Goal: Task Accomplishment & Management: Use online tool/utility

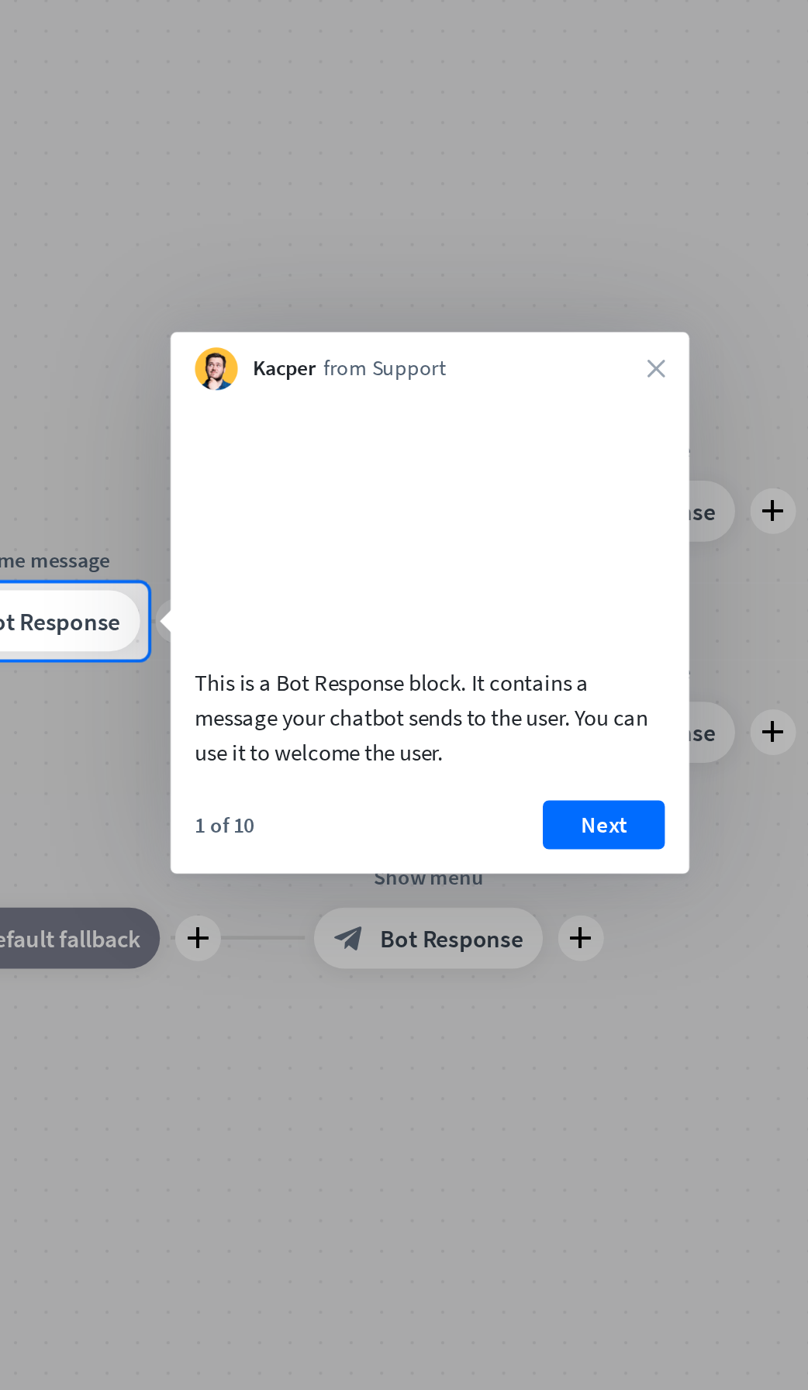
click at [614, 586] on icon "close" at bounding box center [616, 584] width 9 height 9
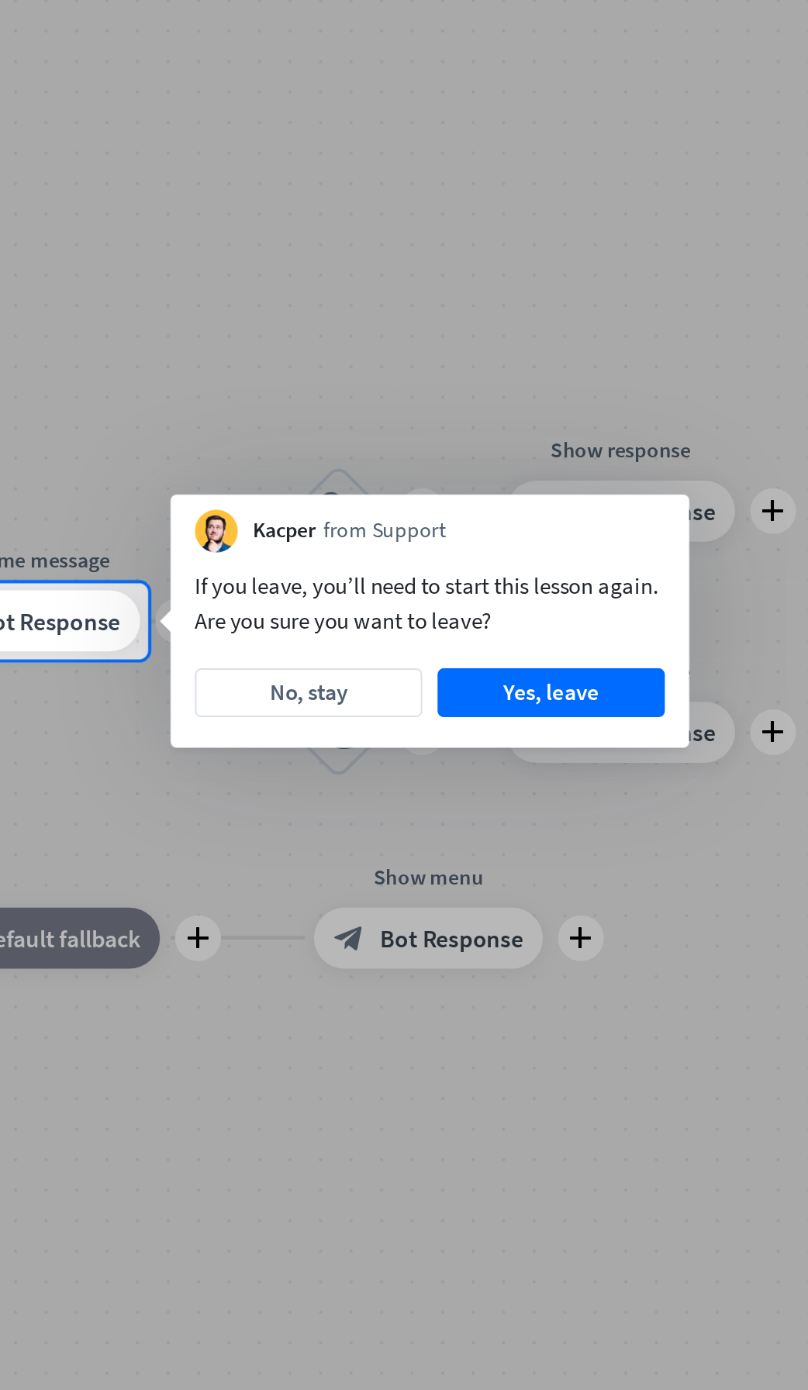
click at [568, 752] on button "Yes, leave" at bounding box center [564, 749] width 116 height 25
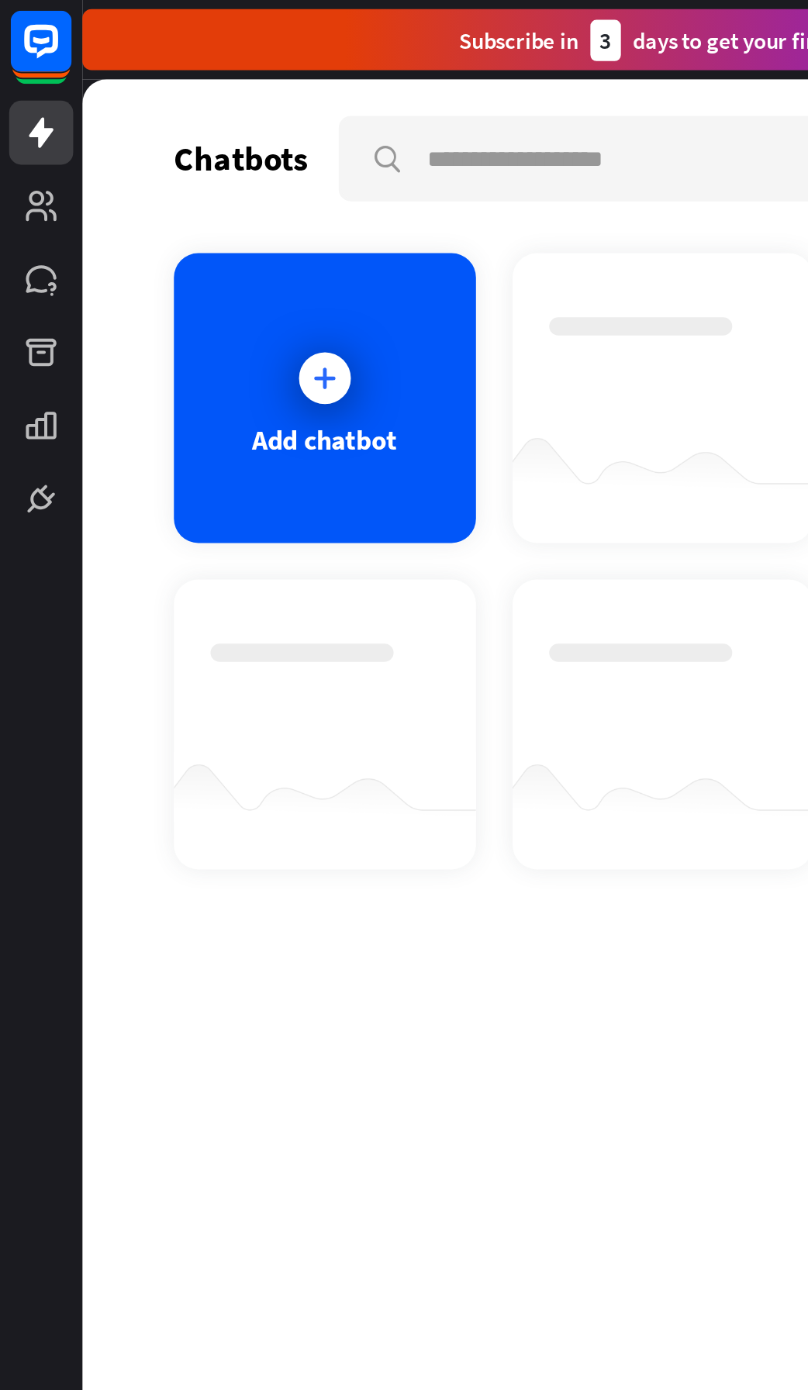
click at [28, 118] on link at bounding box center [21, 104] width 33 height 33
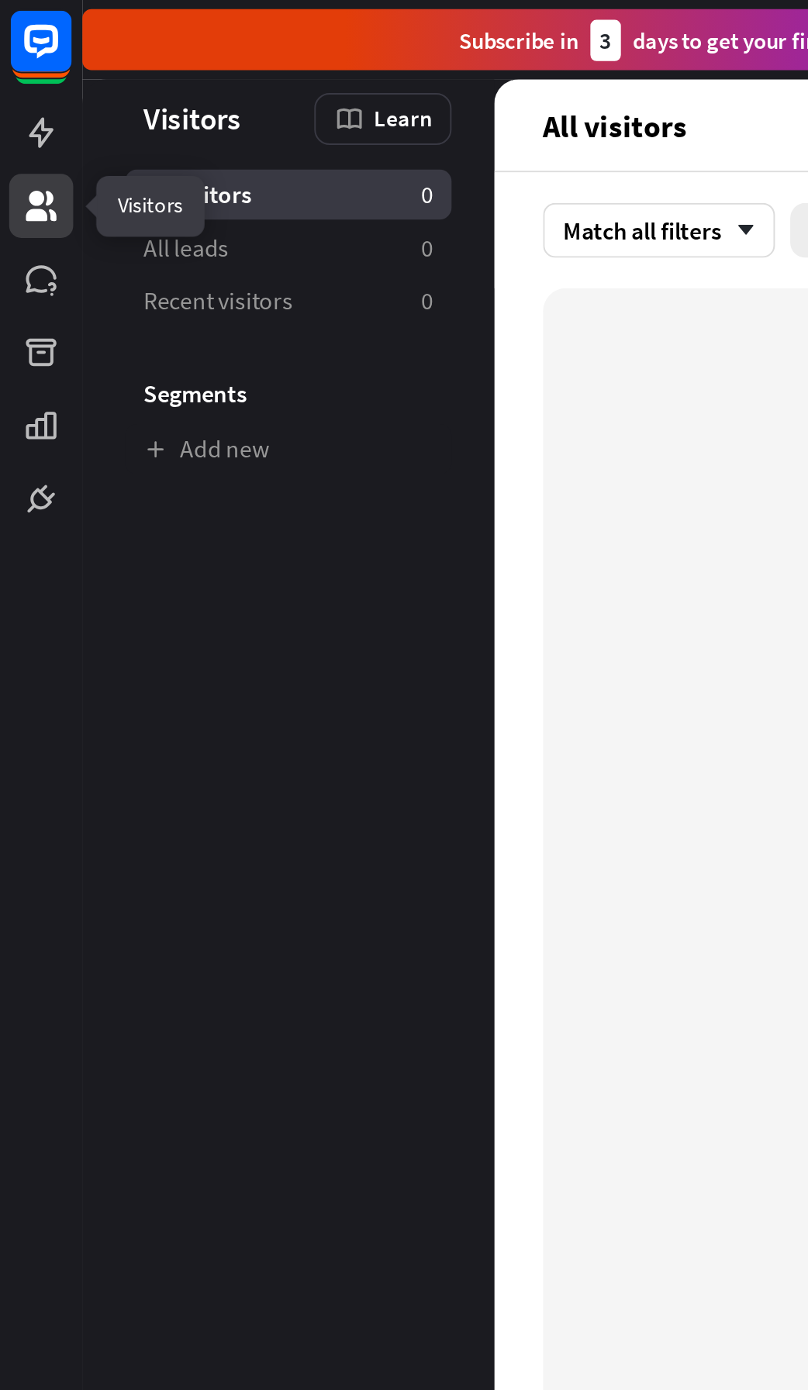
click at [0, 0] on icon at bounding box center [0, 0] width 0 height 0
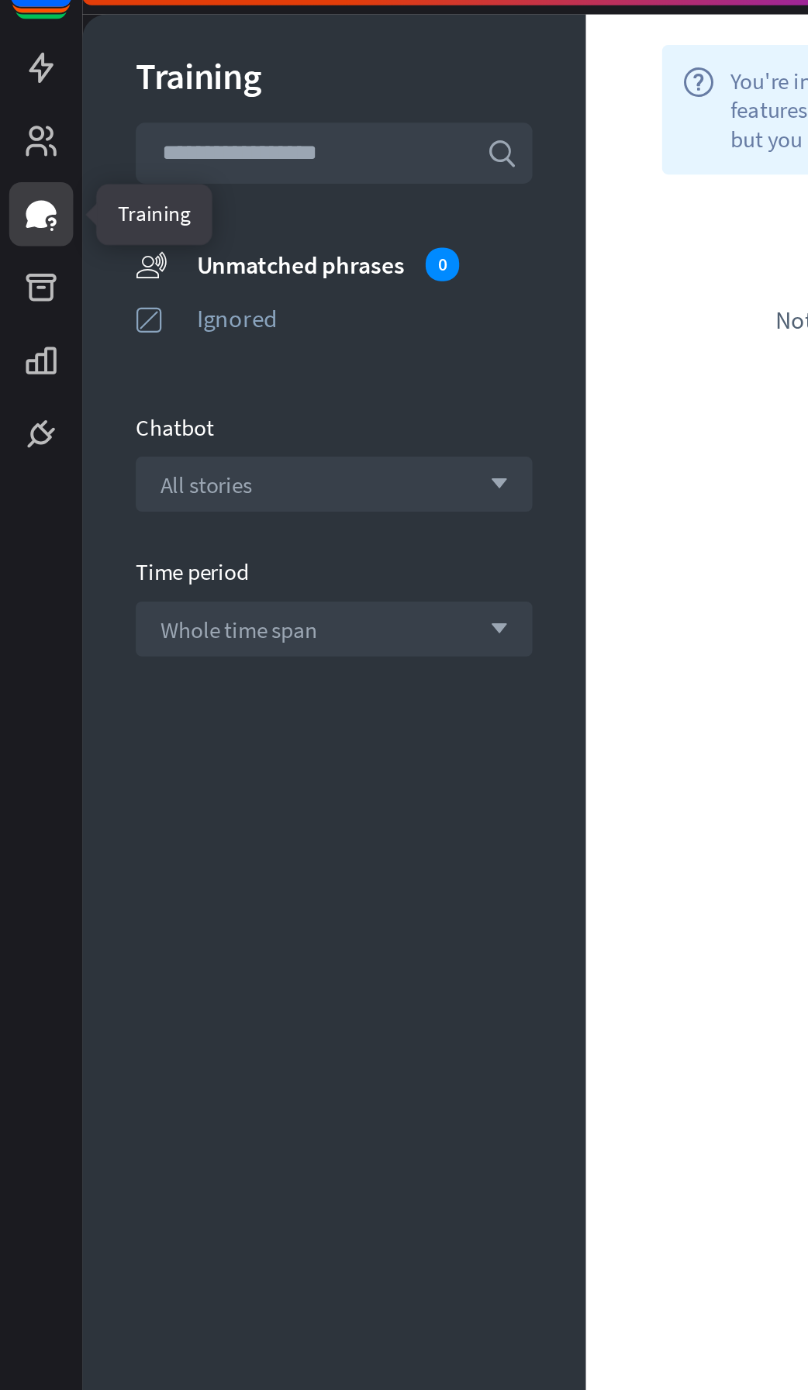
click at [207, 275] on div "All stories arrow_down" at bounding box center [170, 279] width 202 height 28
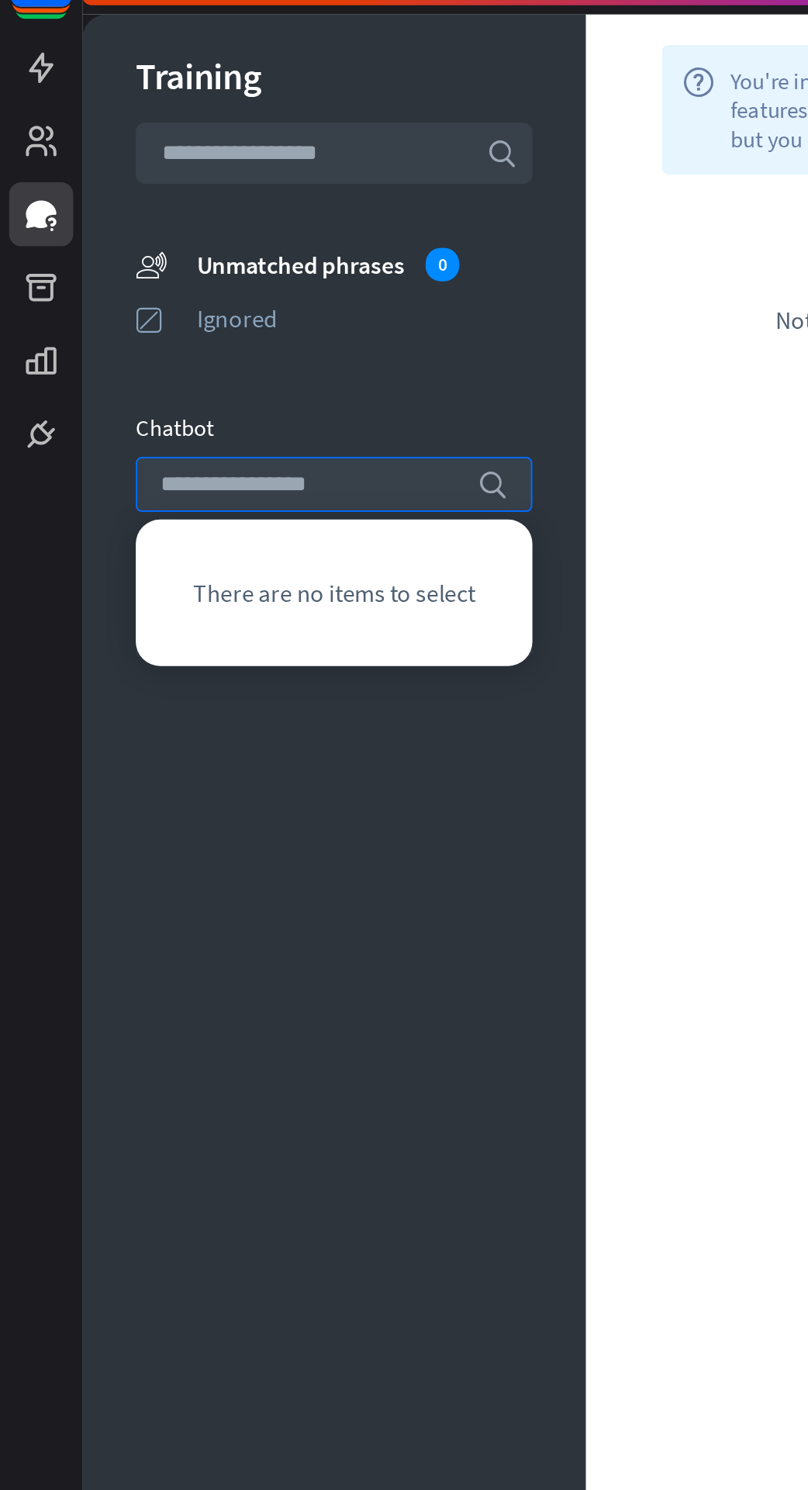
click at [230, 251] on div "Chatbot" at bounding box center [170, 250] width 202 height 15
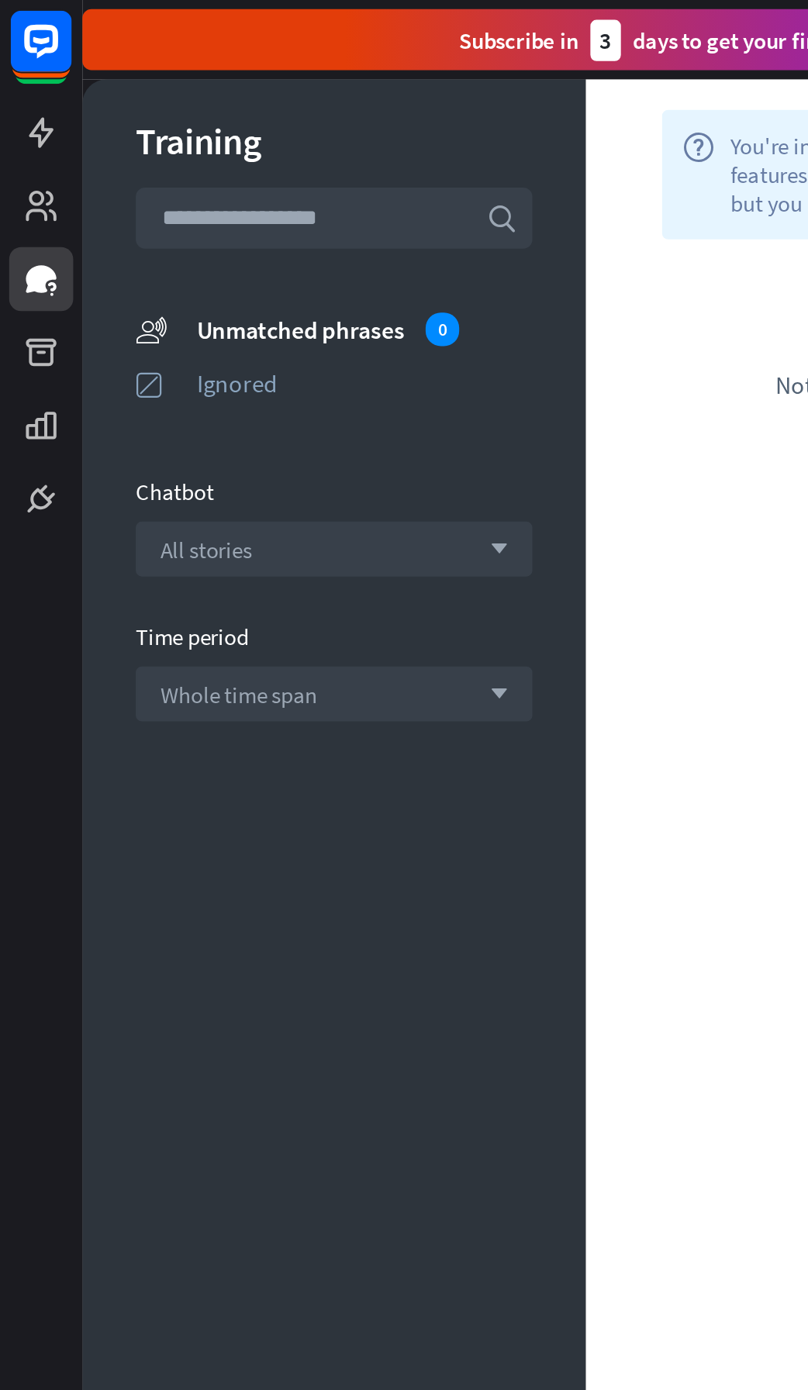
click at [0, 0] on icon at bounding box center [0, 0] width 0 height 0
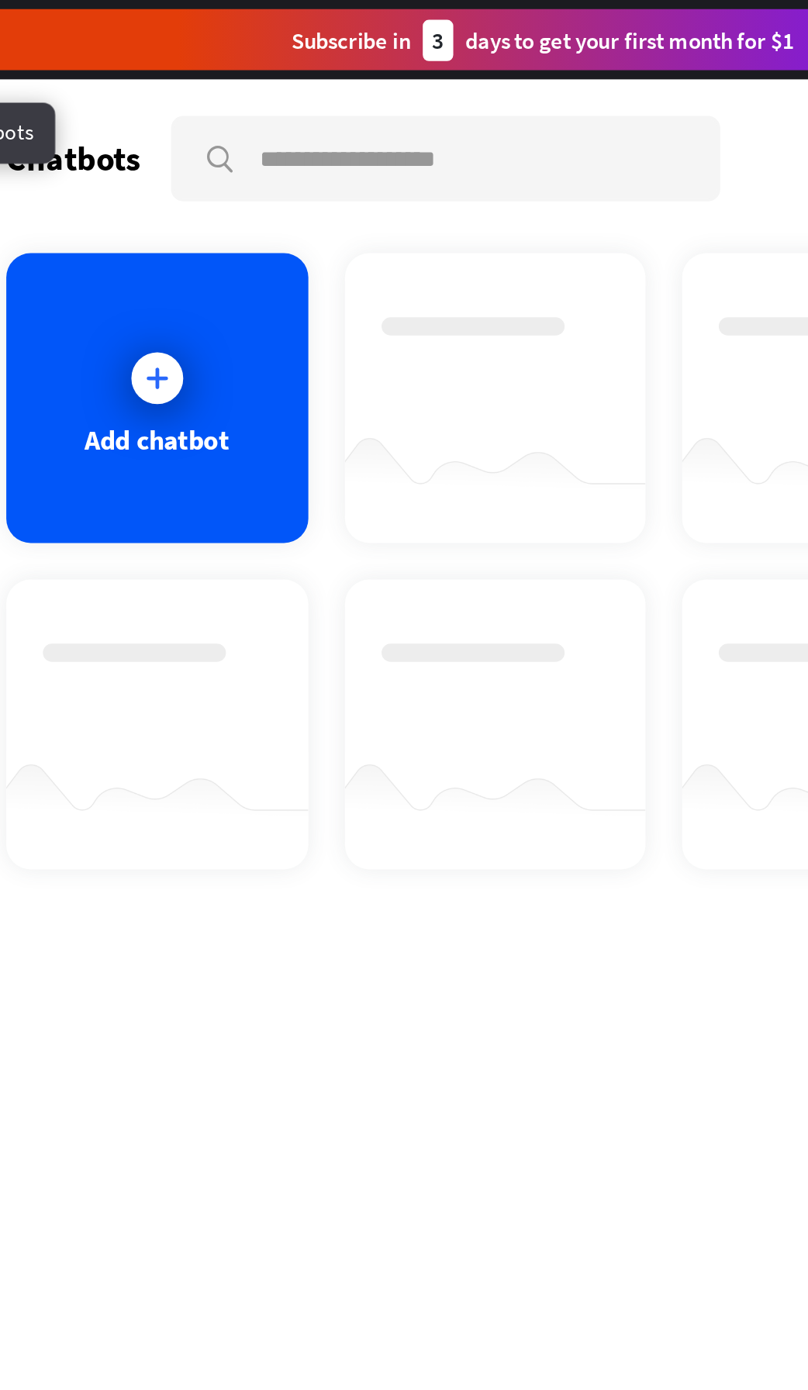
click at [183, 241] on div "Add chatbot" at bounding box center [165, 202] width 154 height 147
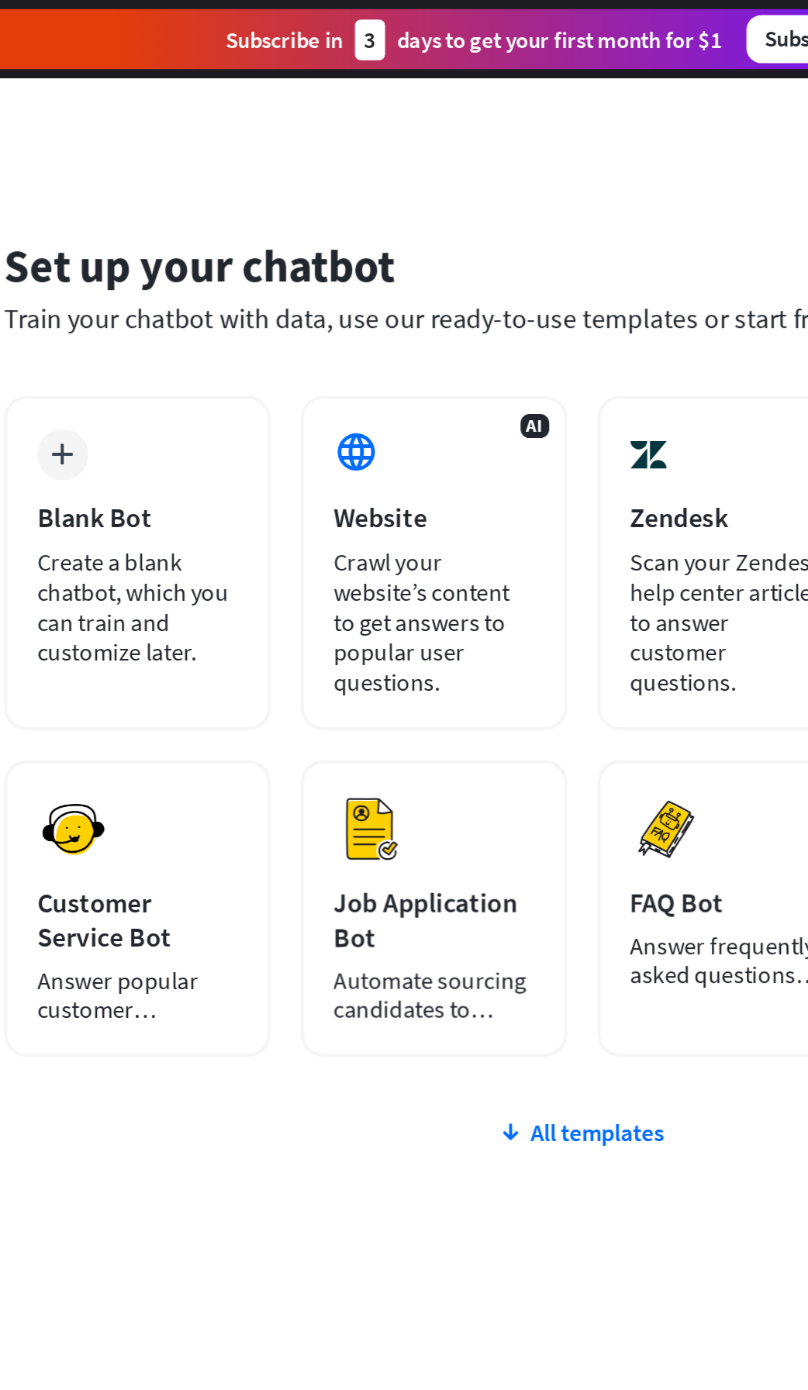
click at [163, 295] on div "Create a blank chatbot, which you can train and customize later." at bounding box center [187, 313] width 103 height 62
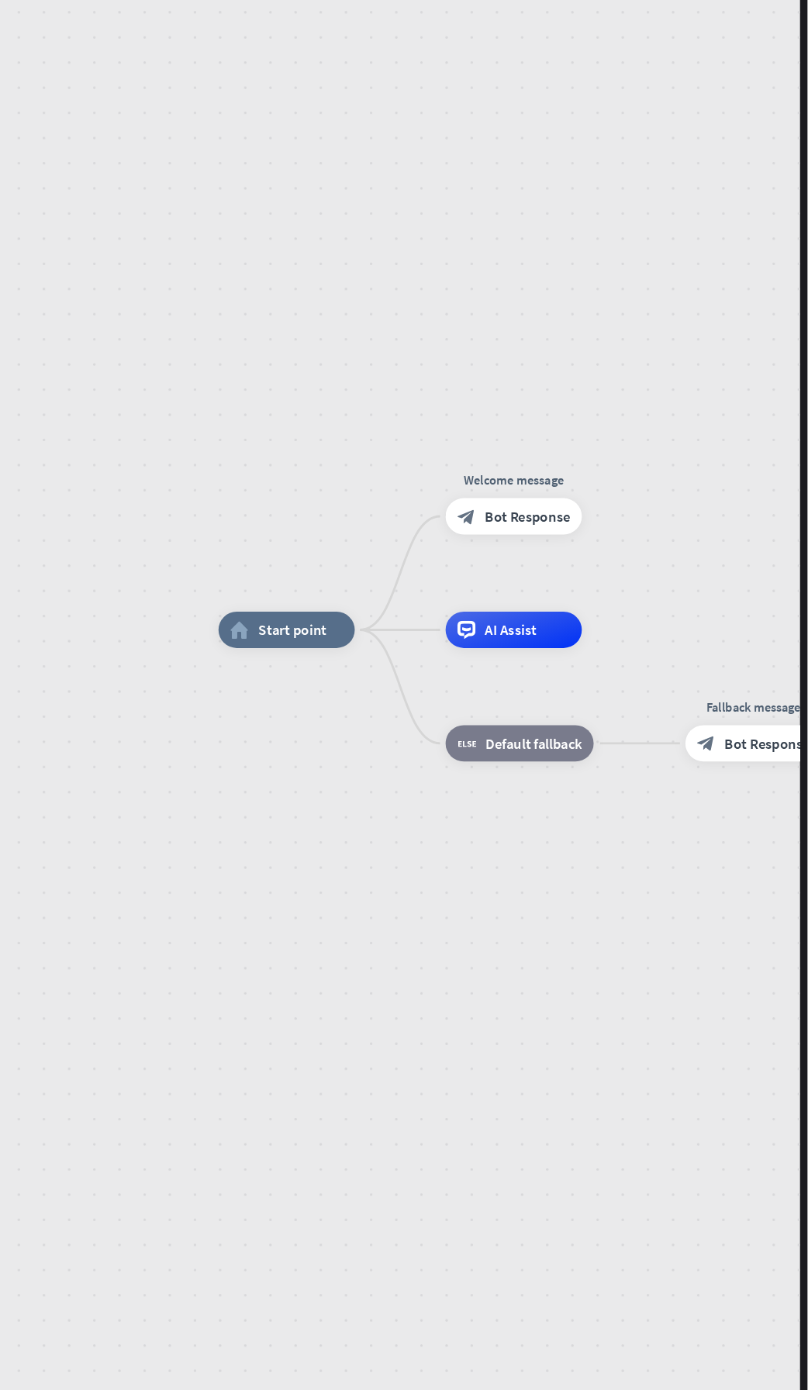
click at [501, 513] on span "Start point" at bounding box center [490, 514] width 42 height 11
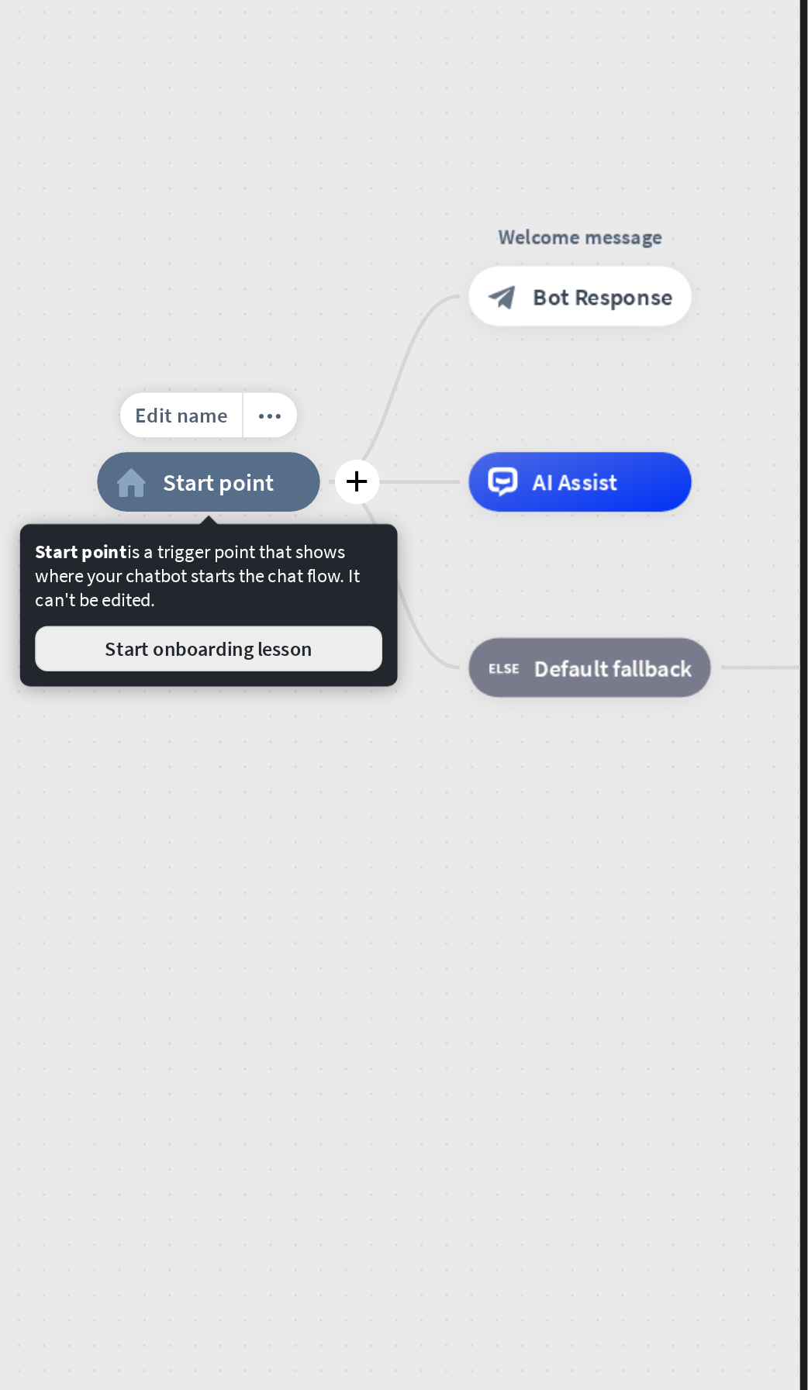
click at [518, 539] on button "Start onboarding lesson" at bounding box center [439, 527] width 214 height 28
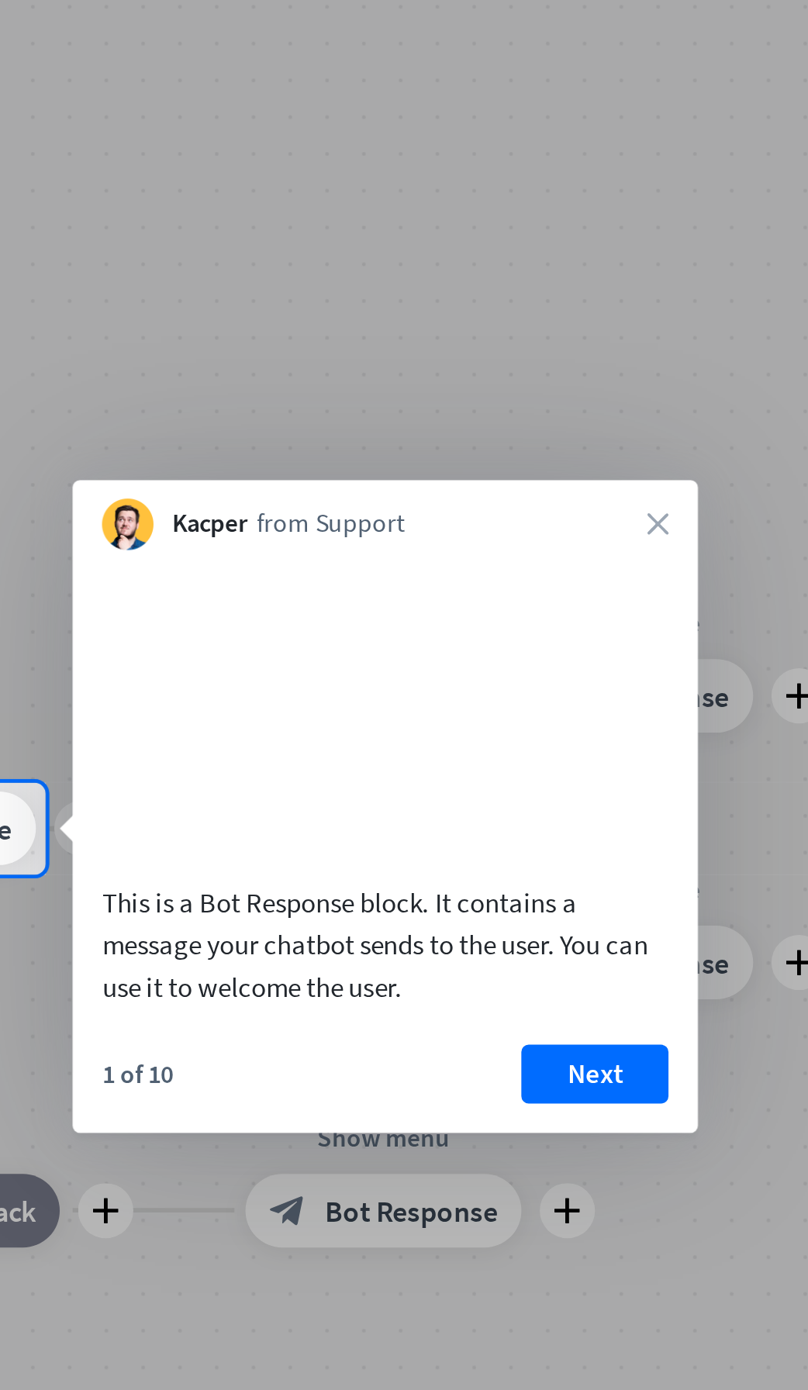
click at [589, 829] on button "Next" at bounding box center [590, 816] width 62 height 25
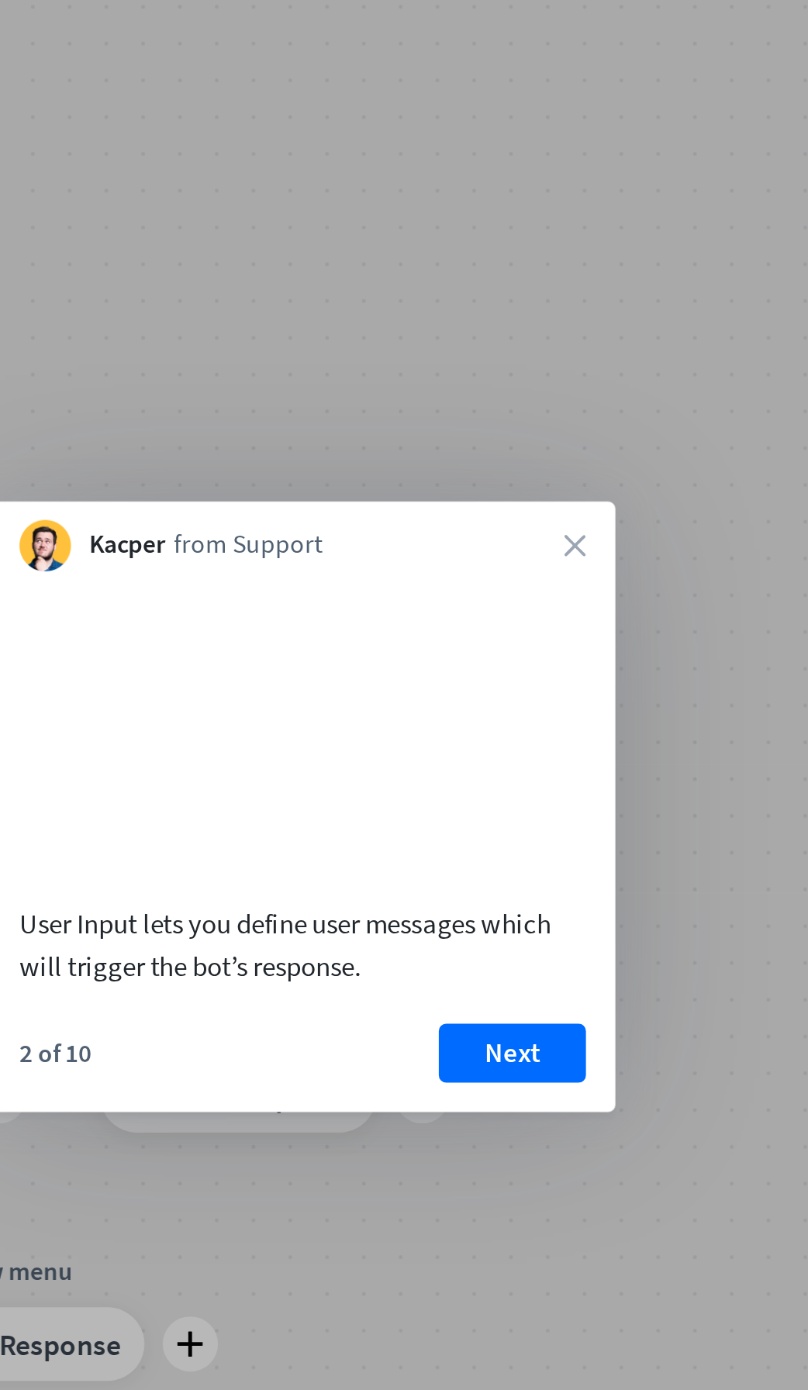
click at [562, 820] on button "Next" at bounding box center [555, 808] width 62 height 25
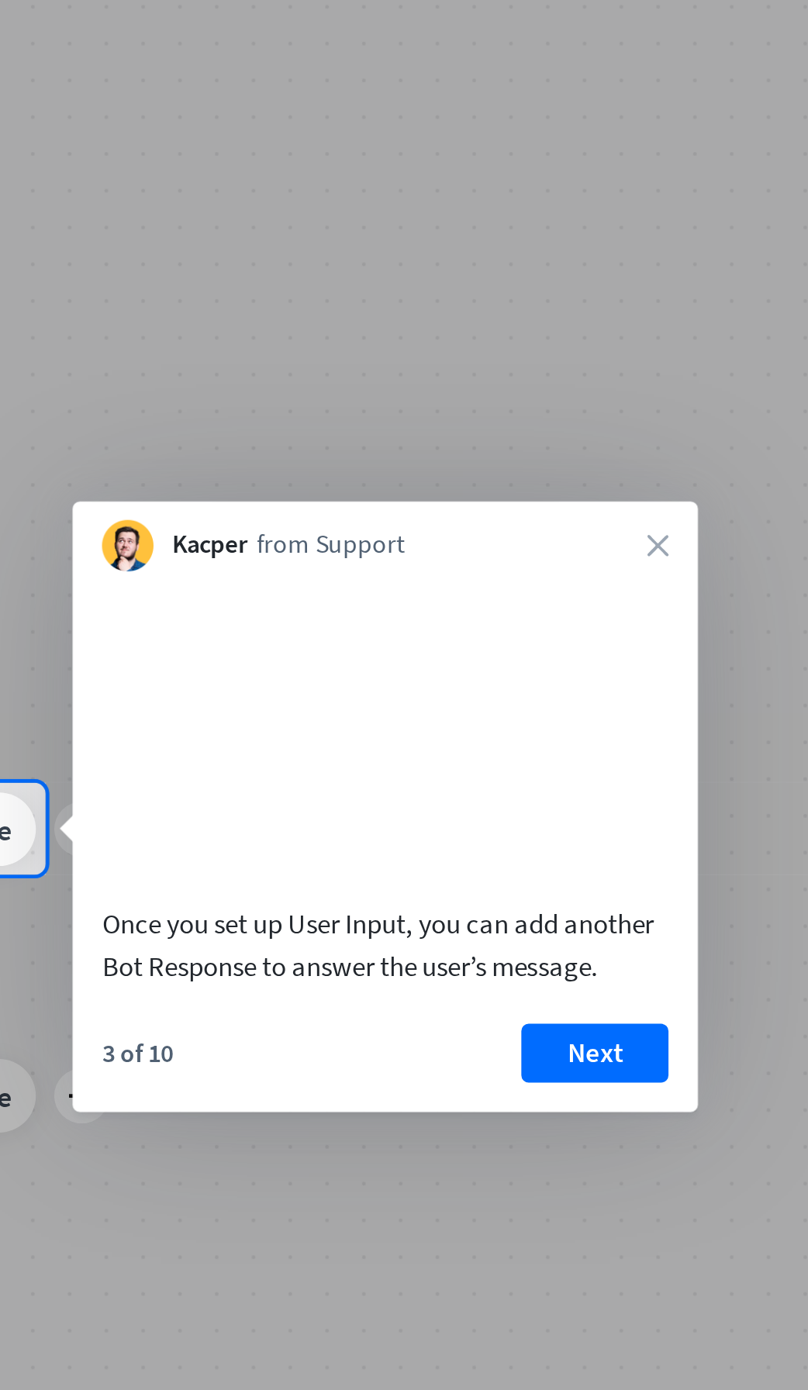
click at [605, 820] on button "Next" at bounding box center [590, 808] width 62 height 25
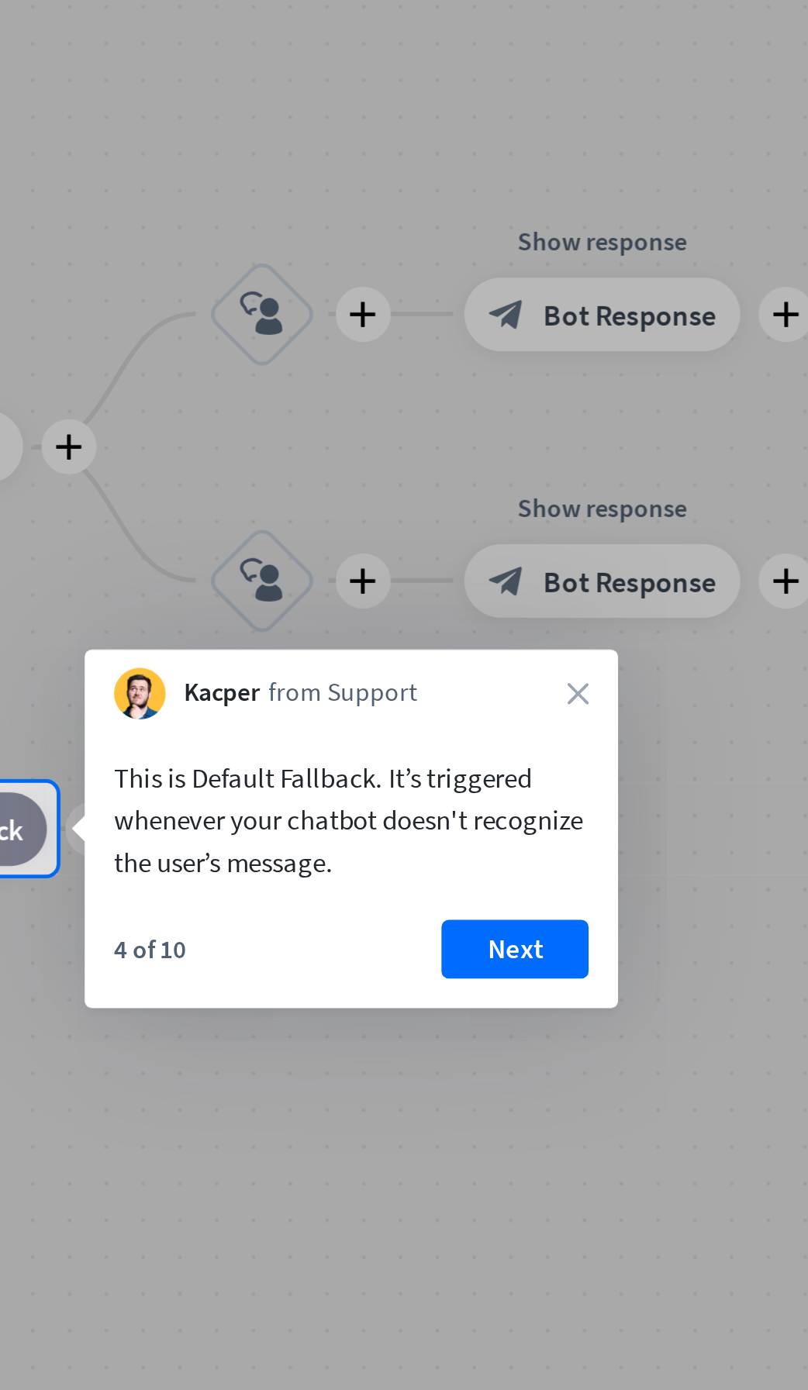
click at [585, 654] on icon "close" at bounding box center [582, 656] width 9 height 9
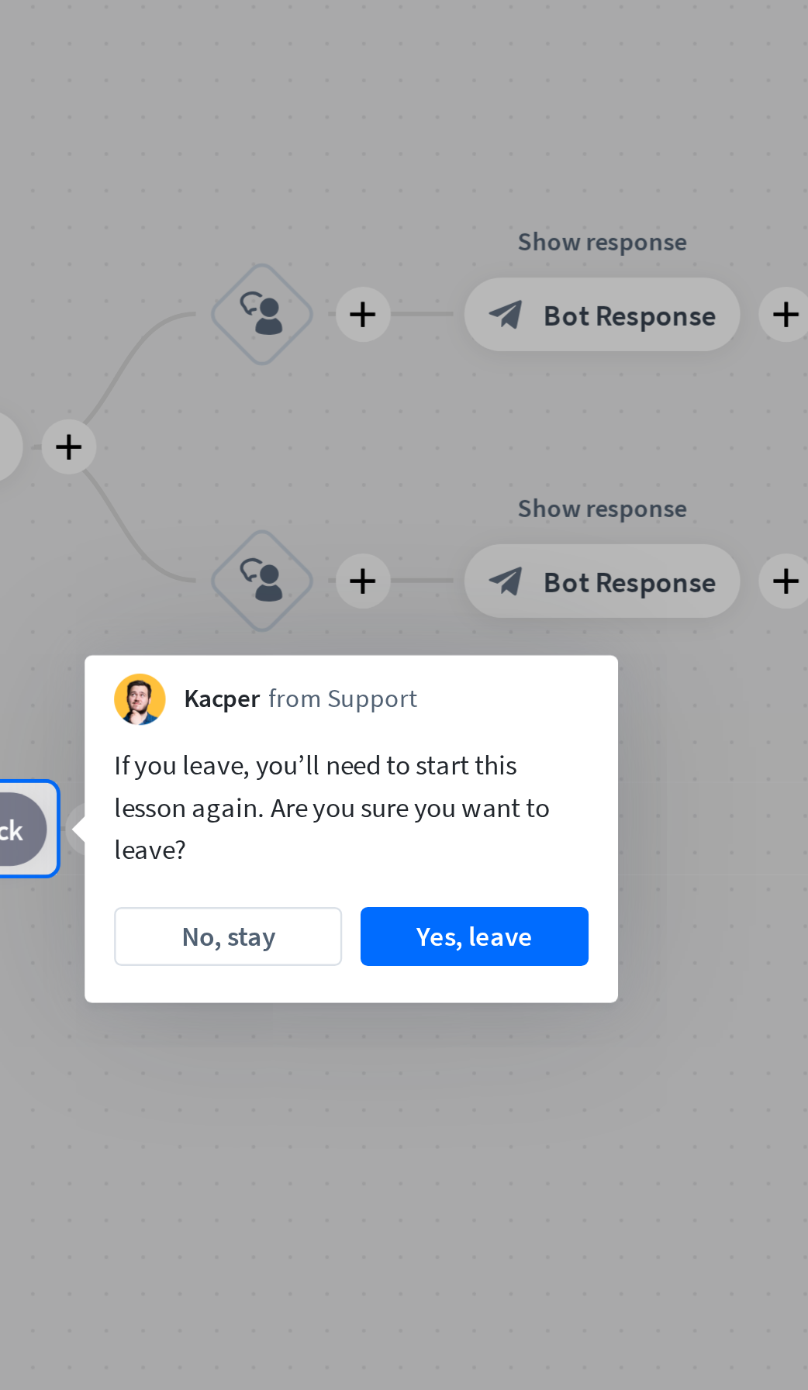
click at [457, 766] on button "No, stay" at bounding box center [435, 759] width 96 height 25
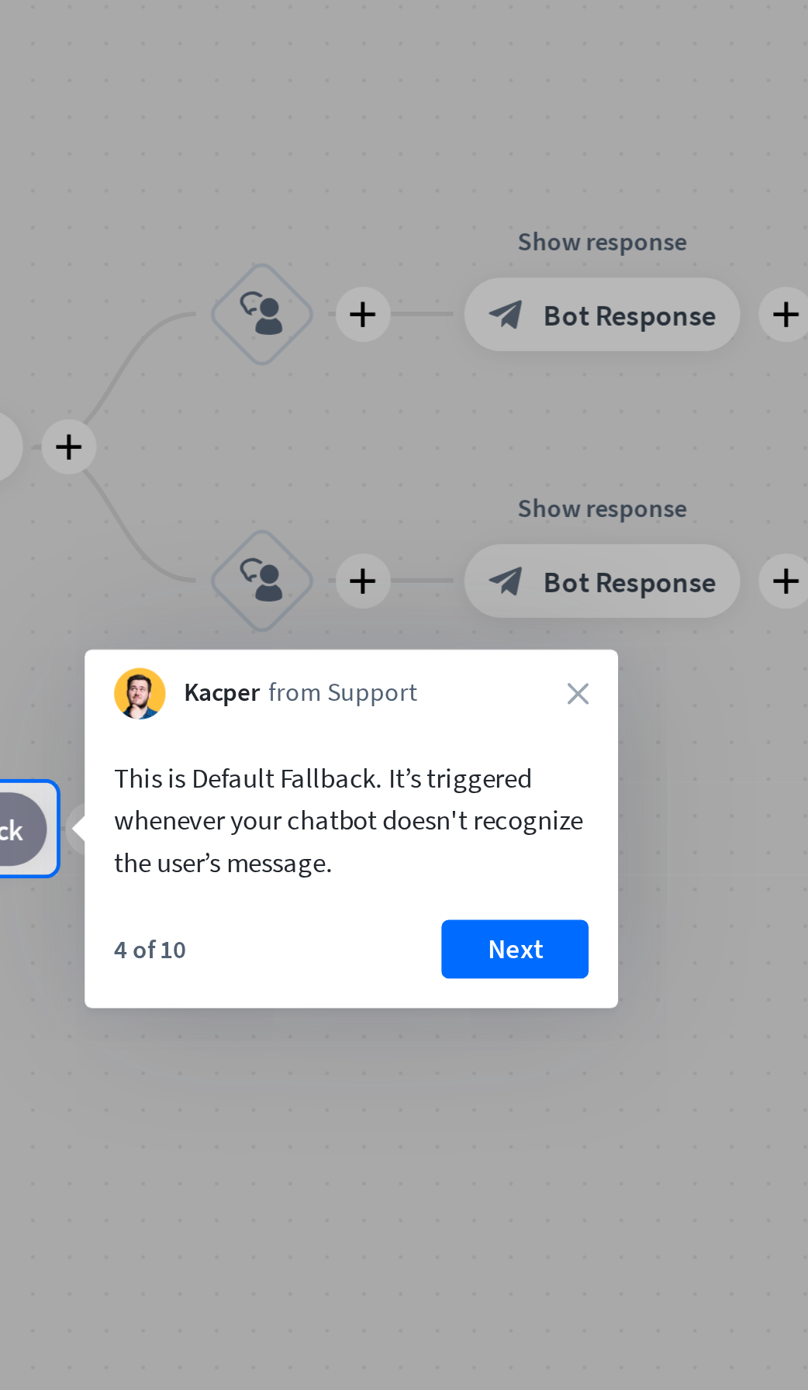
click at [570, 772] on button "Next" at bounding box center [556, 764] width 62 height 25
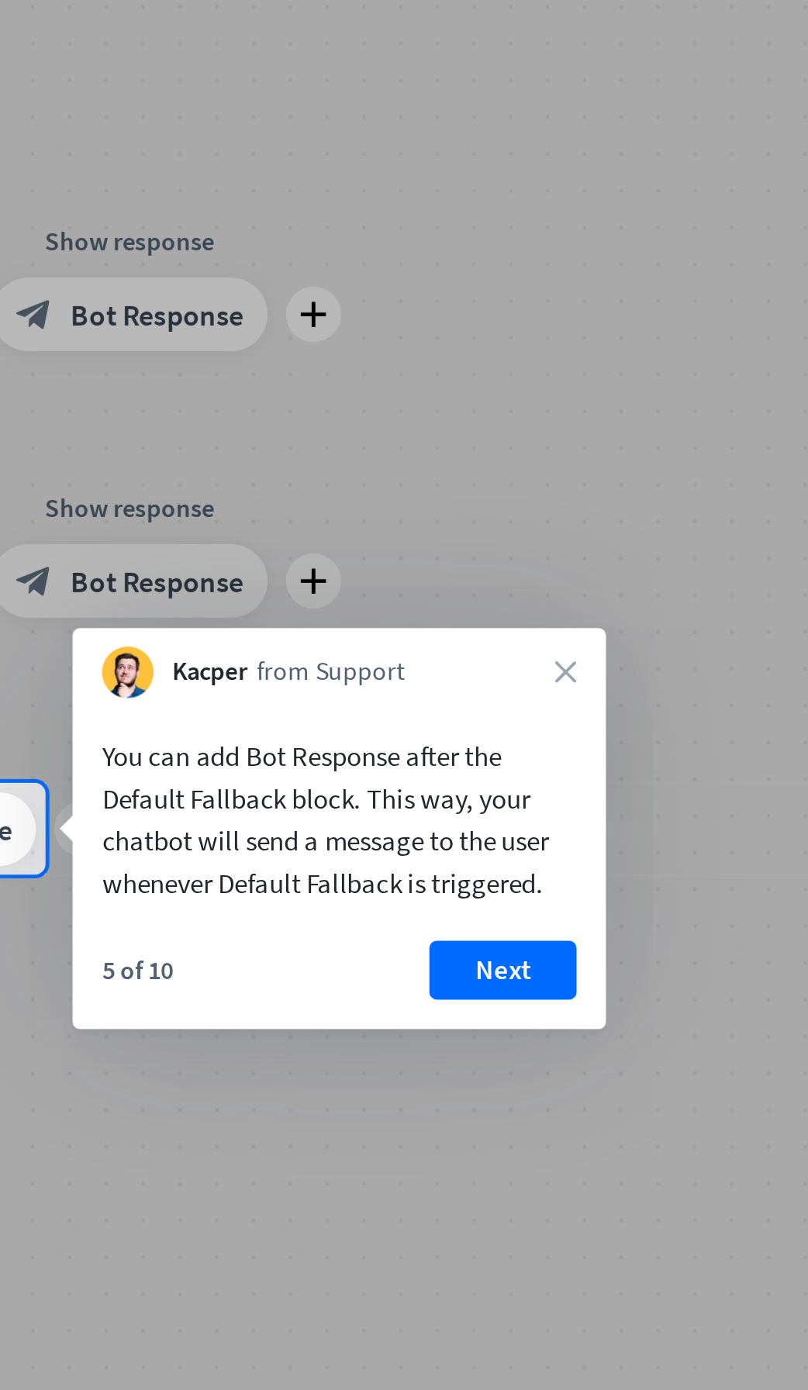
click at [580, 643] on icon "close" at bounding box center [577, 647] width 9 height 9
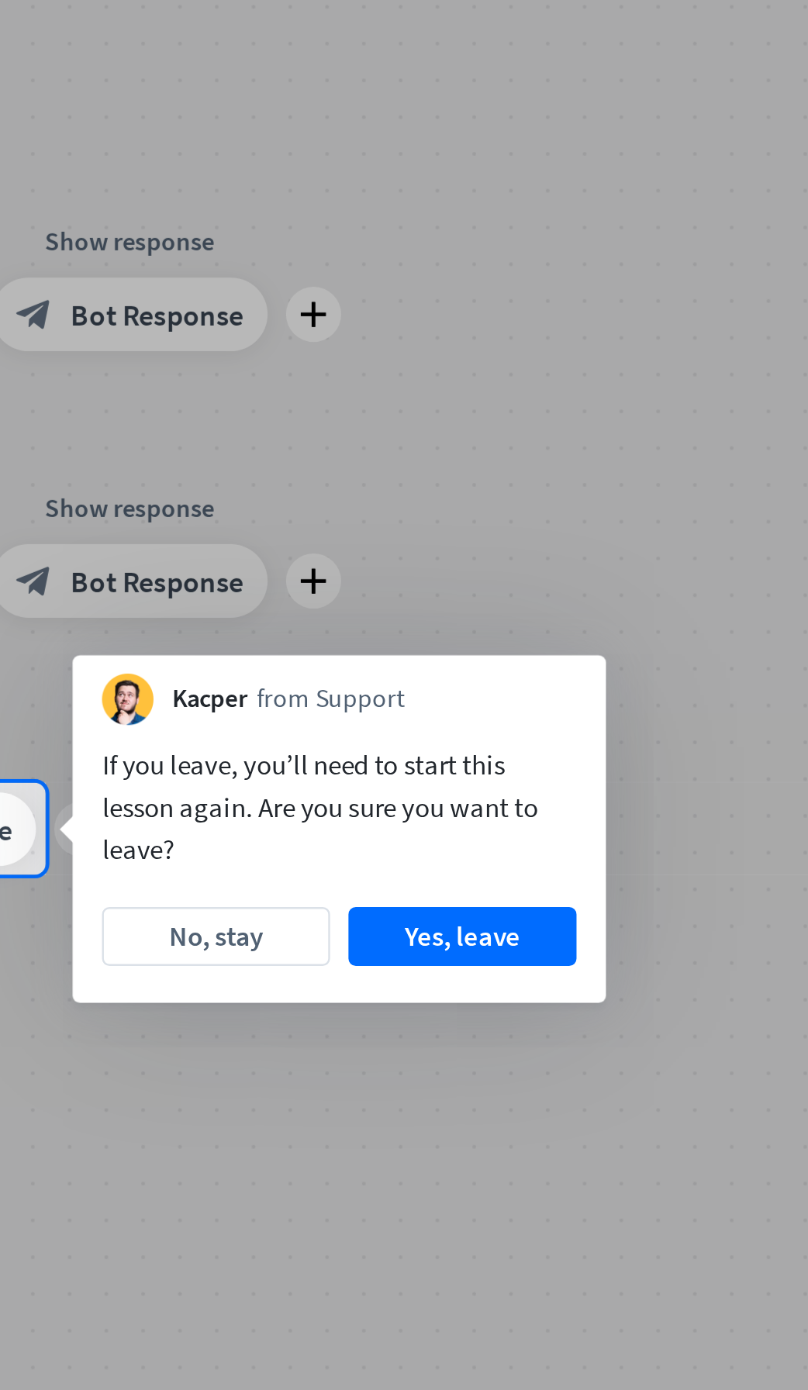
click at [563, 758] on button "Yes, leave" at bounding box center [534, 759] width 96 height 25
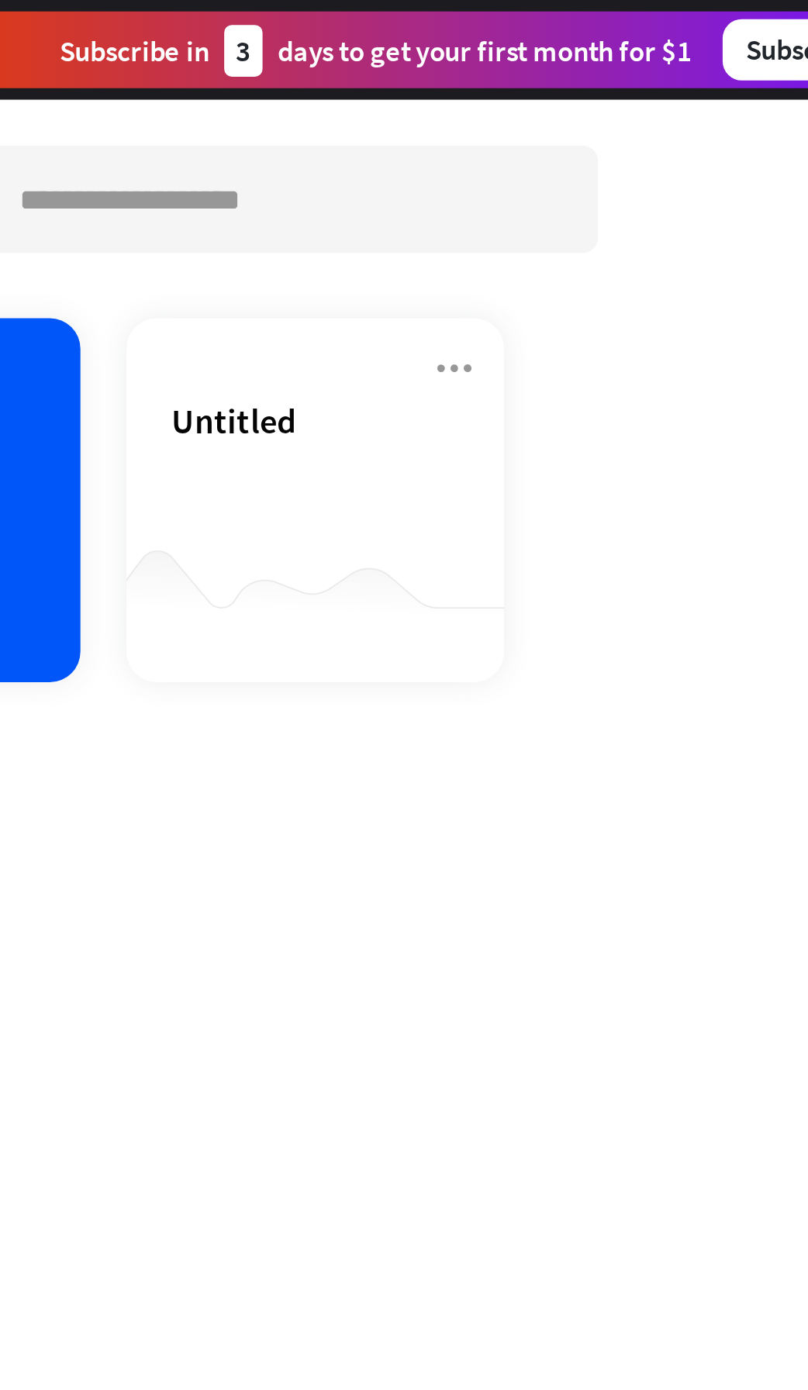
click at [398, 155] on icon at bounding box center [393, 149] width 19 height 19
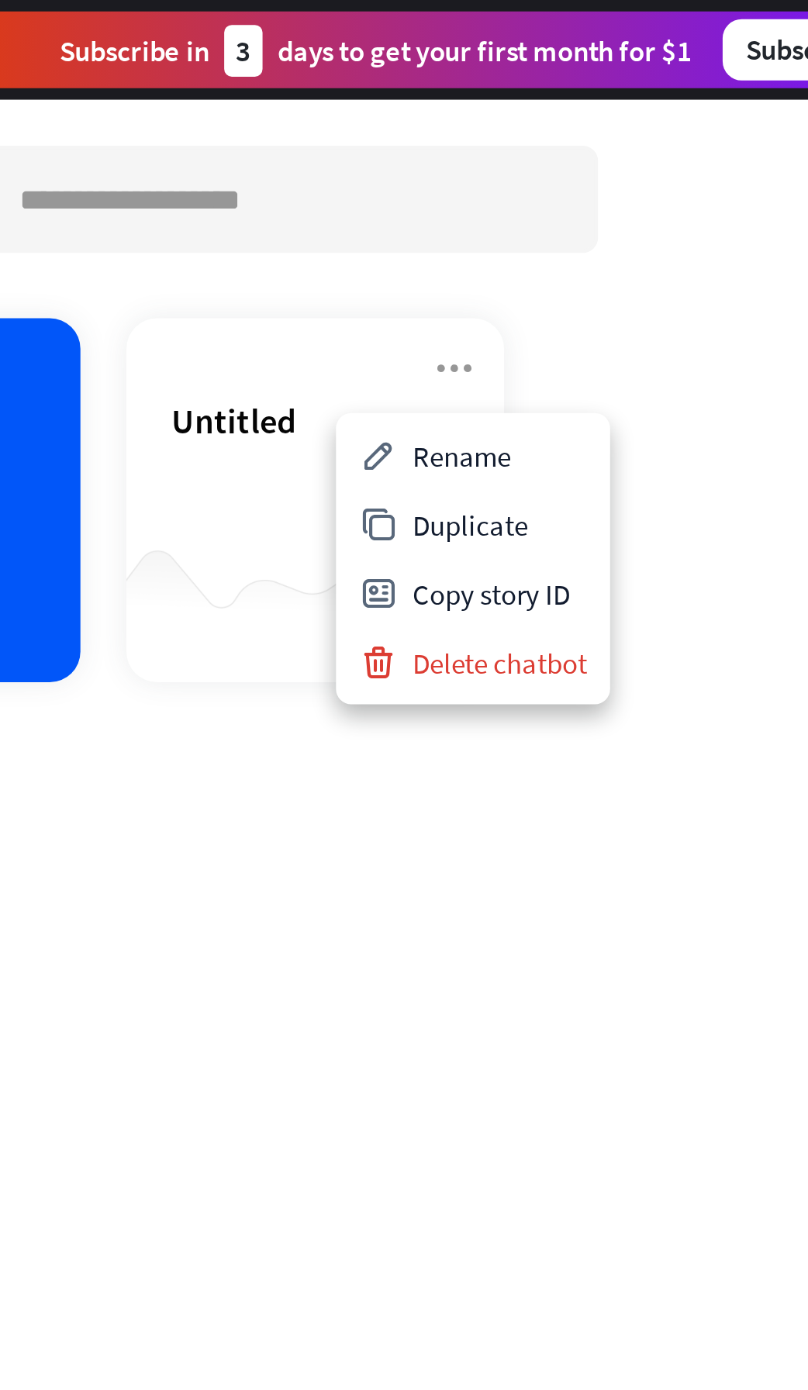
click at [299, 195] on div "Untitled" at bounding box center [337, 188] width 116 height 54
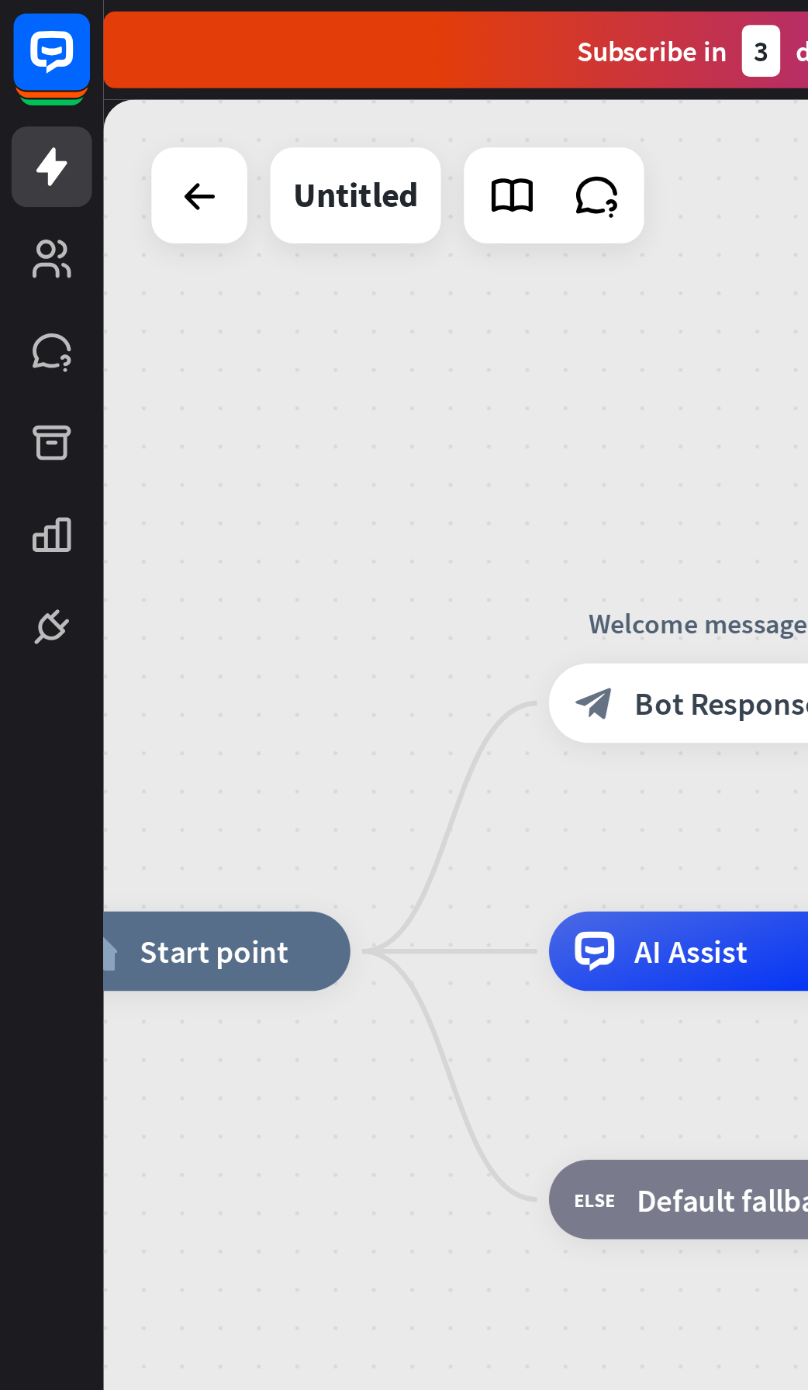
click at [214, 83] on icon at bounding box center [207, 79] width 20 height 20
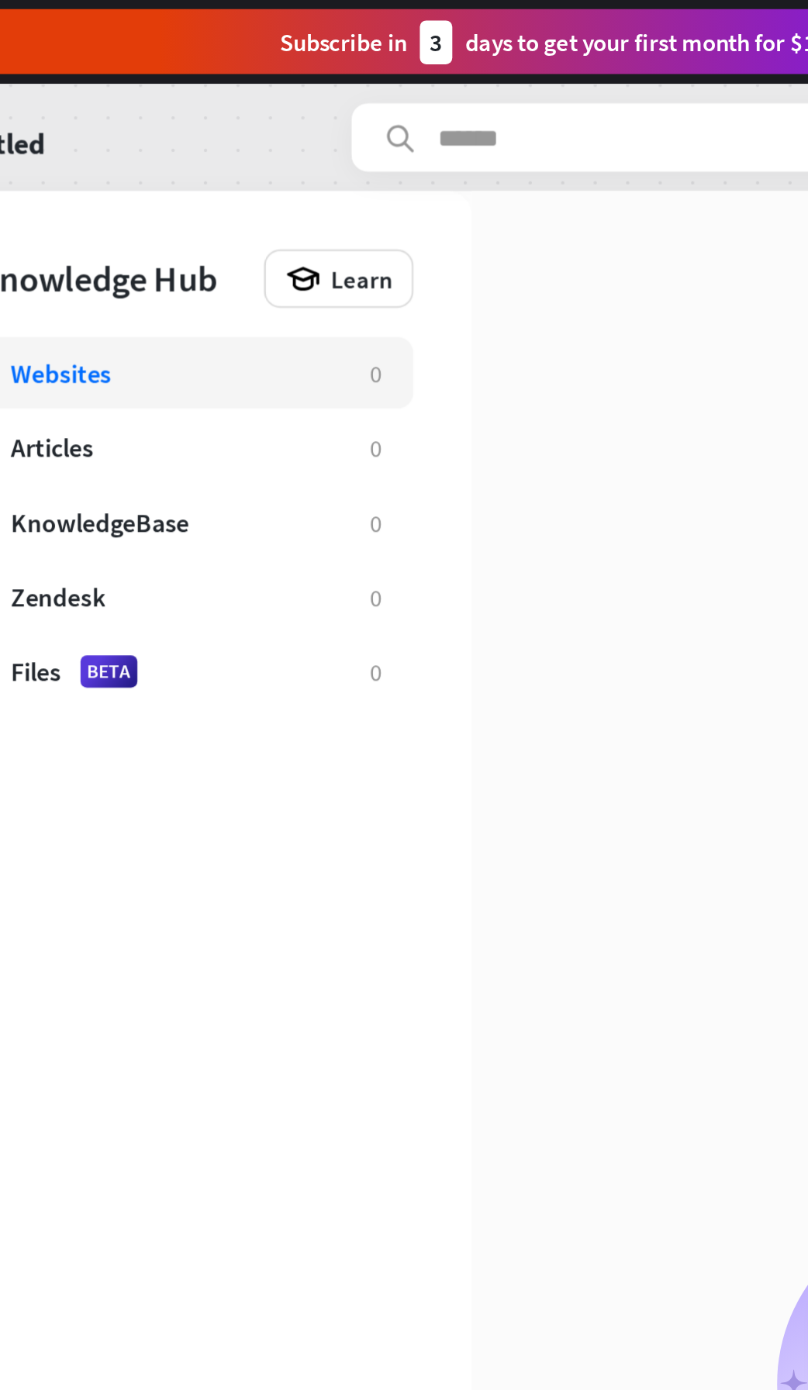
click at [276, 183] on div "0" at bounding box center [278, 178] width 5 height 15
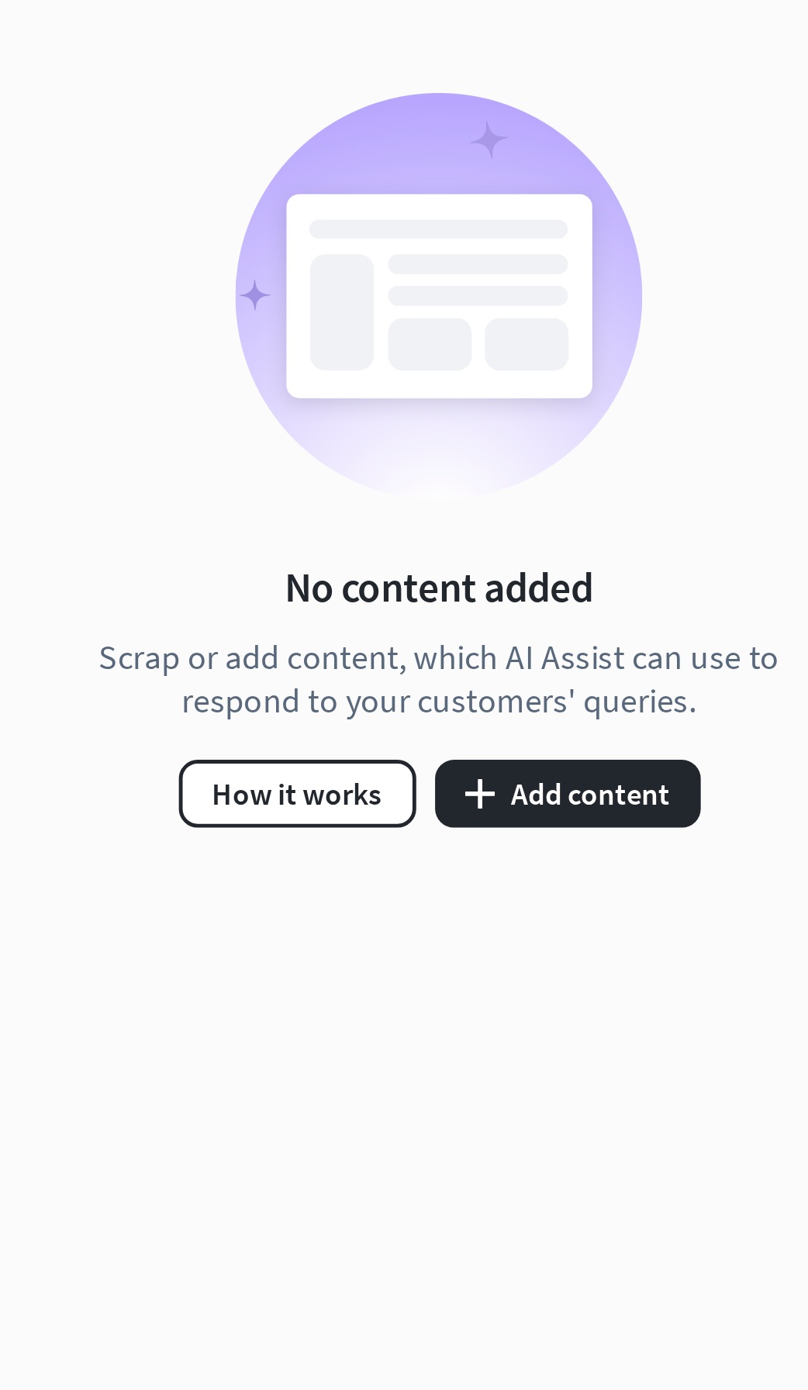
click at [627, 872] on button "plus Add content" at bounding box center [607, 866] width 109 height 28
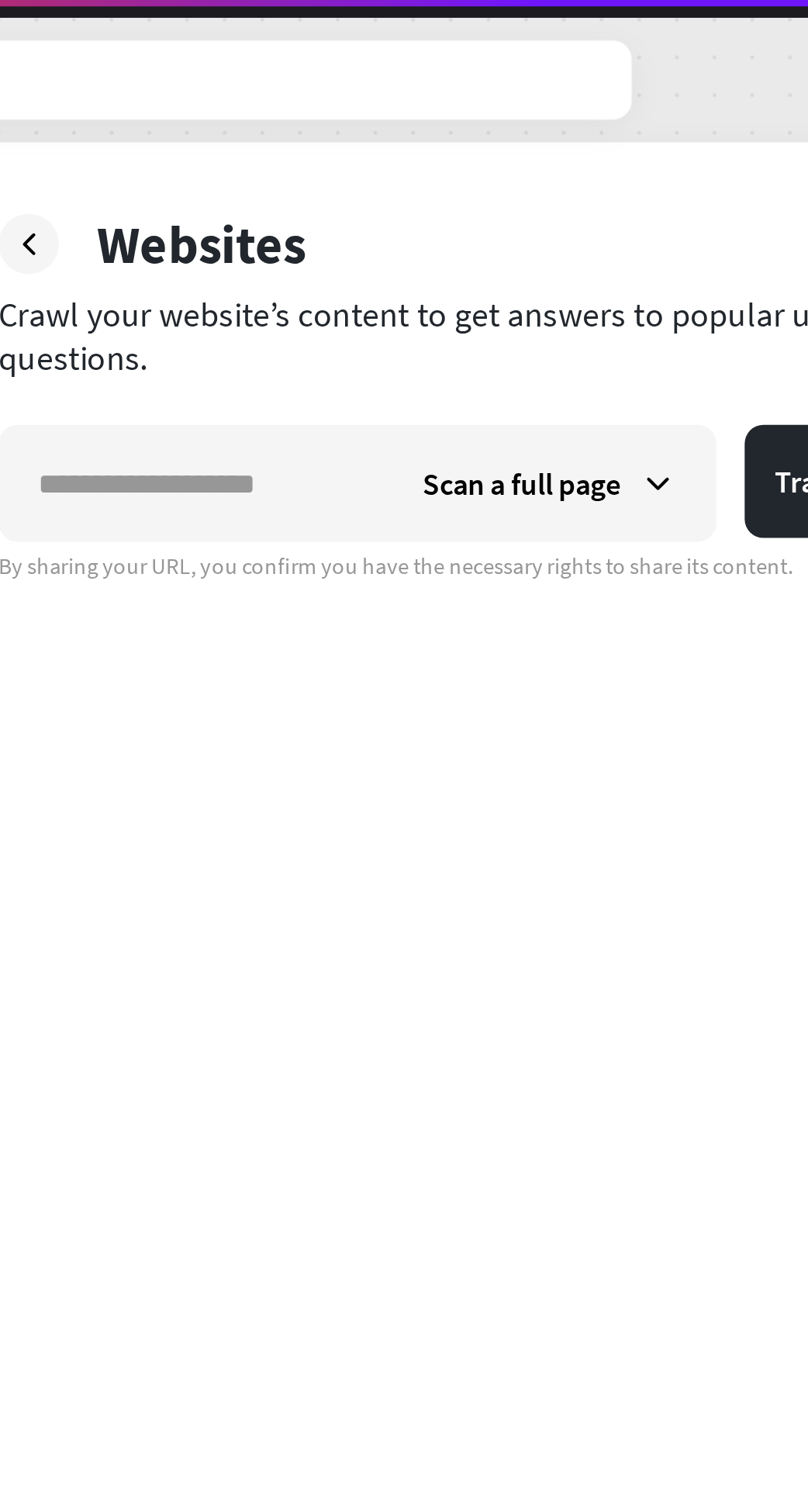
click at [599, 226] on span "Scan a full page" at bounding box center [567, 232] width 81 height 16
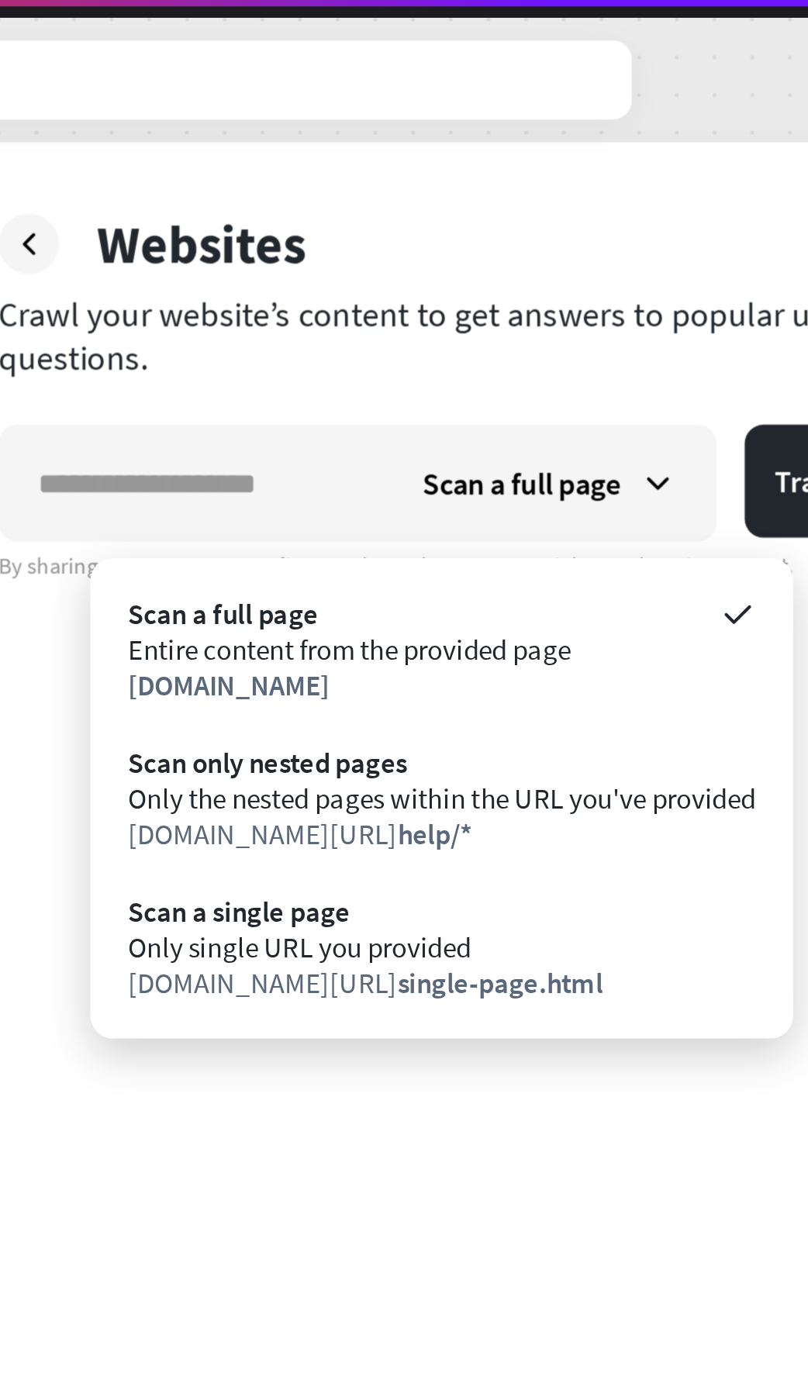
click at [586, 361] on div "Only the nested pages within the URL you've provided" at bounding box center [535, 361] width 258 height 15
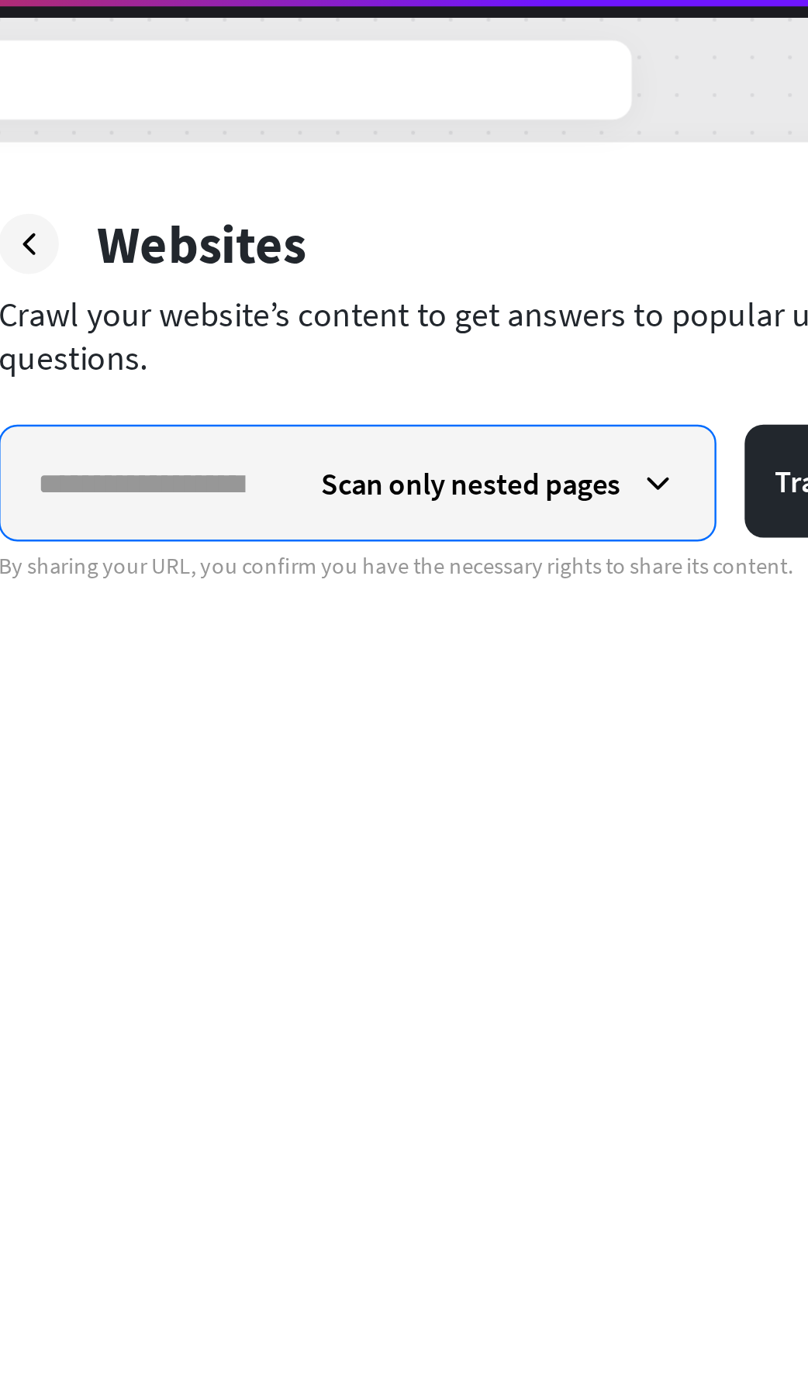
click at [406, 239] on input "text" at bounding box center [412, 232] width 116 height 47
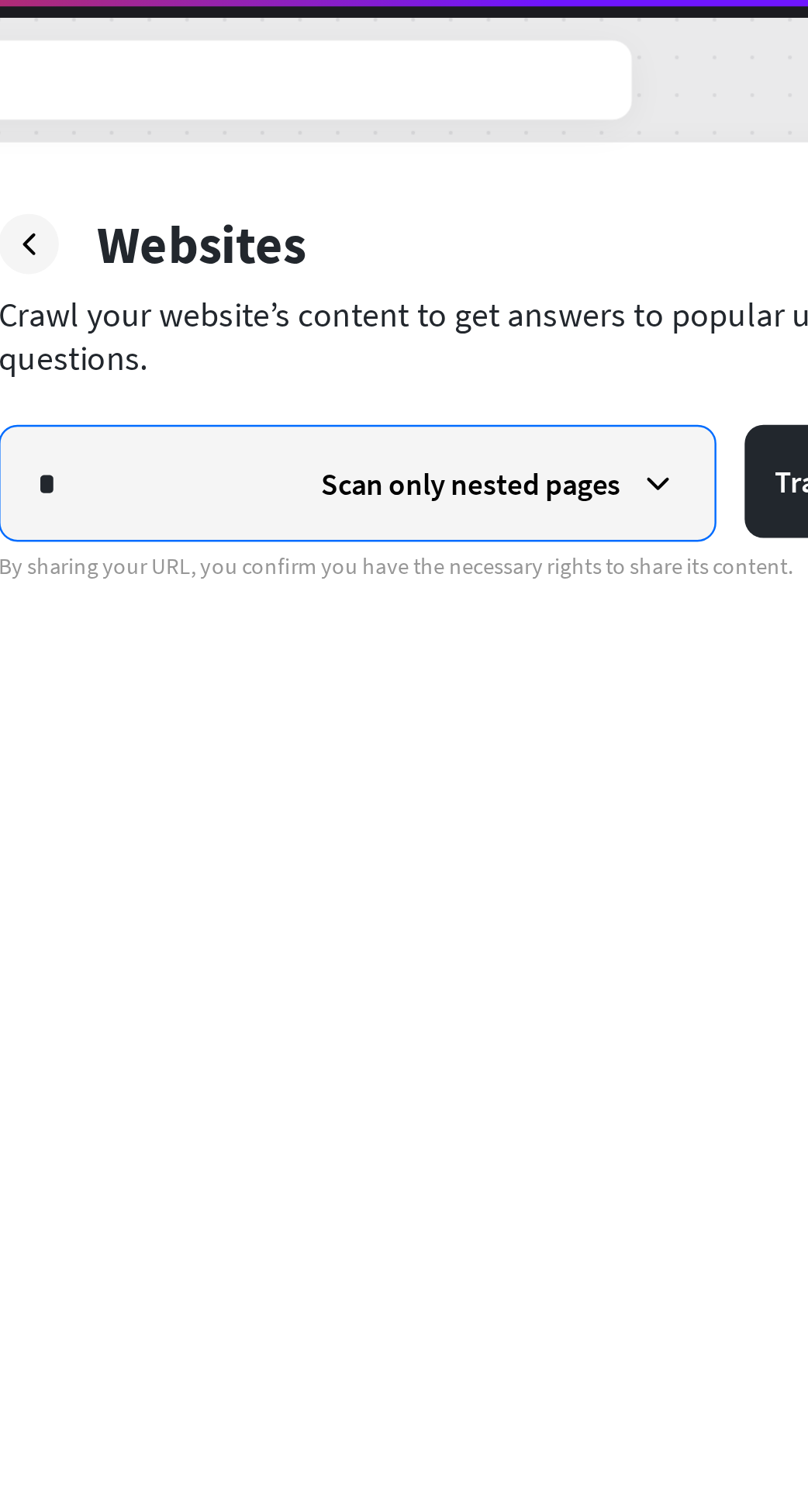
type input "**"
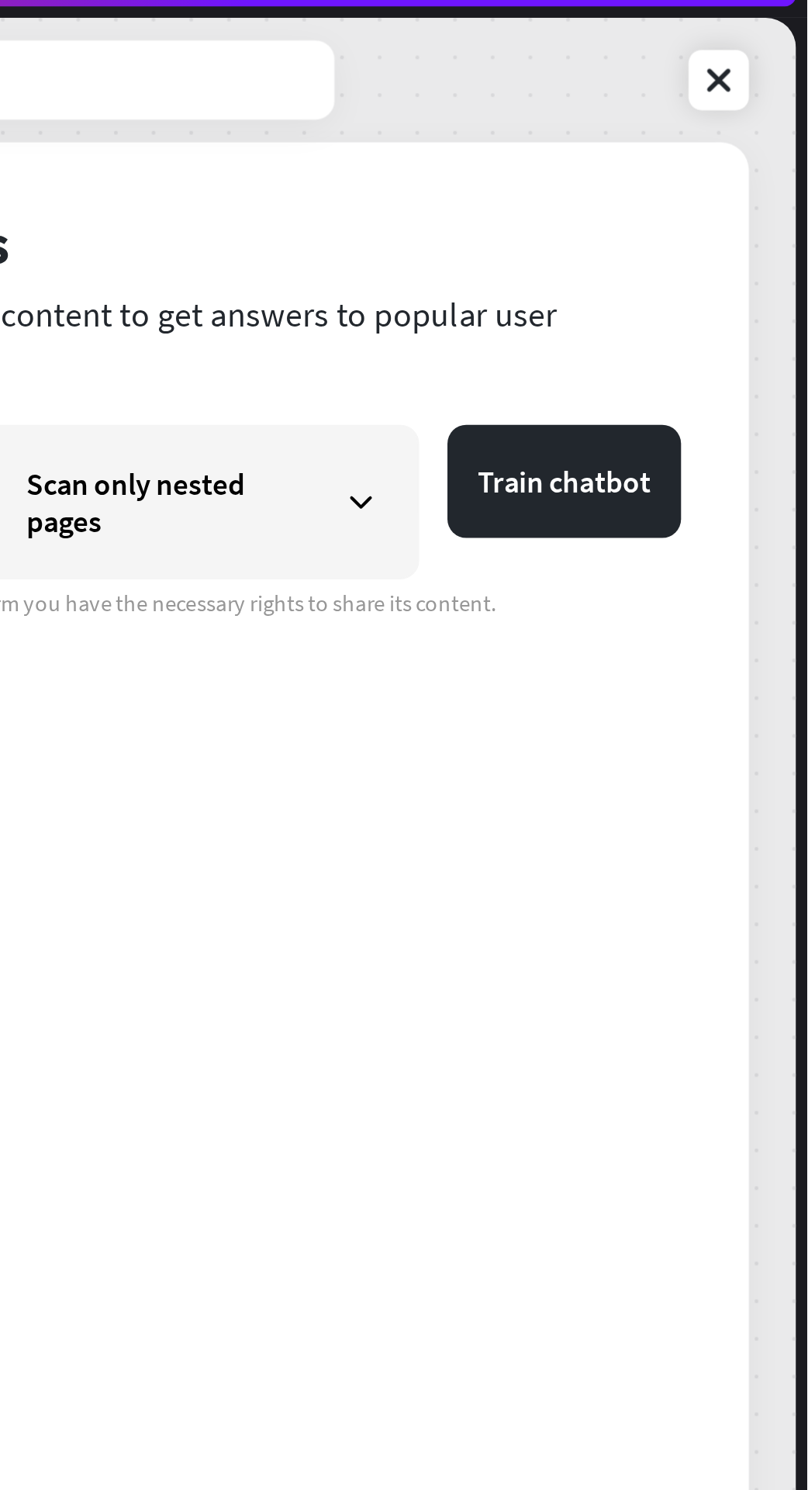
click at [727, 227] on button "Train chatbot" at bounding box center [708, 231] width 96 height 47
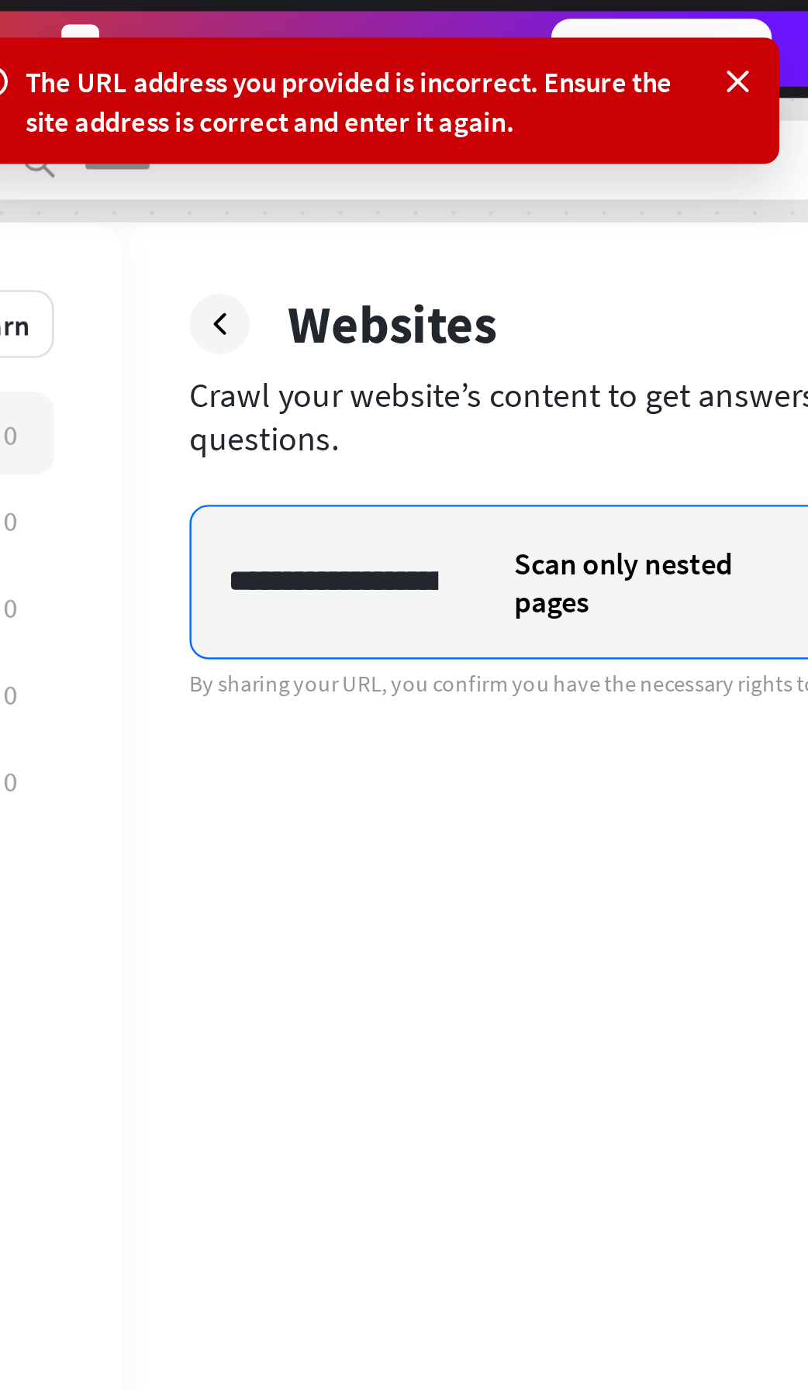
click at [431, 230] on input "**********" at bounding box center [412, 239] width 117 height 47
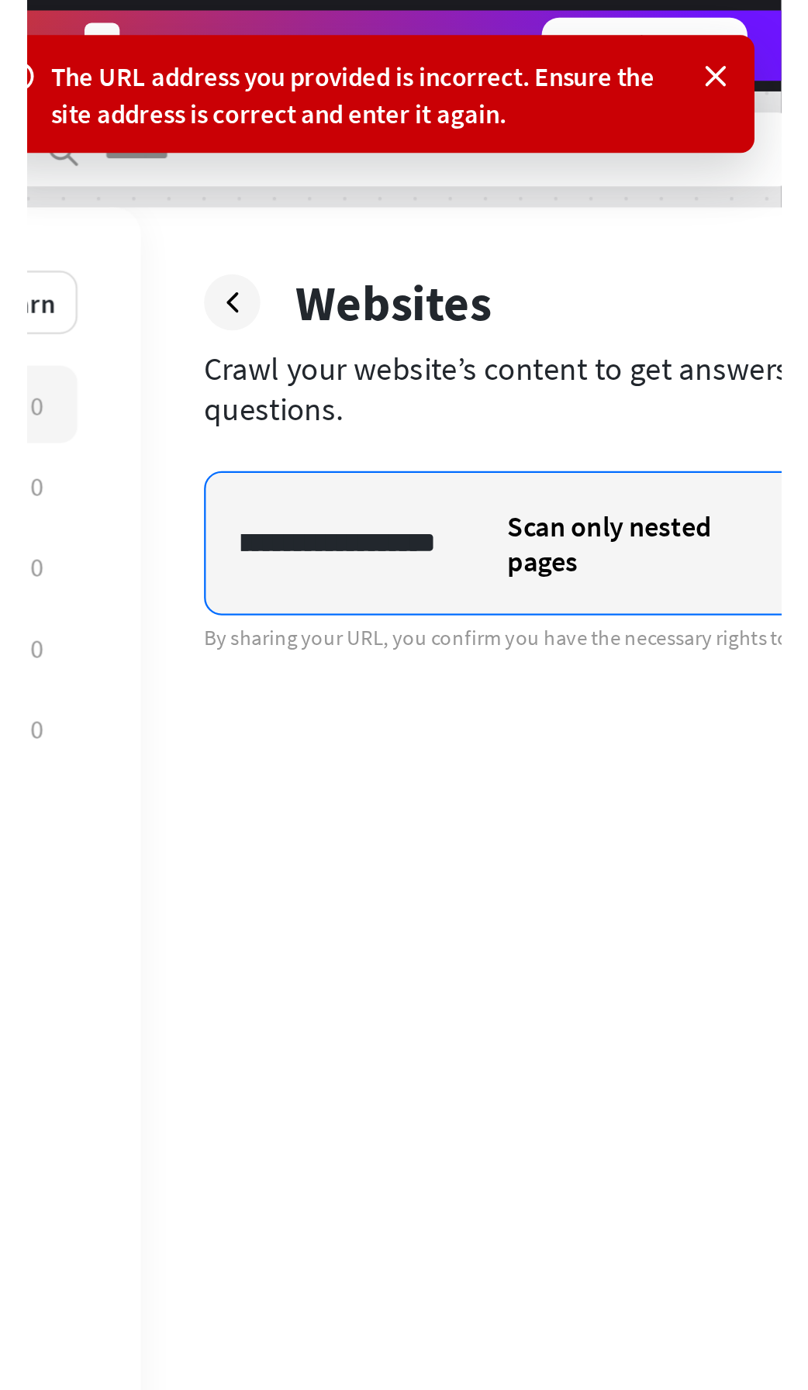
scroll to position [0, 32]
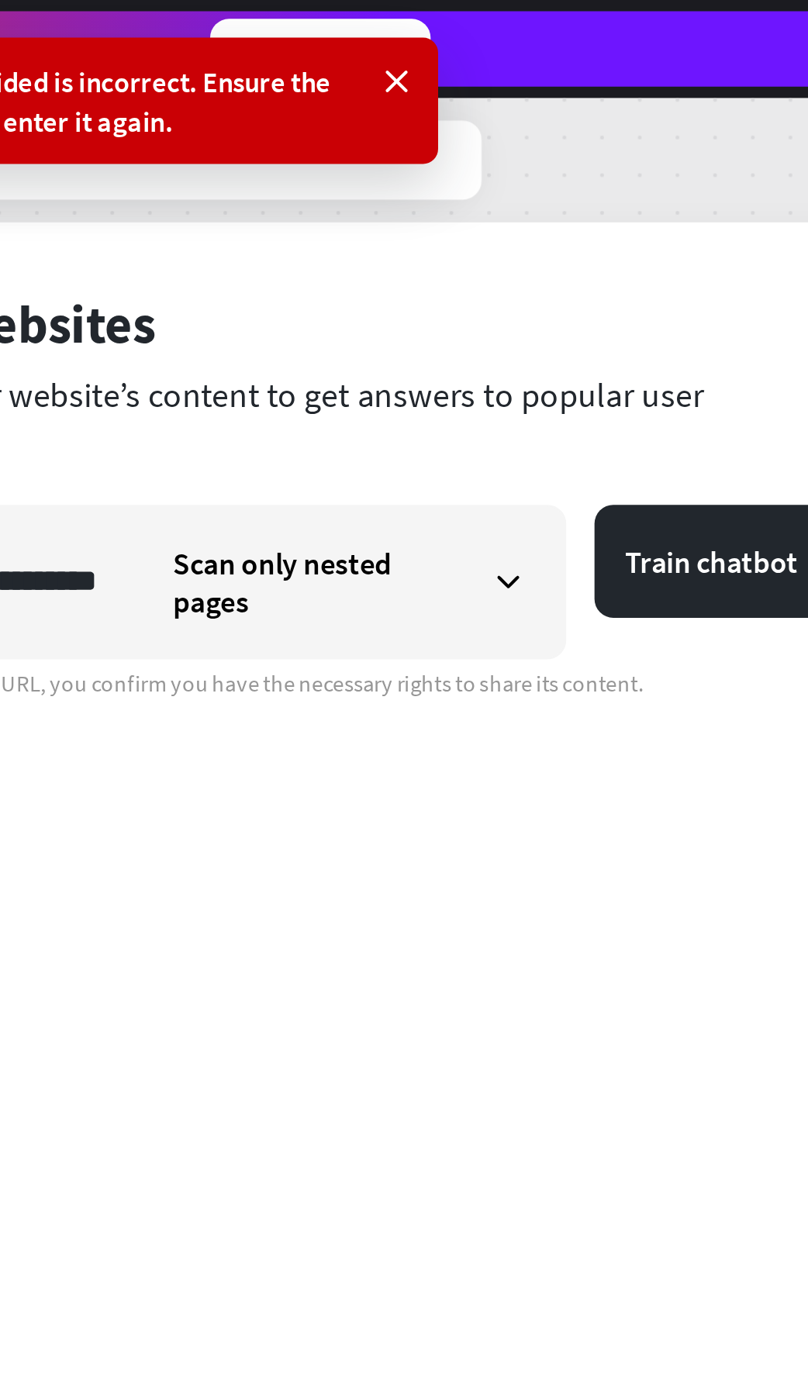
click at [707, 229] on button "Train chatbot" at bounding box center [708, 231] width 96 height 47
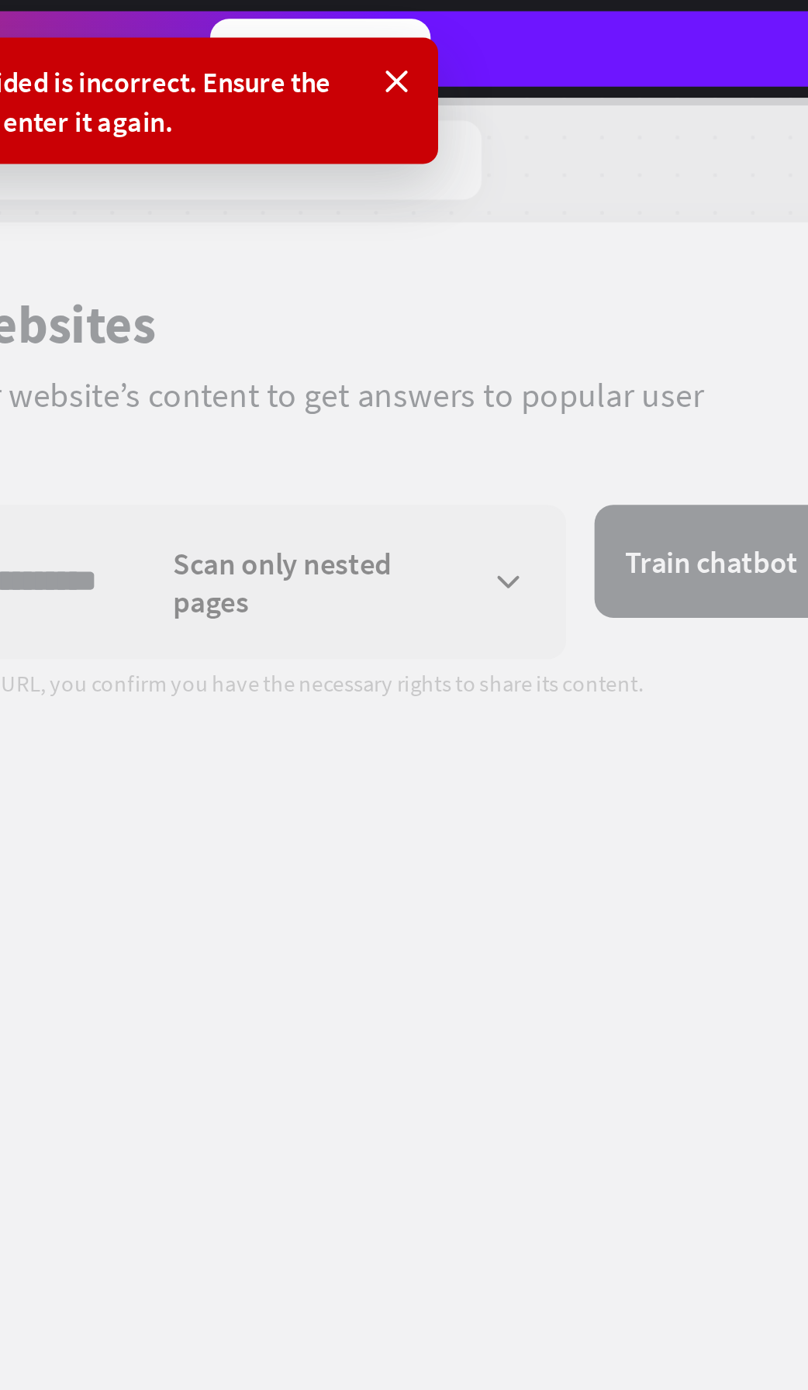
scroll to position [0, 0]
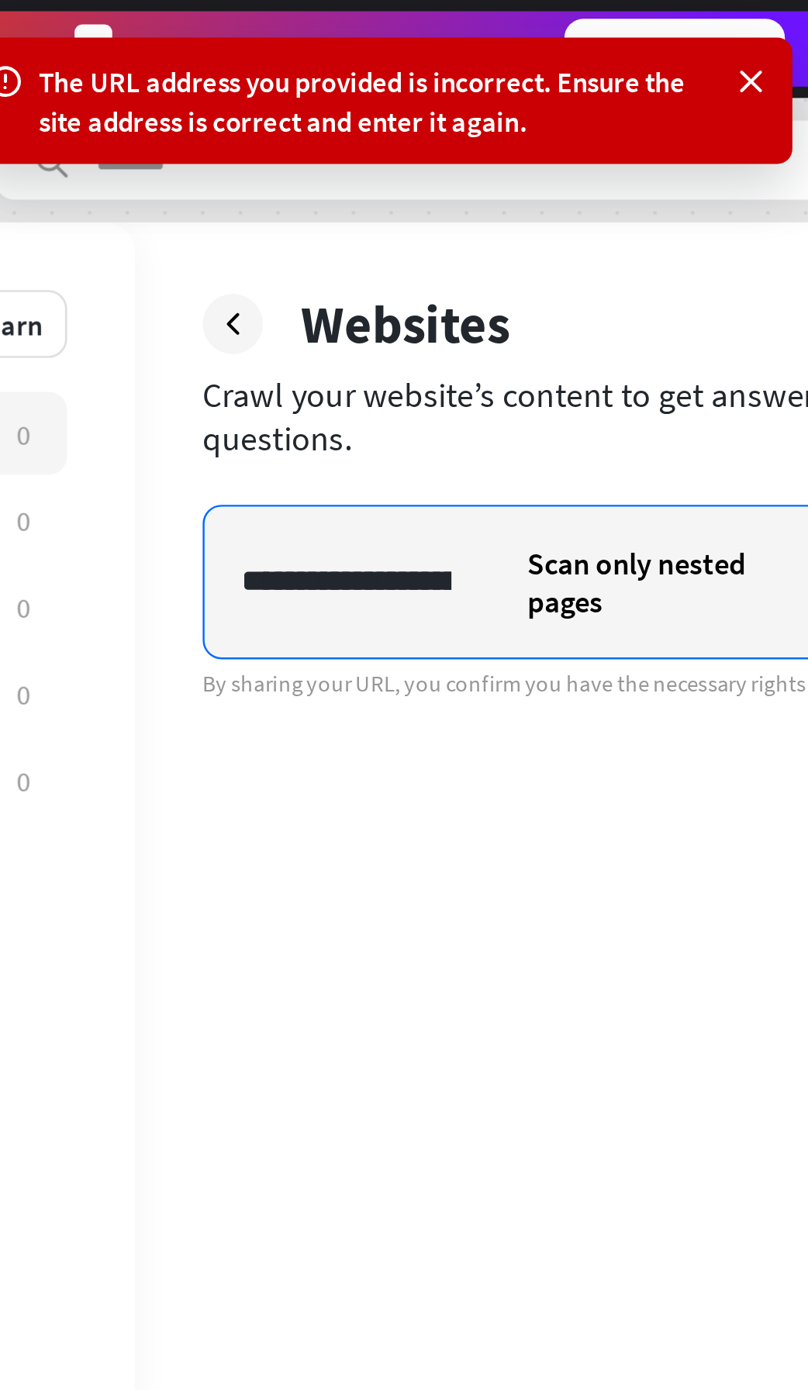
click at [372, 238] on input "**********" at bounding box center [412, 239] width 117 height 47
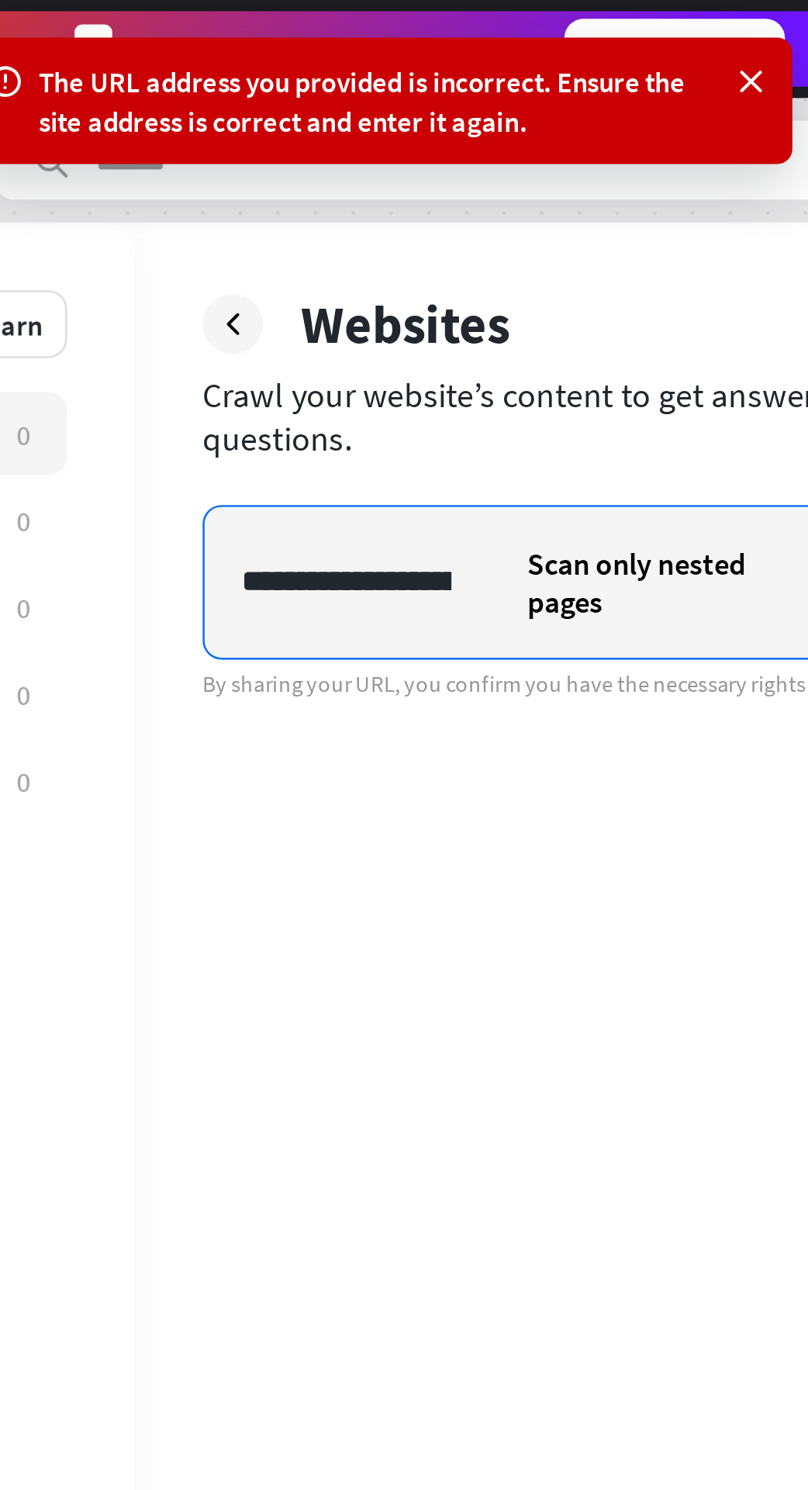
click at [414, 233] on input "**********" at bounding box center [412, 239] width 117 height 47
click at [401, 236] on input "**********" at bounding box center [412, 239] width 117 height 47
click at [413, 231] on input "**********" at bounding box center [412, 239] width 117 height 47
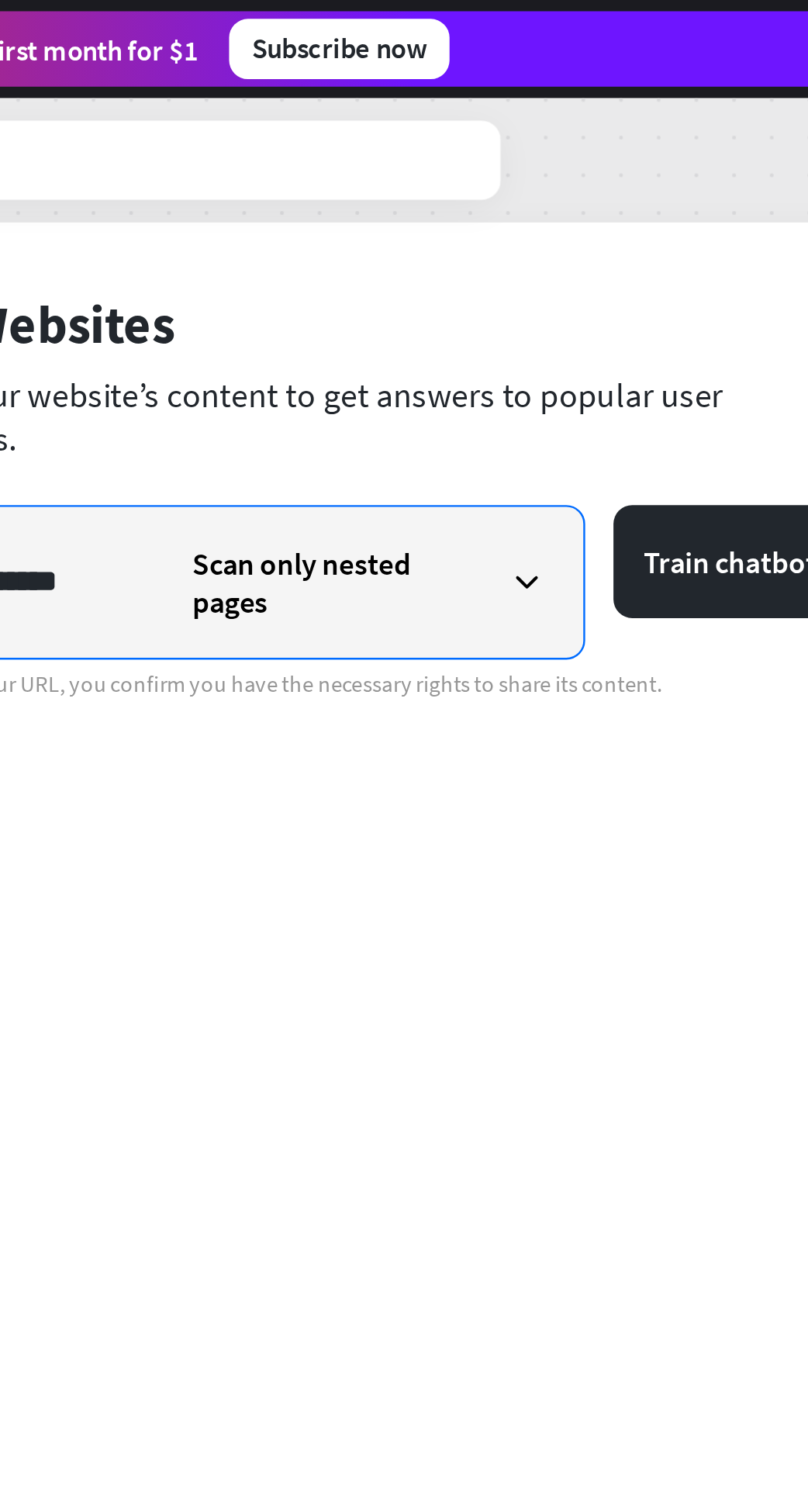
type input "**********"
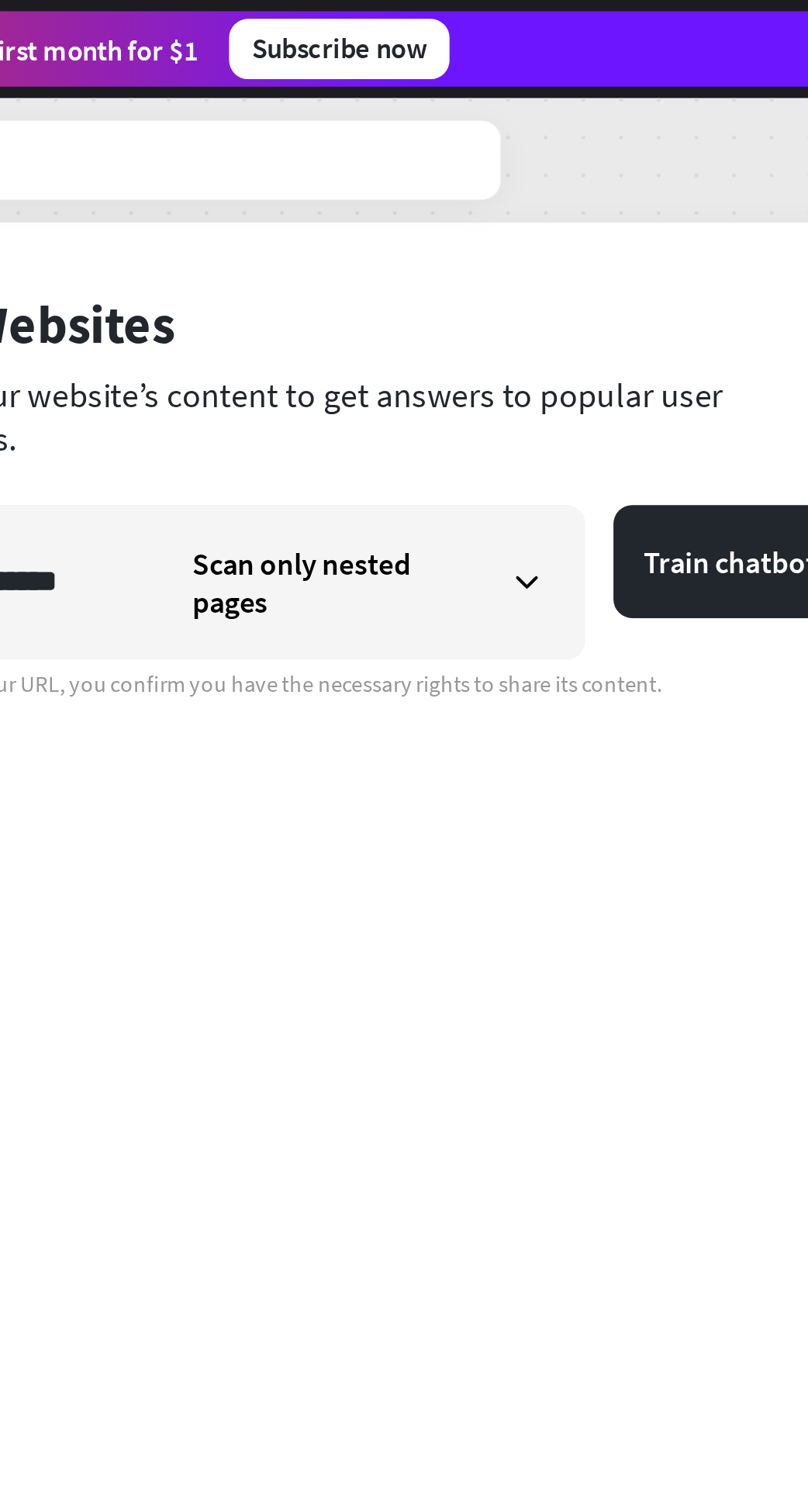
click at [703, 233] on button "Train chatbot" at bounding box center [708, 231] width 96 height 47
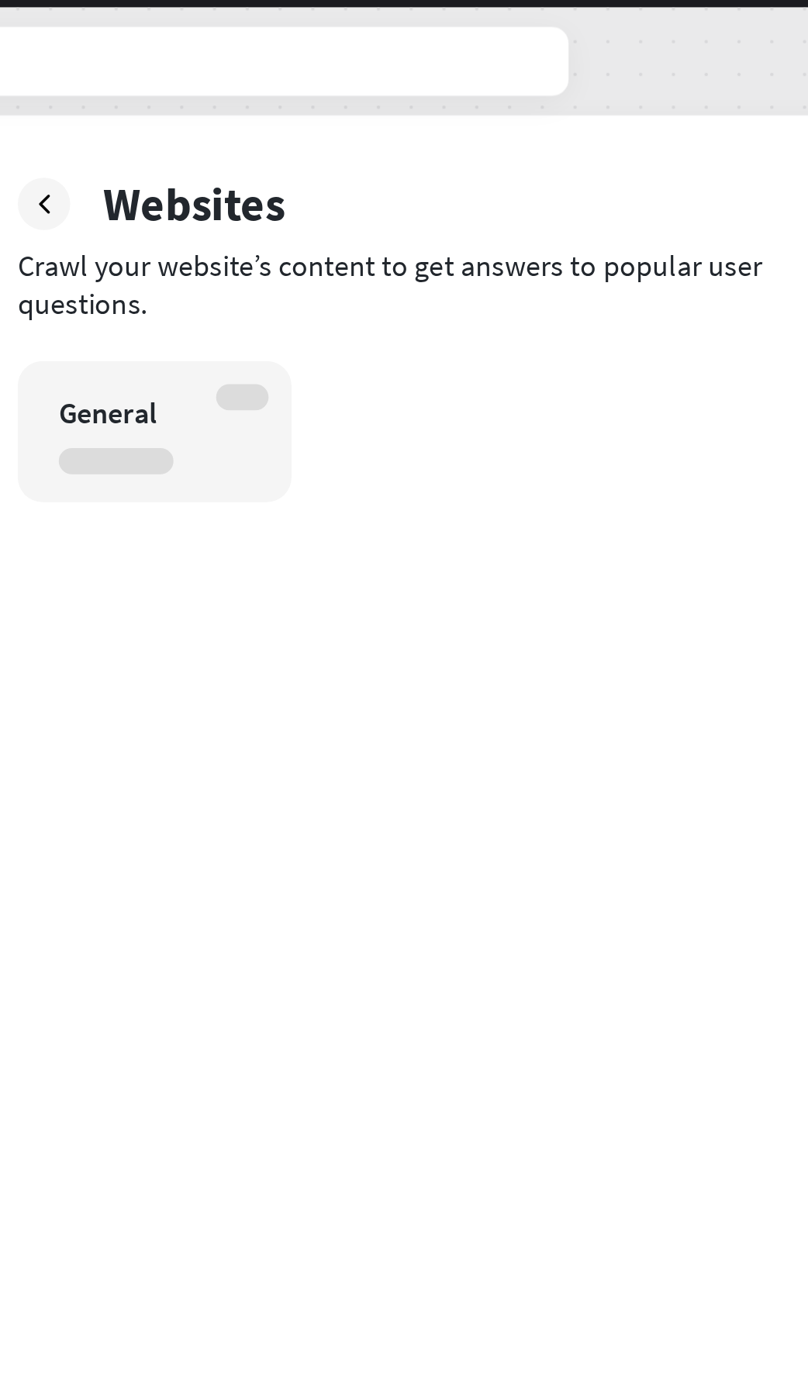
click at [423, 254] on div at bounding box center [399, 255] width 54 height 12
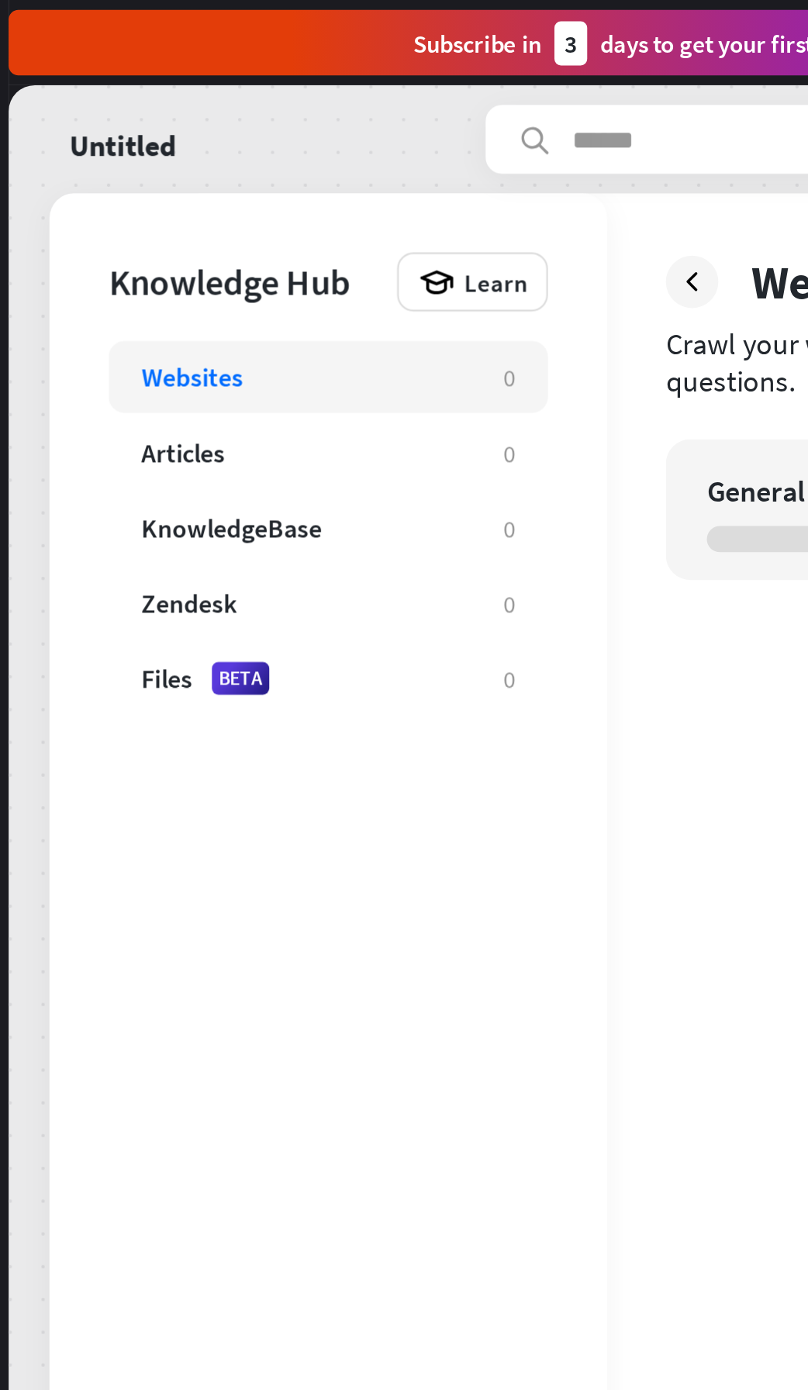
click at [258, 249] on div "KnowledgeBase" at bounding box center [183, 250] width 156 height 16
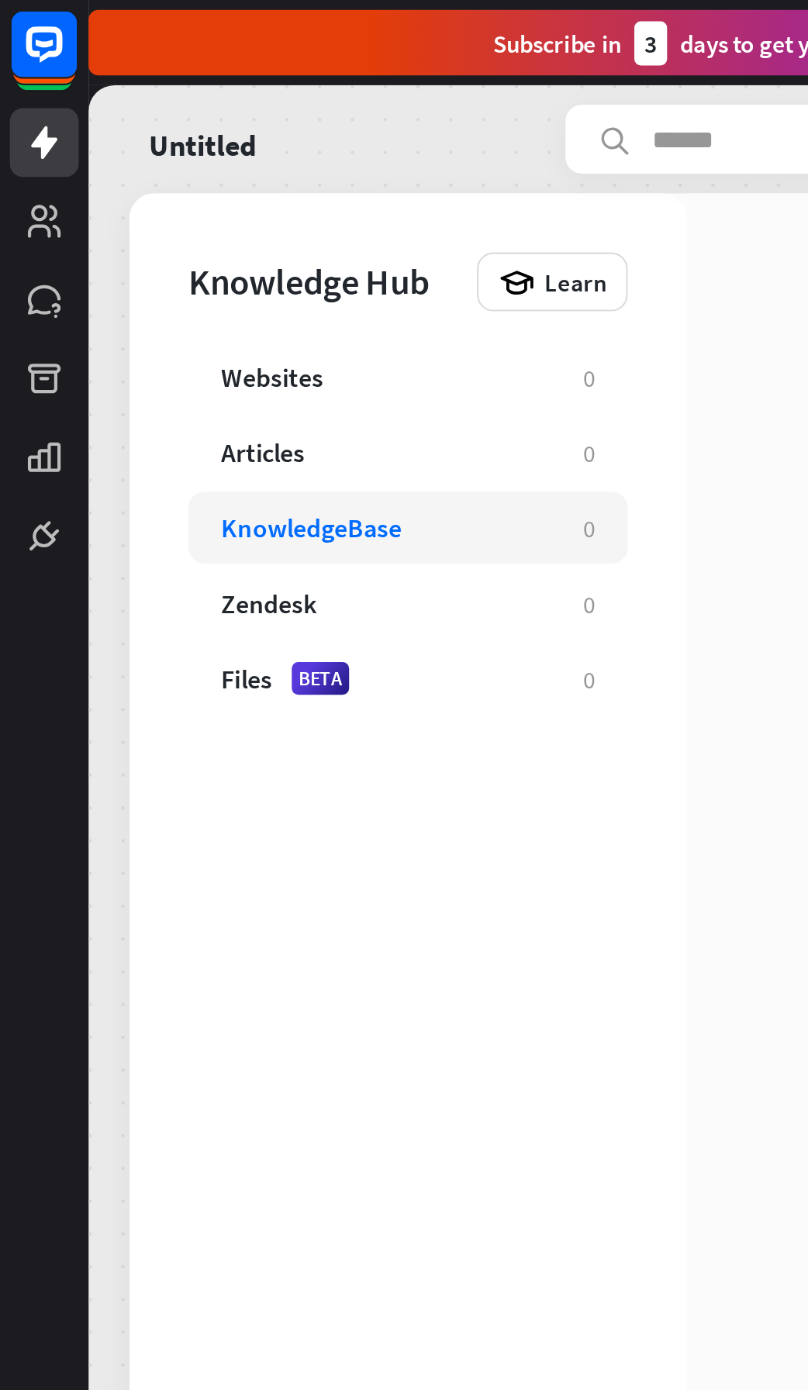
click at [252, 326] on div "Files BETA" at bounding box center [183, 321] width 156 height 16
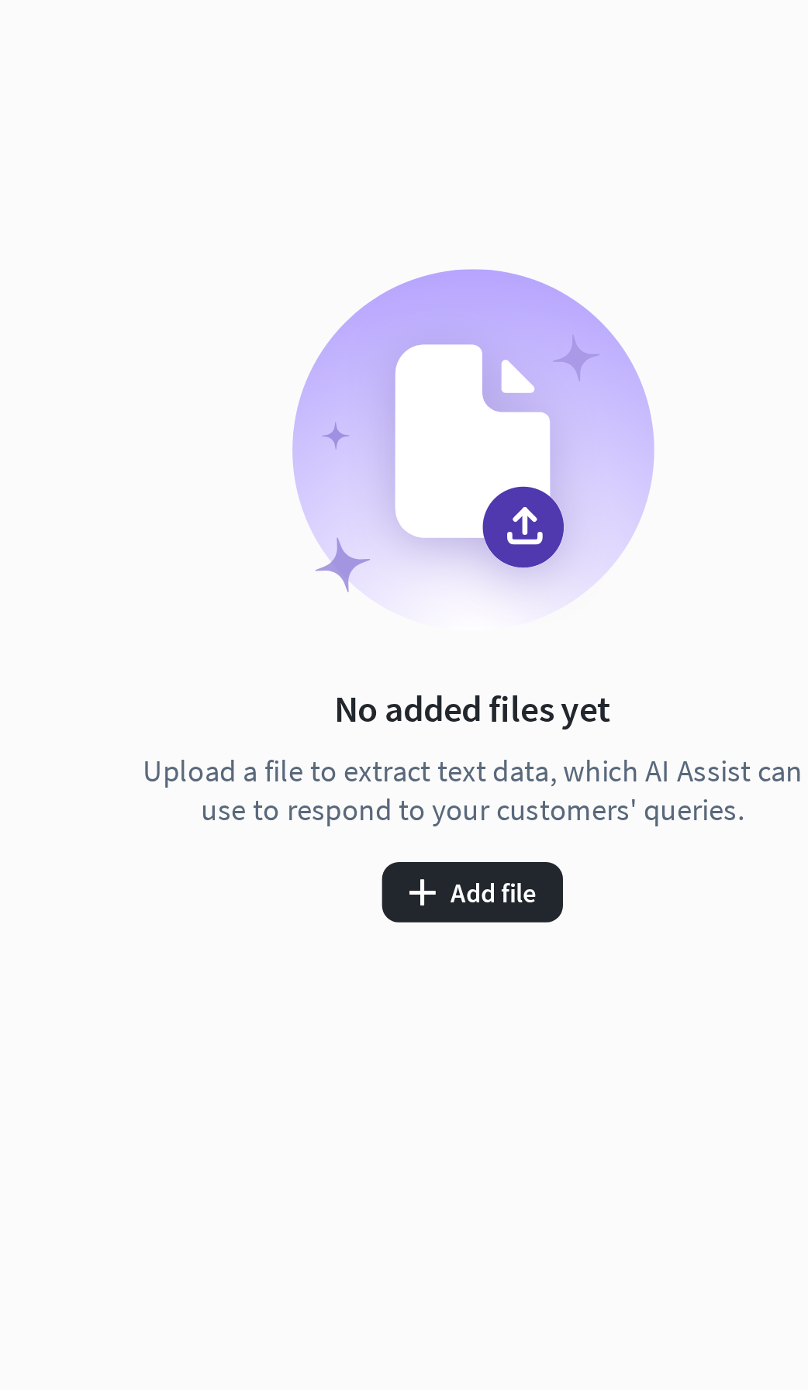
click at [585, 863] on button "plus Add file" at bounding box center [555, 866] width 84 height 28
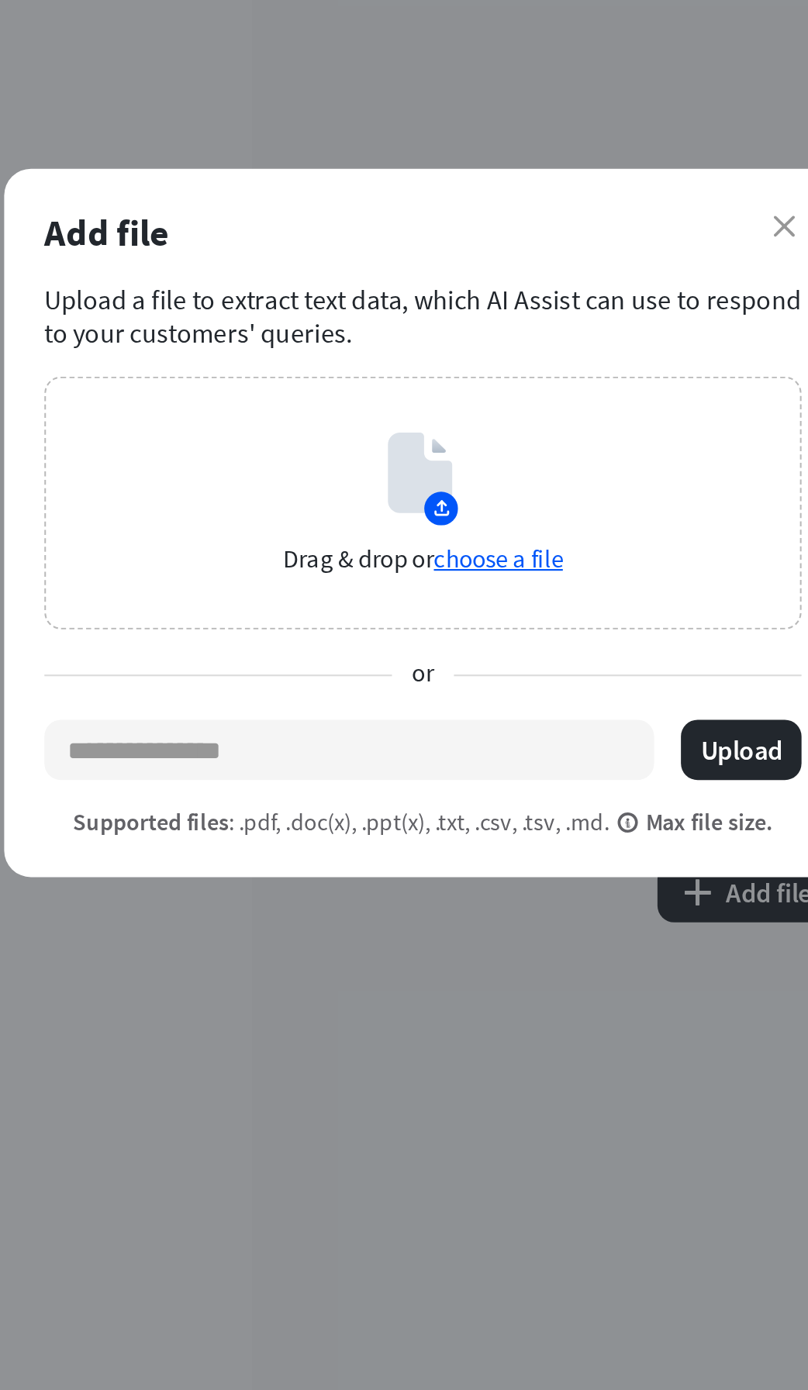
click at [414, 680] on icon at bounding box center [402, 672] width 29 height 37
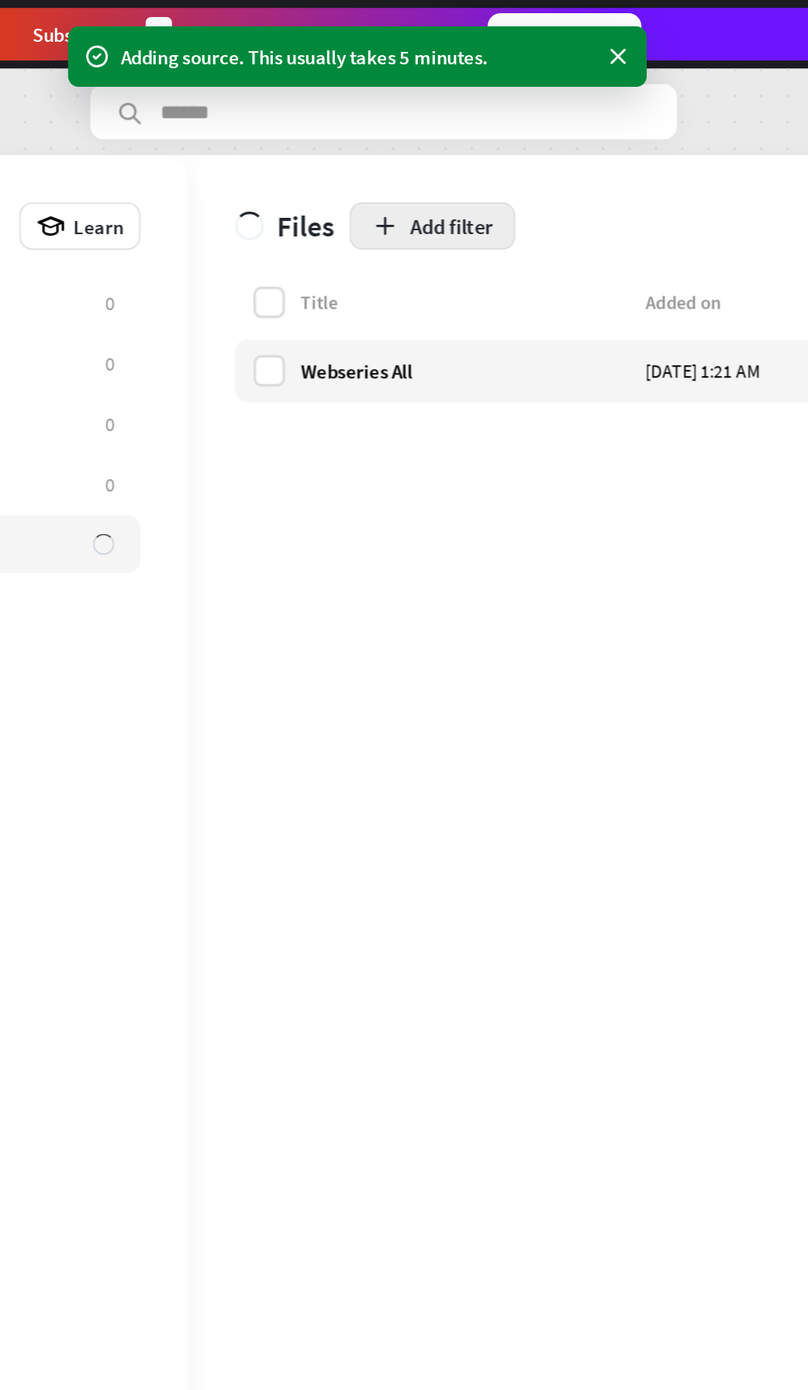
click at [499, 133] on button "Add filter" at bounding box center [469, 133] width 98 height 28
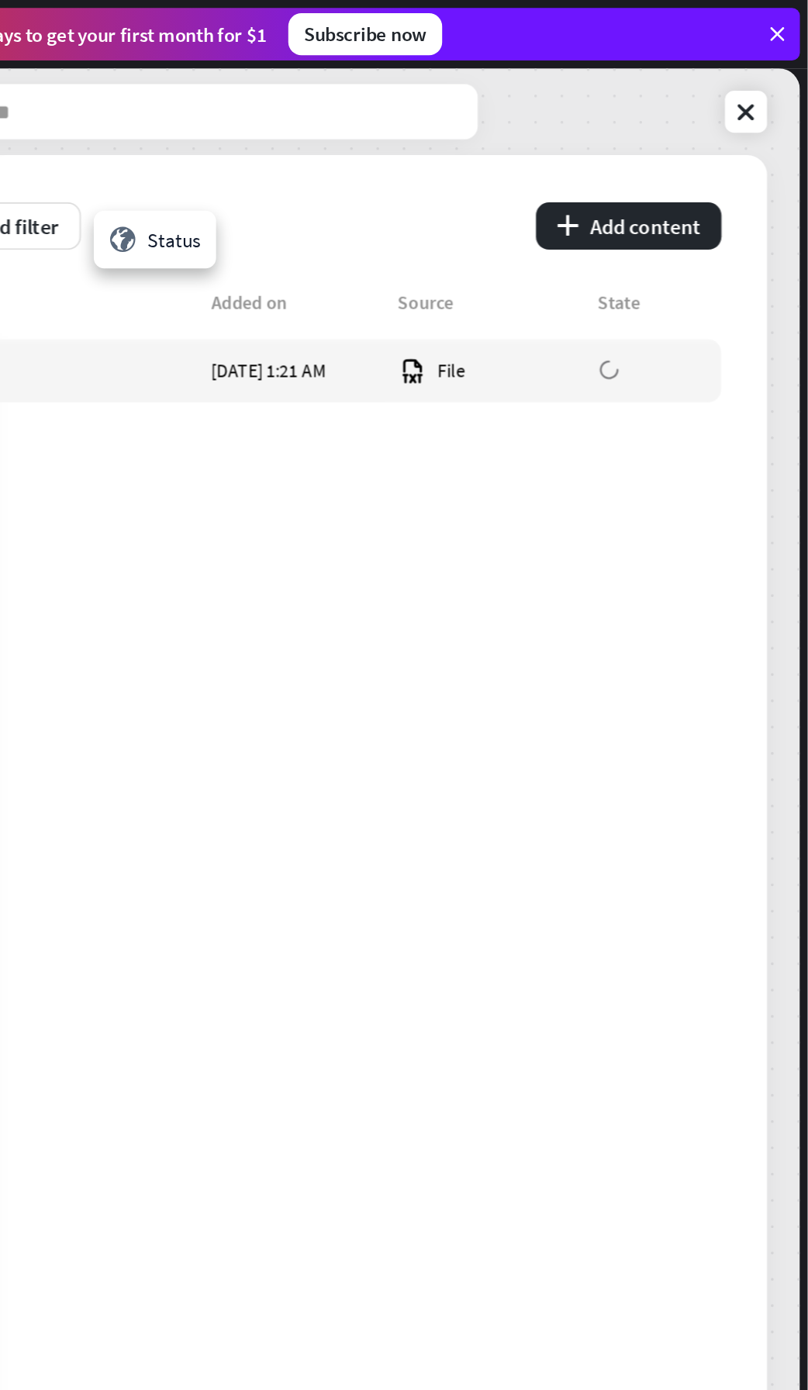
click at [729, 125] on button "plus Add content" at bounding box center [702, 133] width 109 height 28
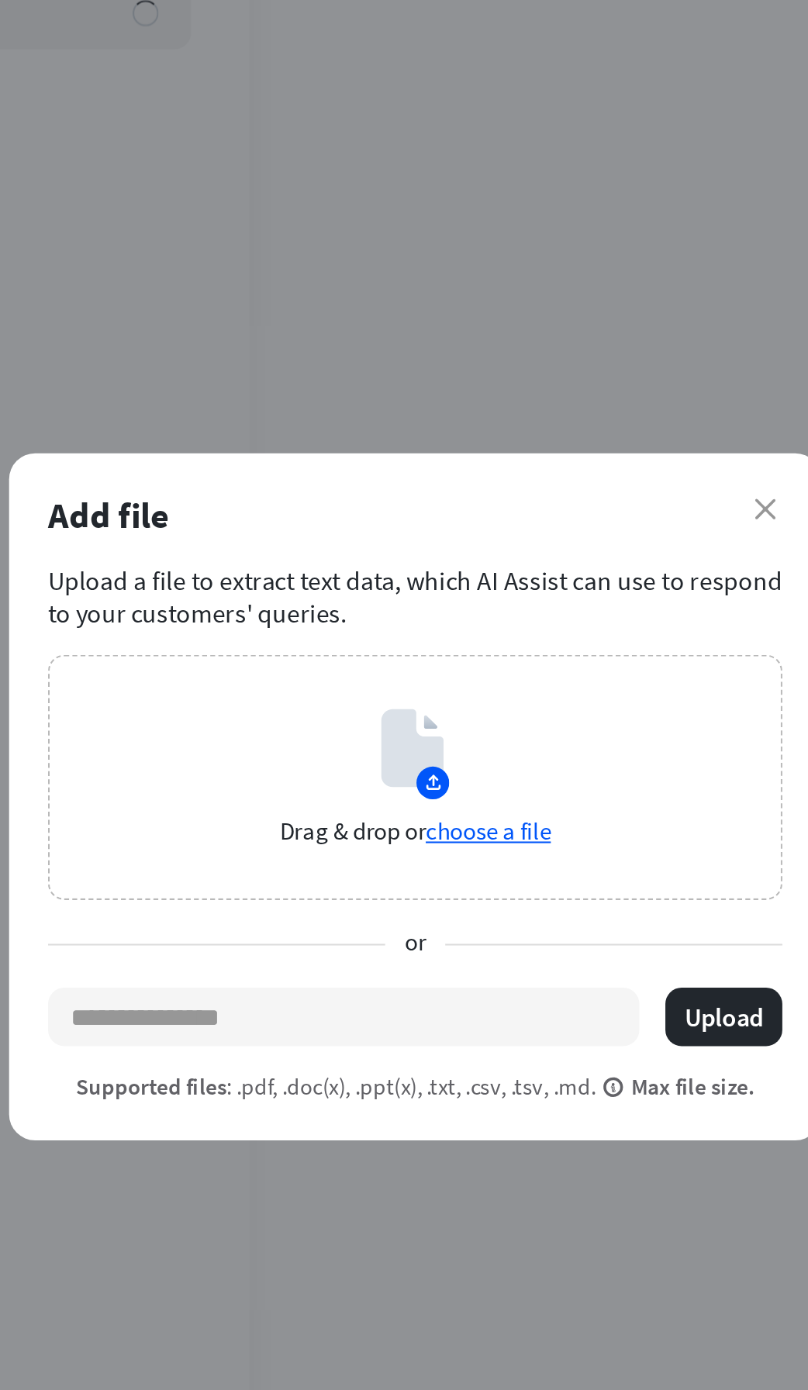
click at [464, 721] on div "Drag & drop or choose a file" at bounding box center [404, 685] width 351 height 117
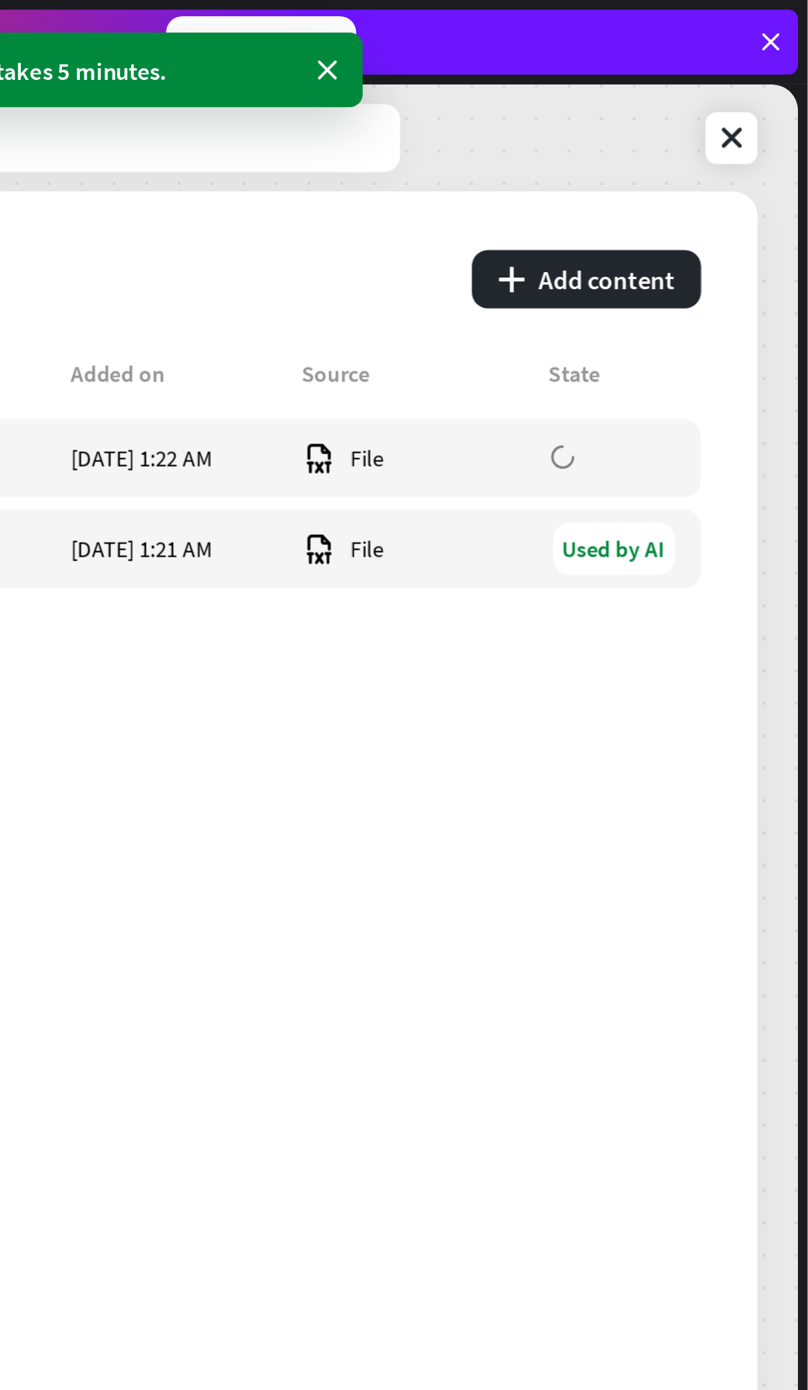
click at [717, 135] on button "plus Add content" at bounding box center [702, 133] width 109 height 28
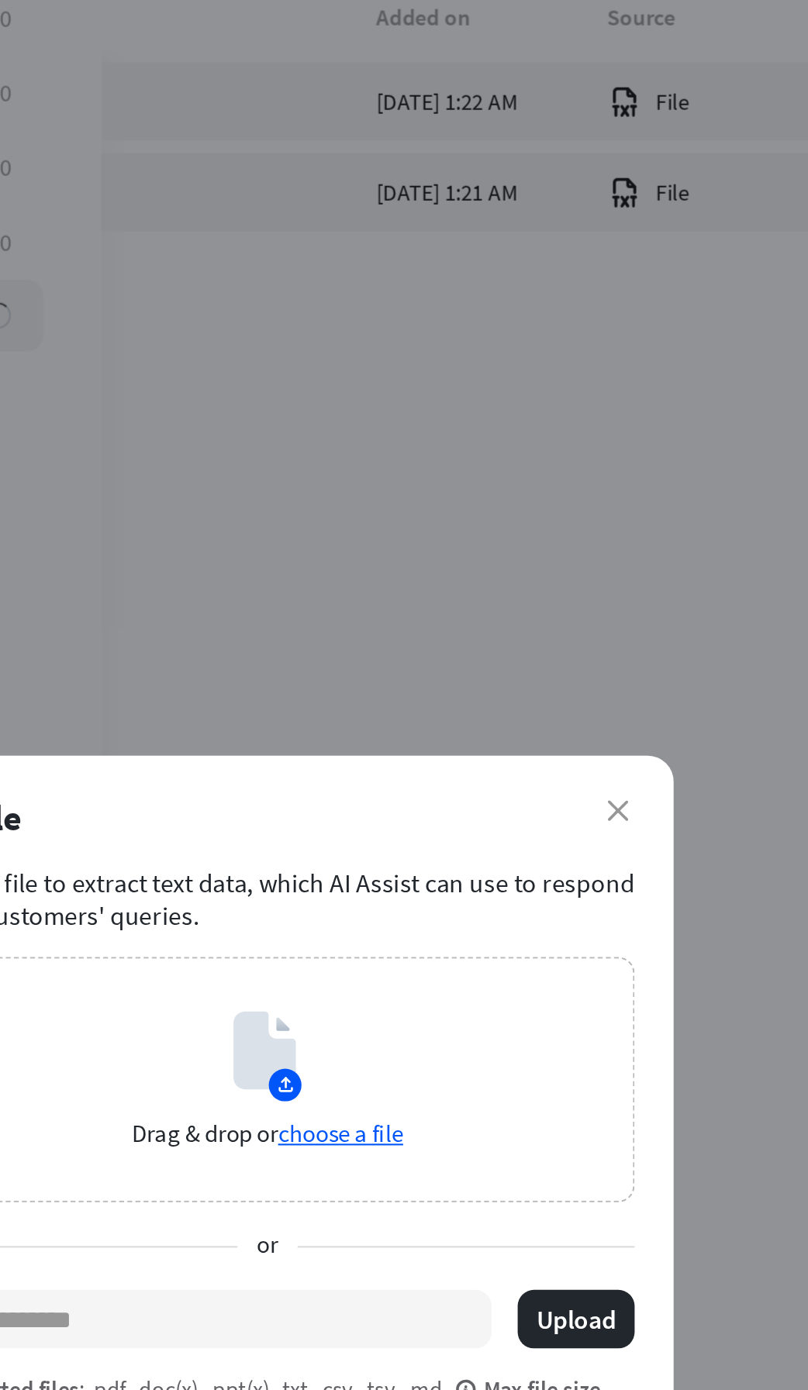
click at [416, 668] on icon at bounding box center [402, 672] width 29 height 37
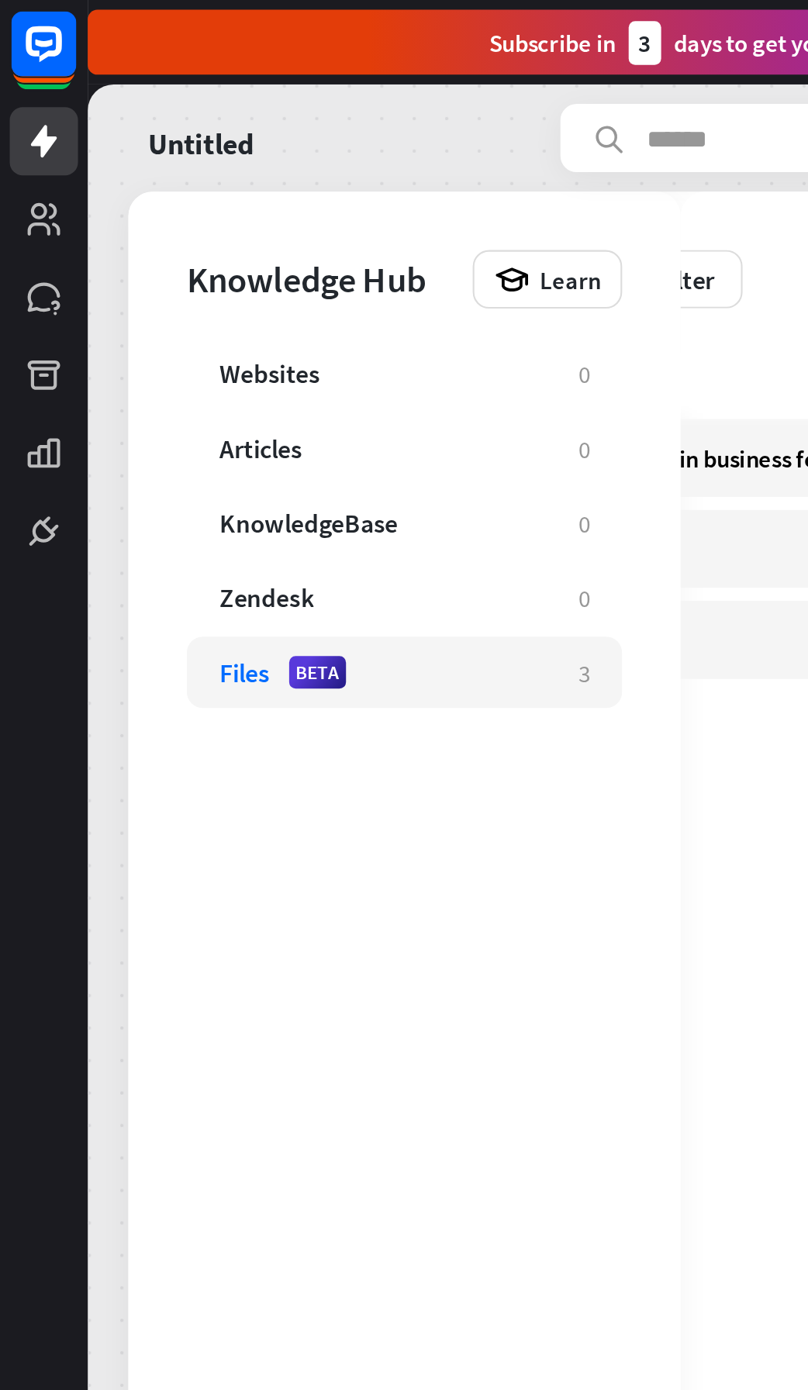
click at [236, 184] on div "Websites" at bounding box center [183, 179] width 156 height 16
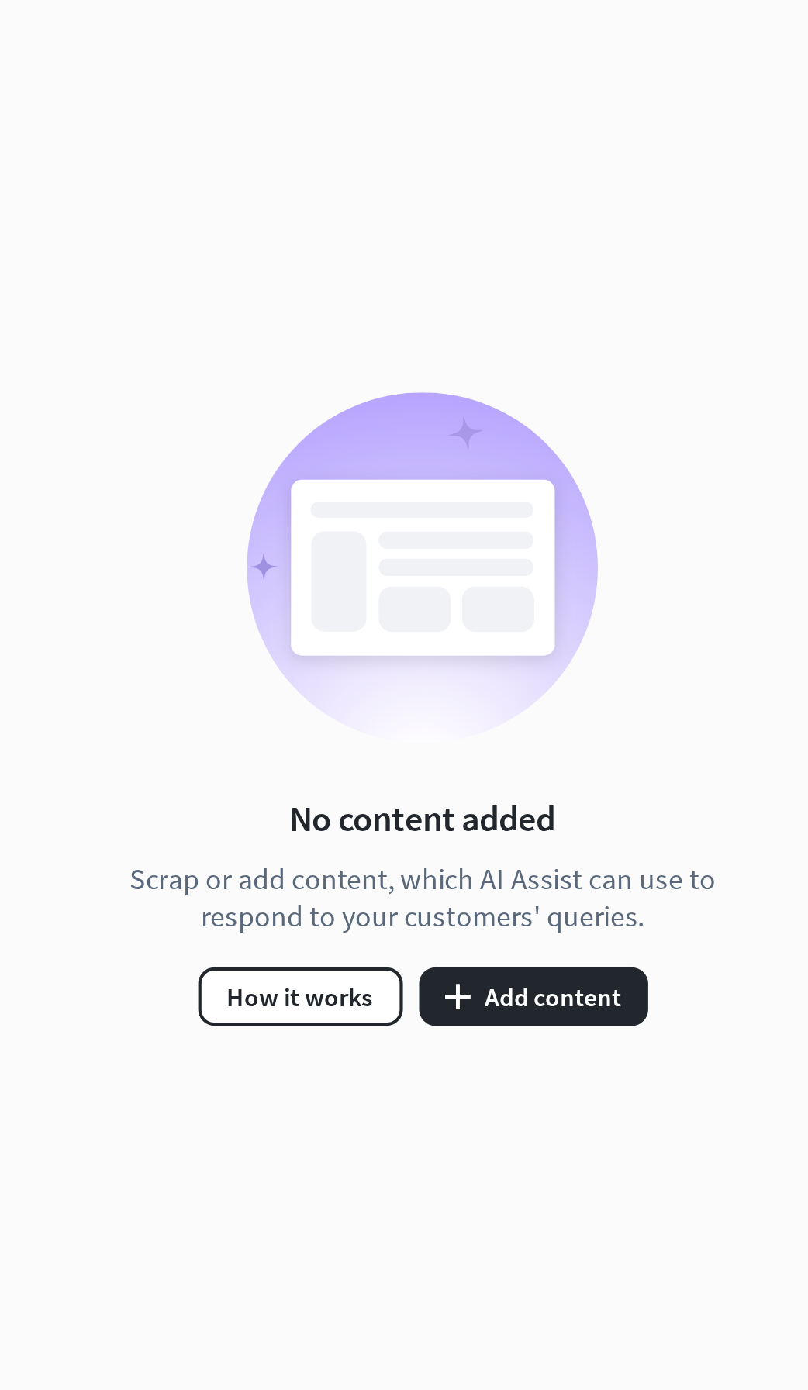
click at [628, 867] on button "plus Add content" at bounding box center [607, 866] width 109 height 28
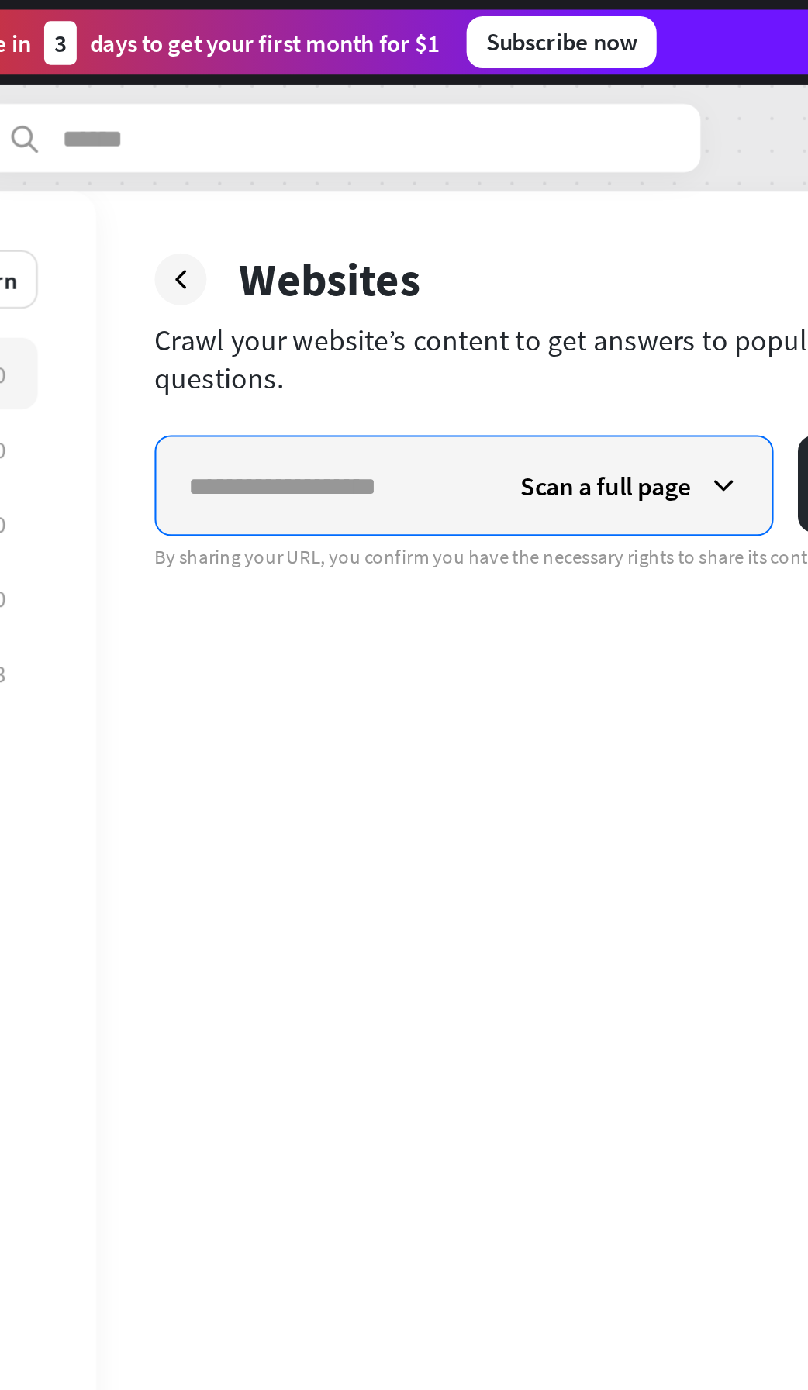
click at [413, 230] on input "text" at bounding box center [433, 232] width 158 height 47
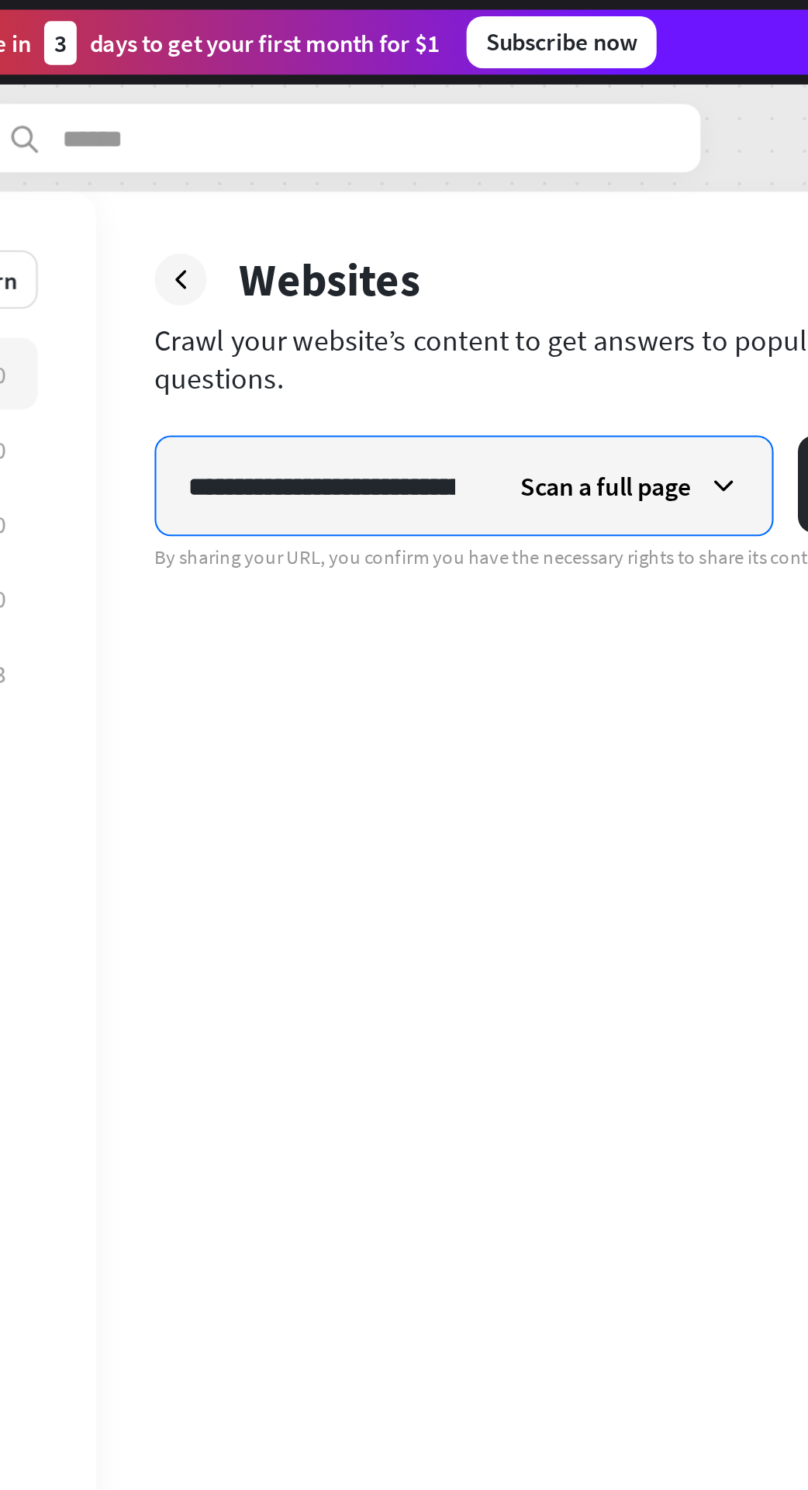
scroll to position [0, 52]
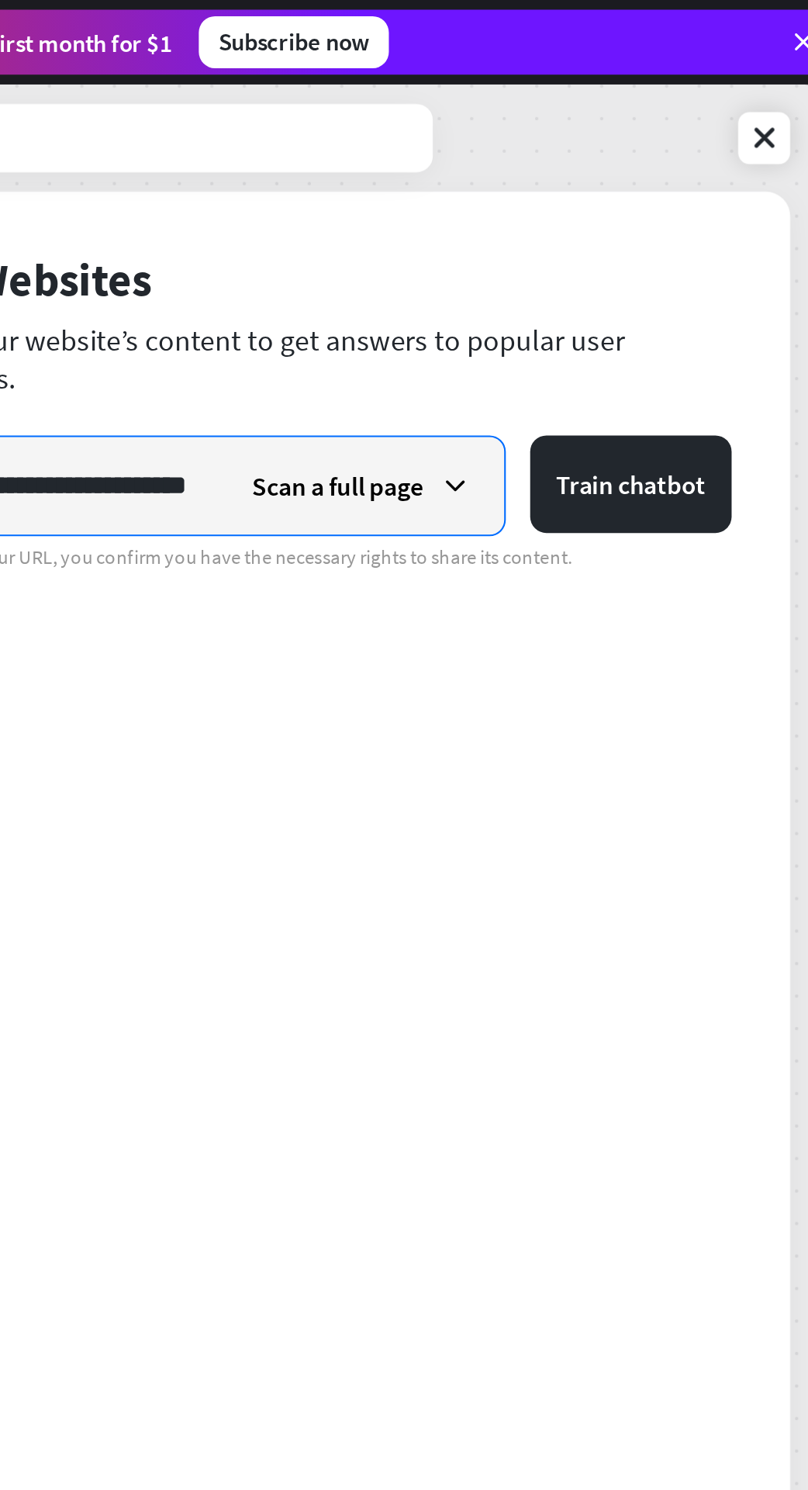
type input "**********"
click at [726, 234] on button "Train chatbot" at bounding box center [708, 231] width 96 height 47
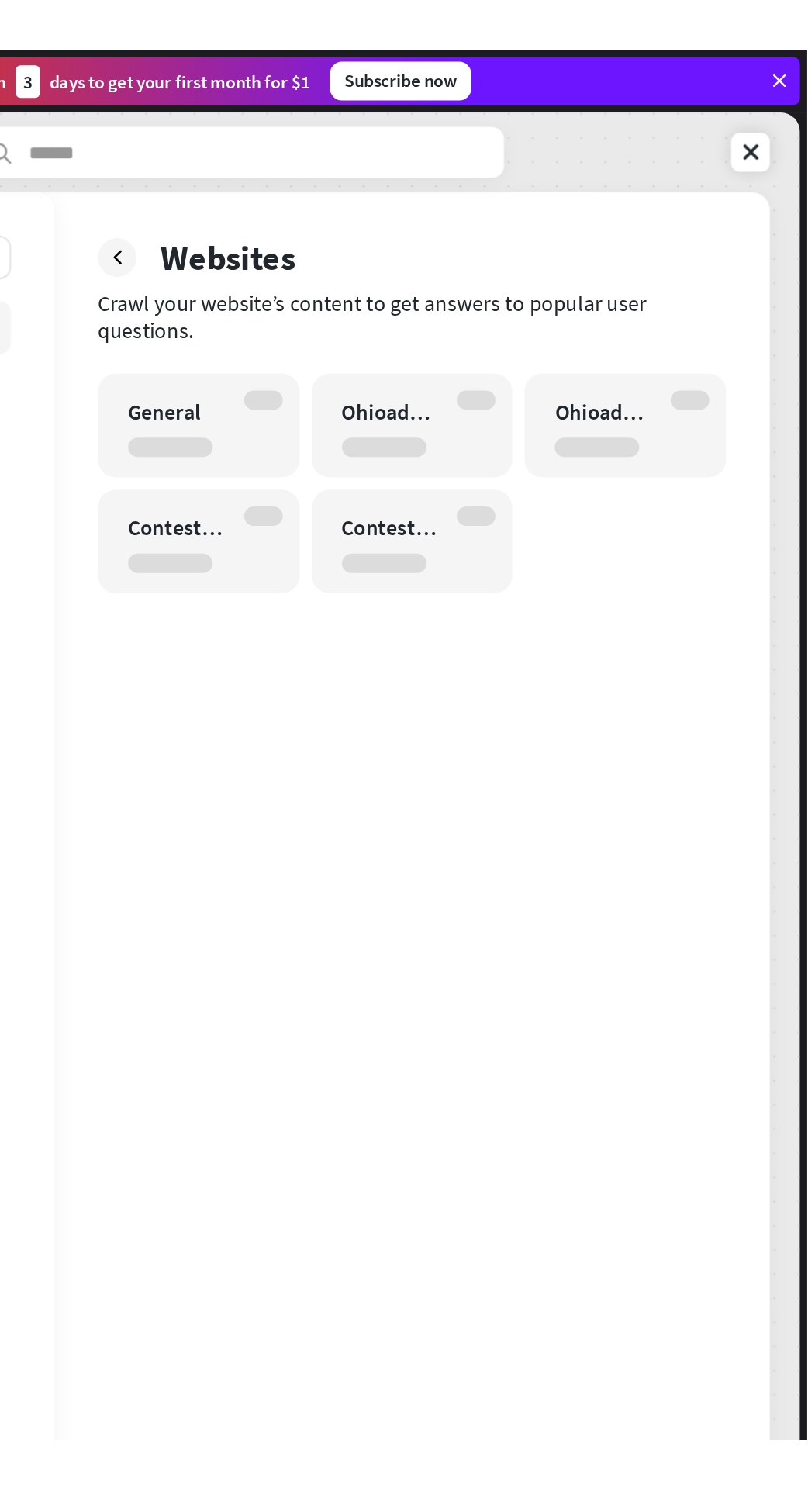
scroll to position [0, 0]
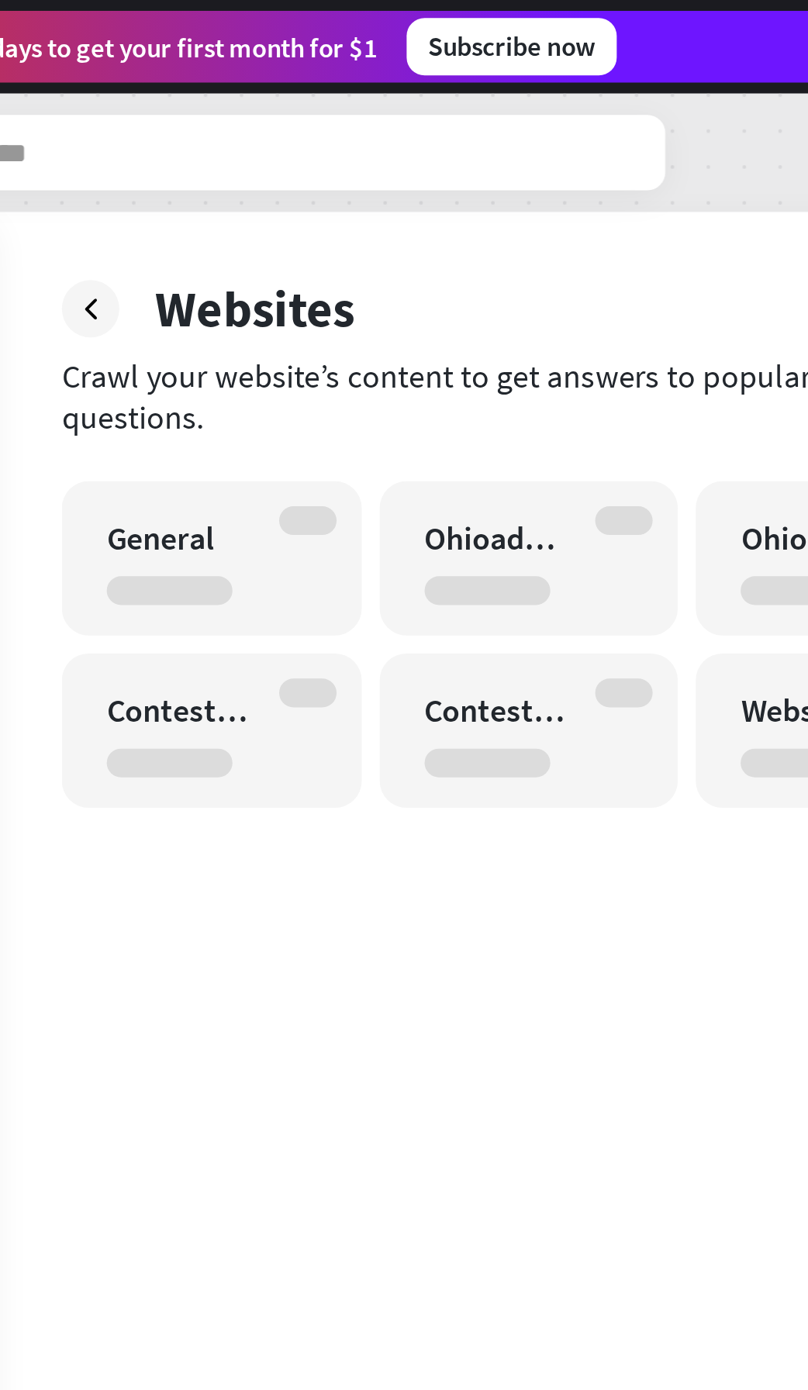
click at [368, 140] on icon at bounding box center [365, 134] width 16 height 16
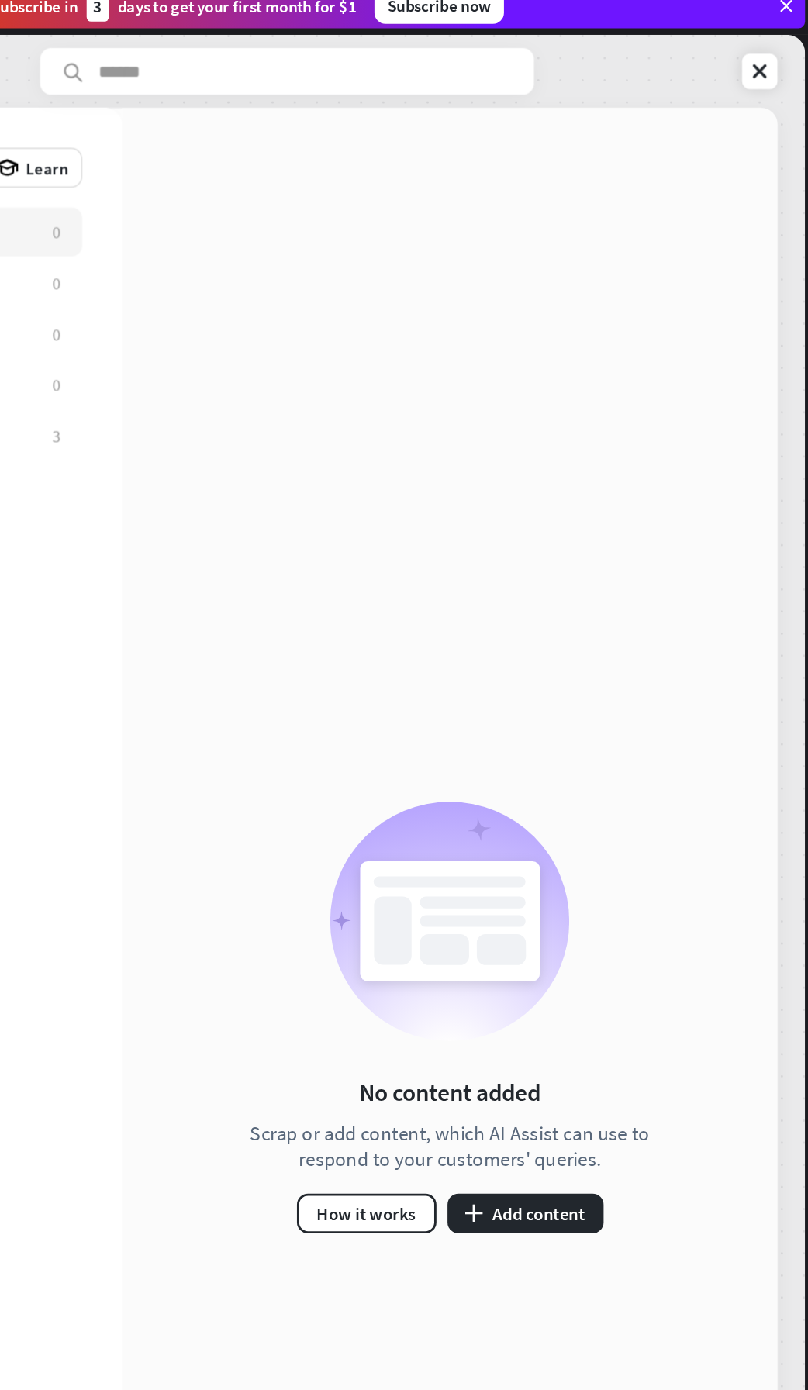
click at [617, 874] on button "plus Add content" at bounding box center [607, 866] width 109 height 28
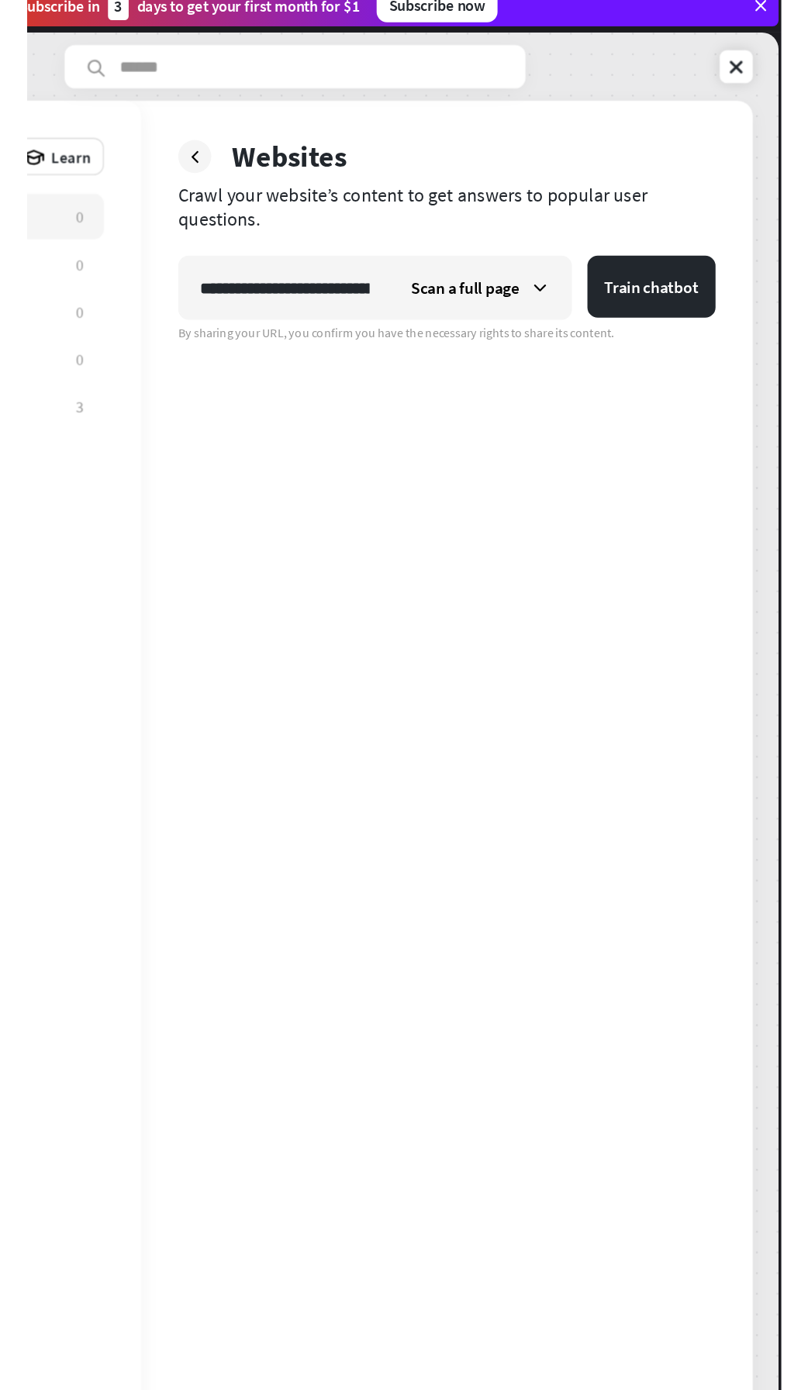
scroll to position [0, 340]
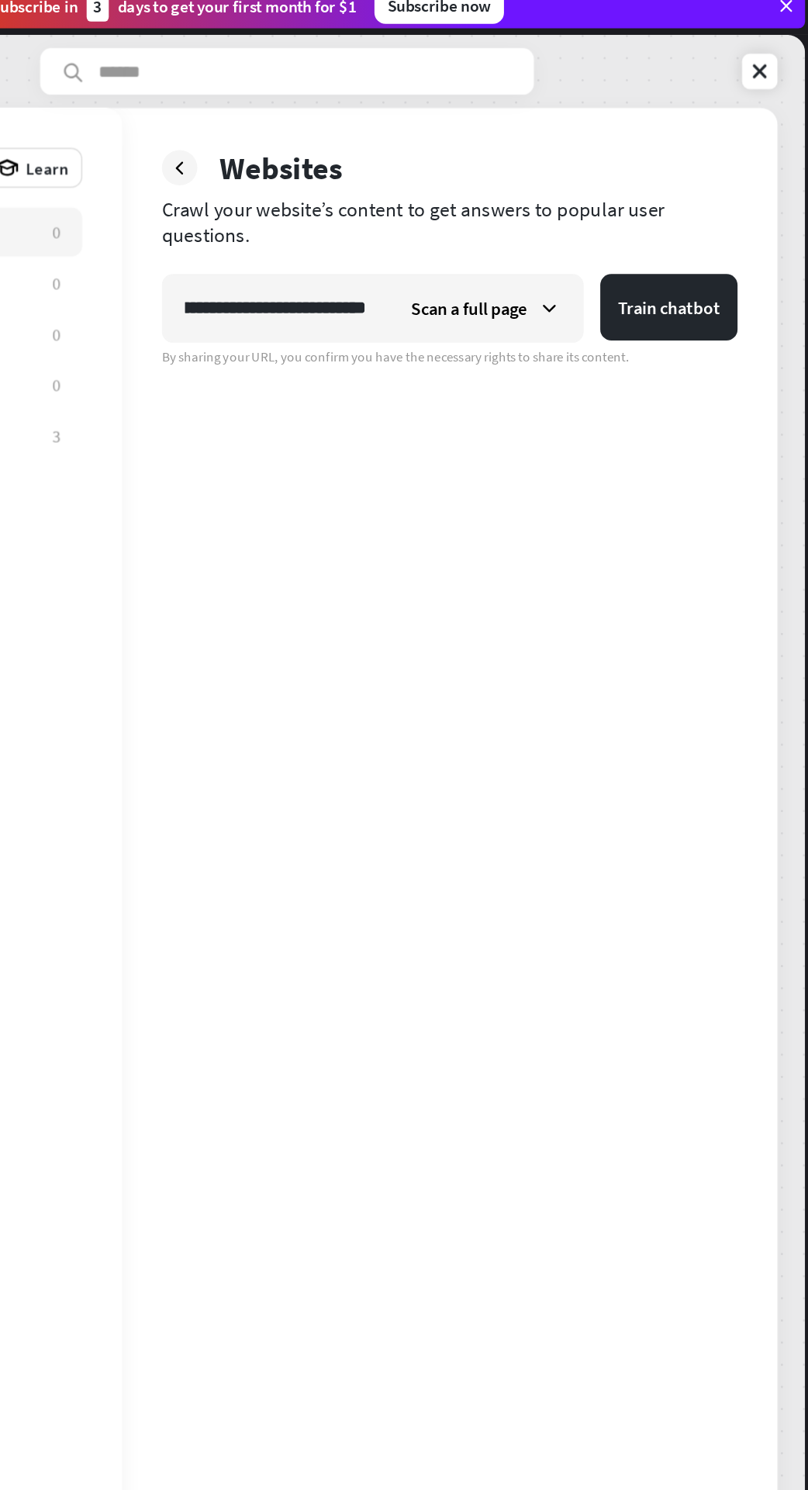
type input "**********"
click at [720, 228] on button "Train chatbot" at bounding box center [708, 231] width 96 height 47
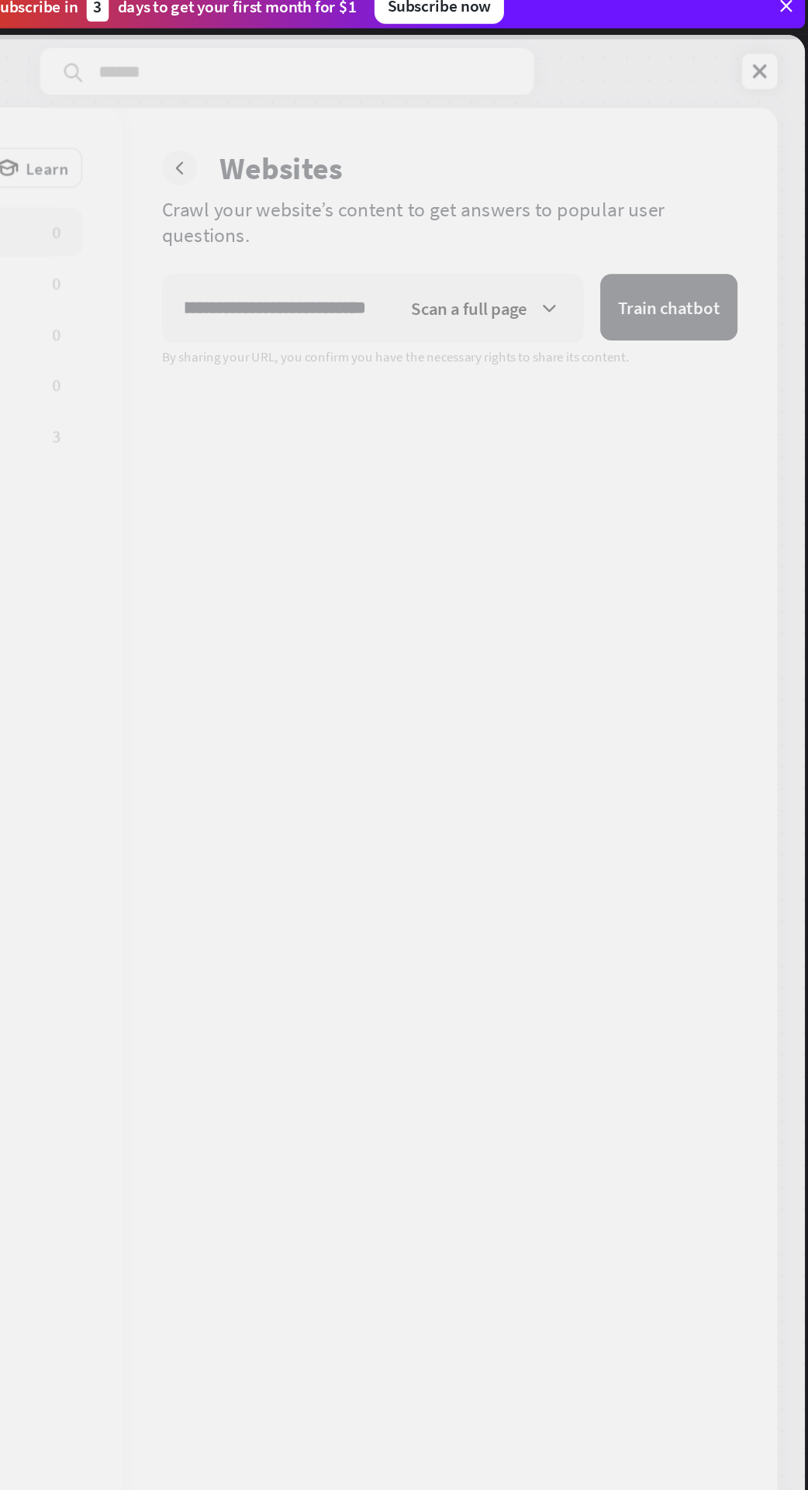
scroll to position [0, 0]
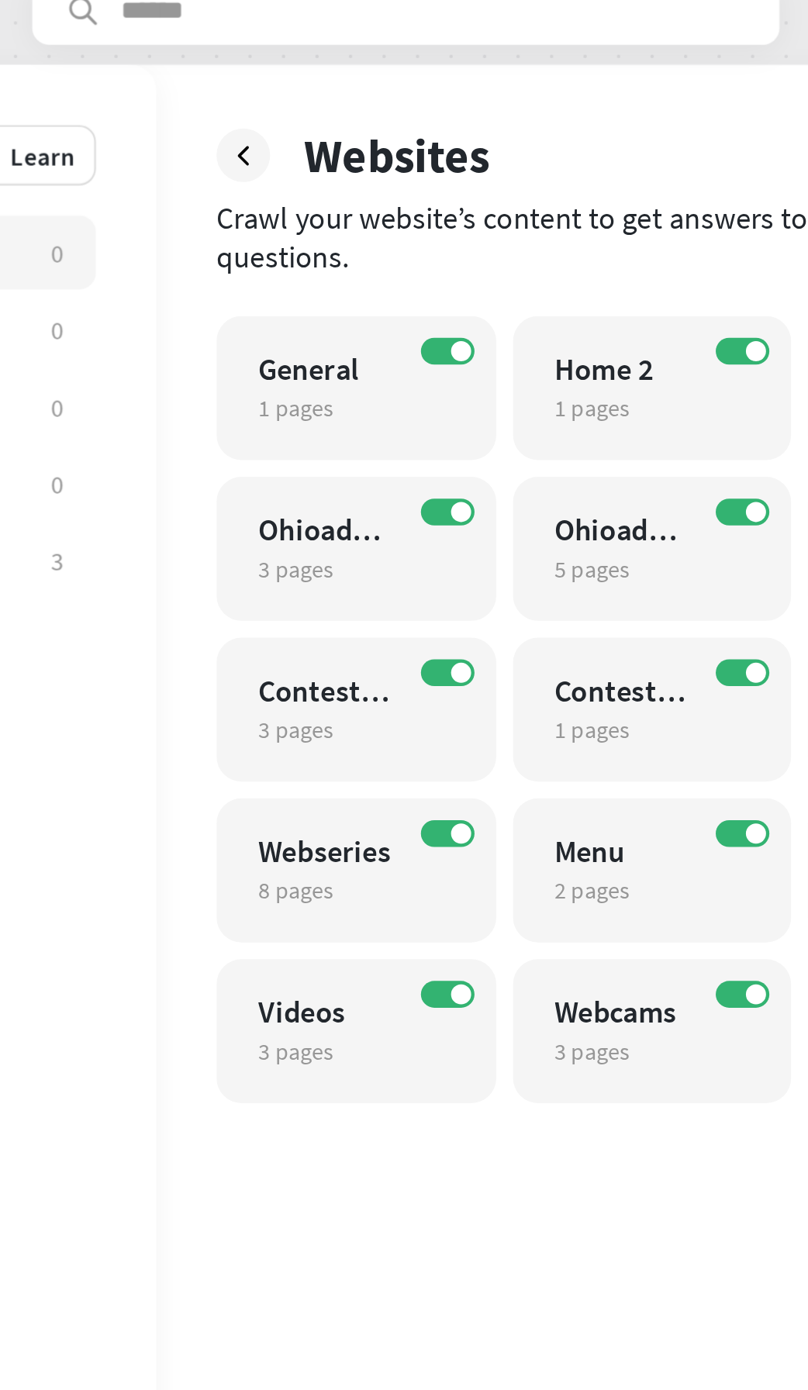
click at [364, 129] on icon at bounding box center [365, 134] width 16 height 16
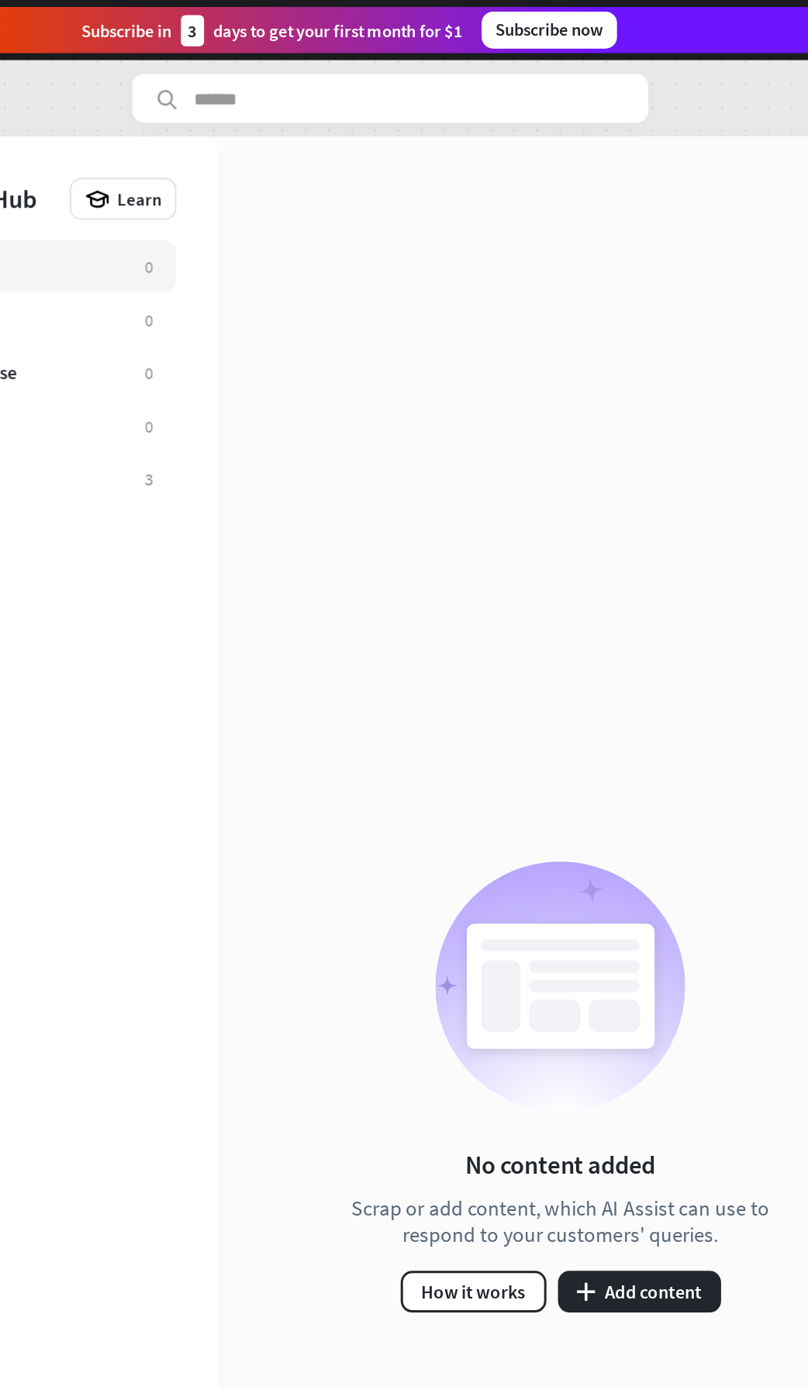
click at [638, 877] on button "plus Add content" at bounding box center [607, 866] width 109 height 28
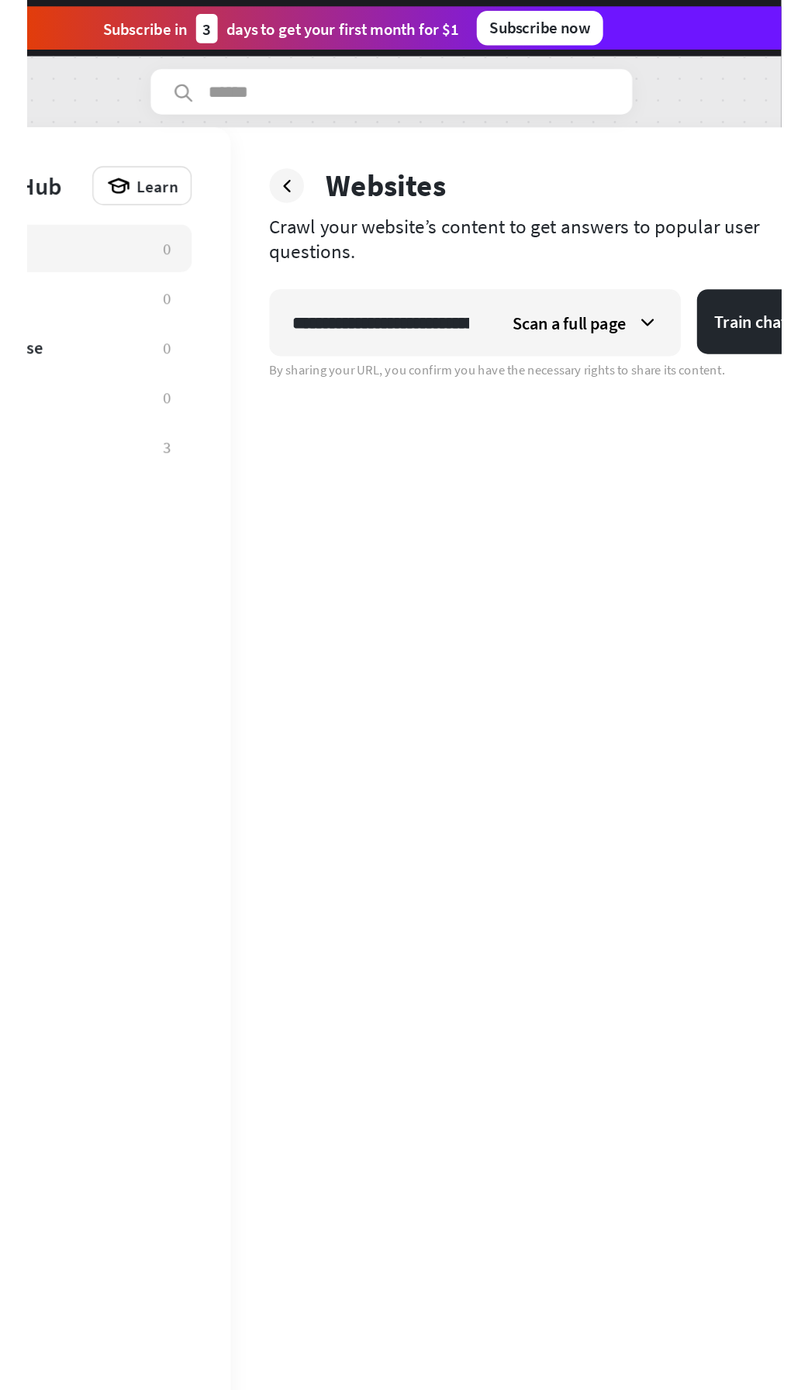
scroll to position [0, 224]
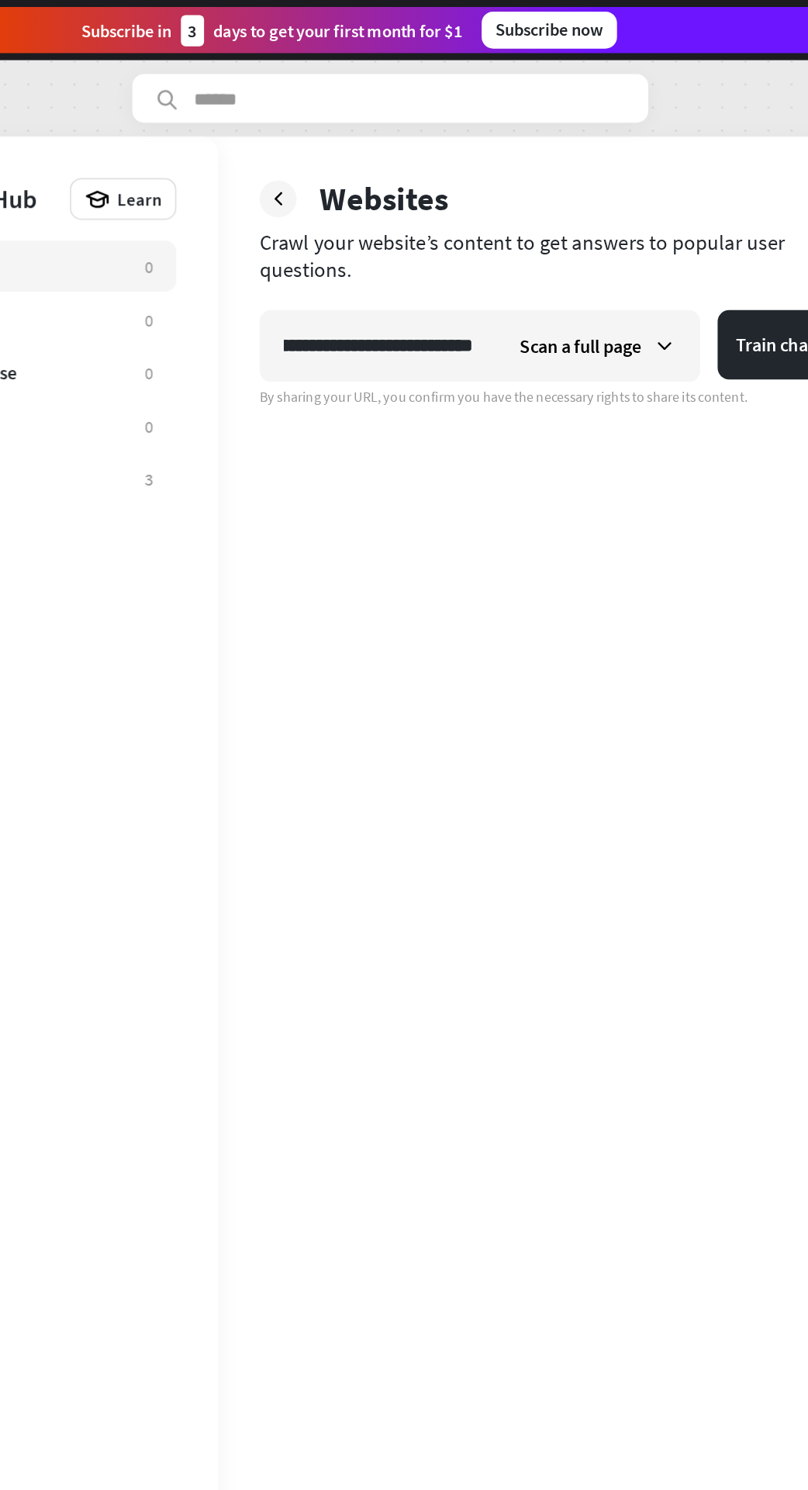
type input "**********"
click at [691, 209] on button "Train chatbot" at bounding box center [708, 231] width 96 height 47
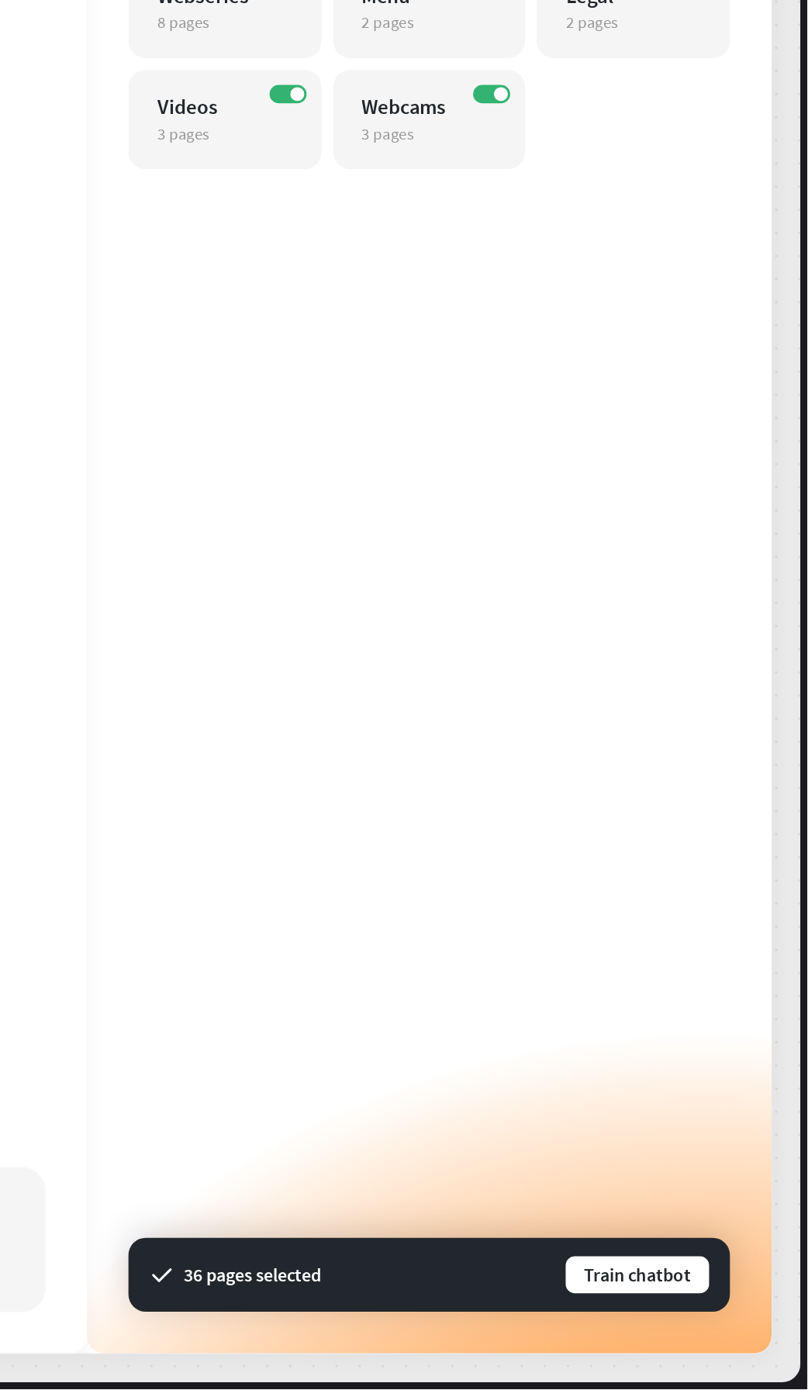
scroll to position [0, 0]
click at [696, 1301] on button "Train chatbot" at bounding box center [693, 1314] width 99 height 28
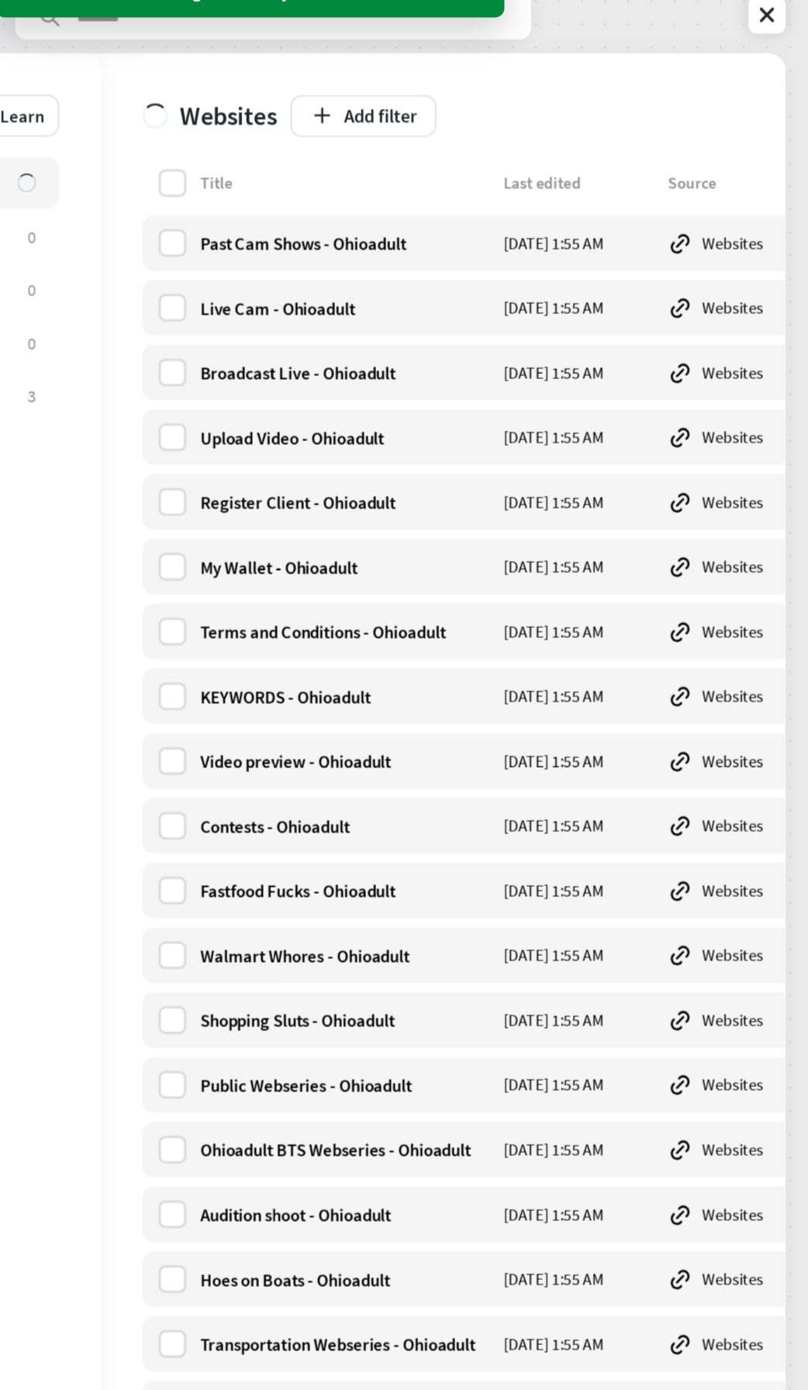
click at [368, 187] on label at bounding box center [373, 178] width 19 height 19
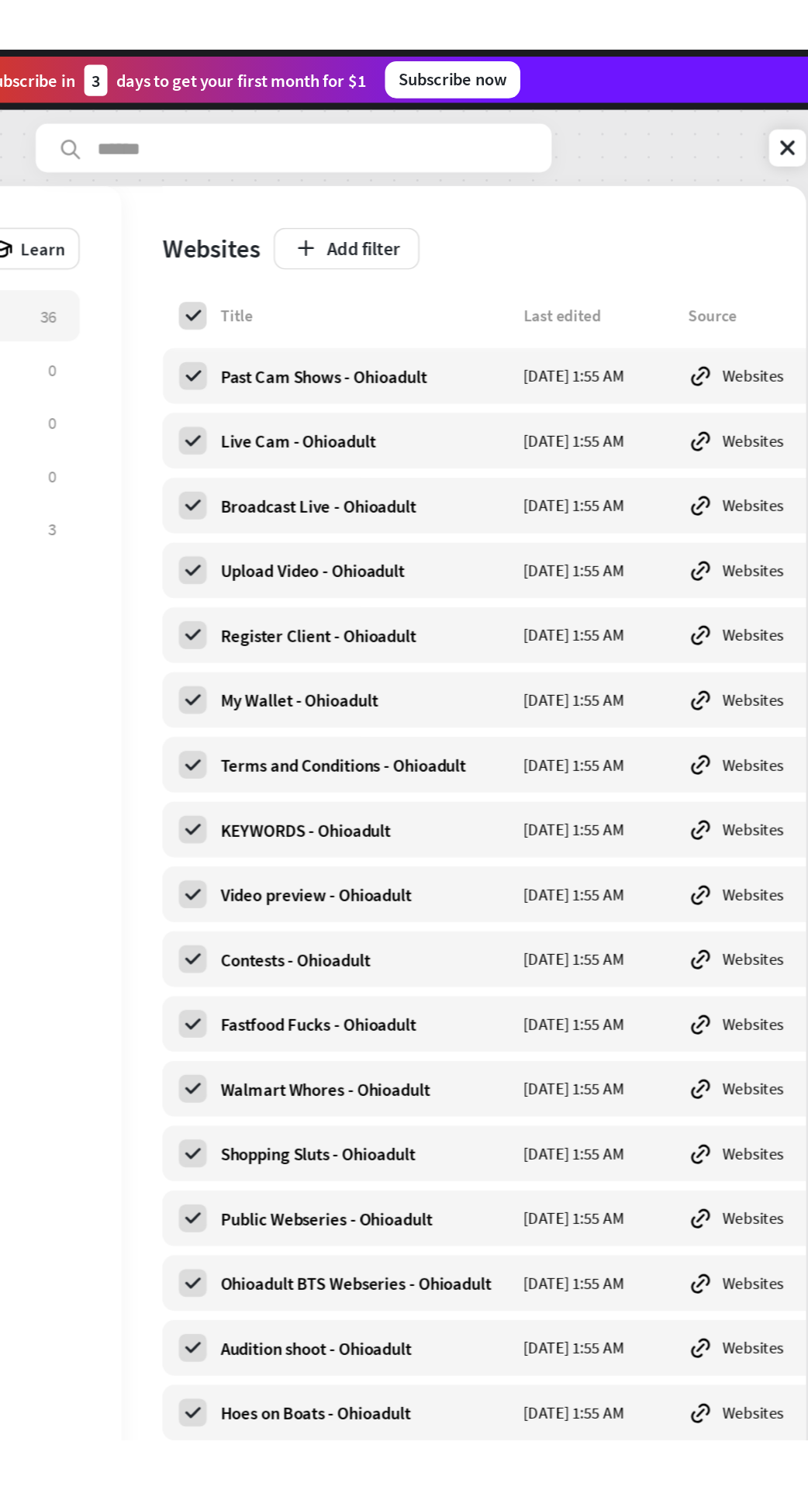
scroll to position [0, 139]
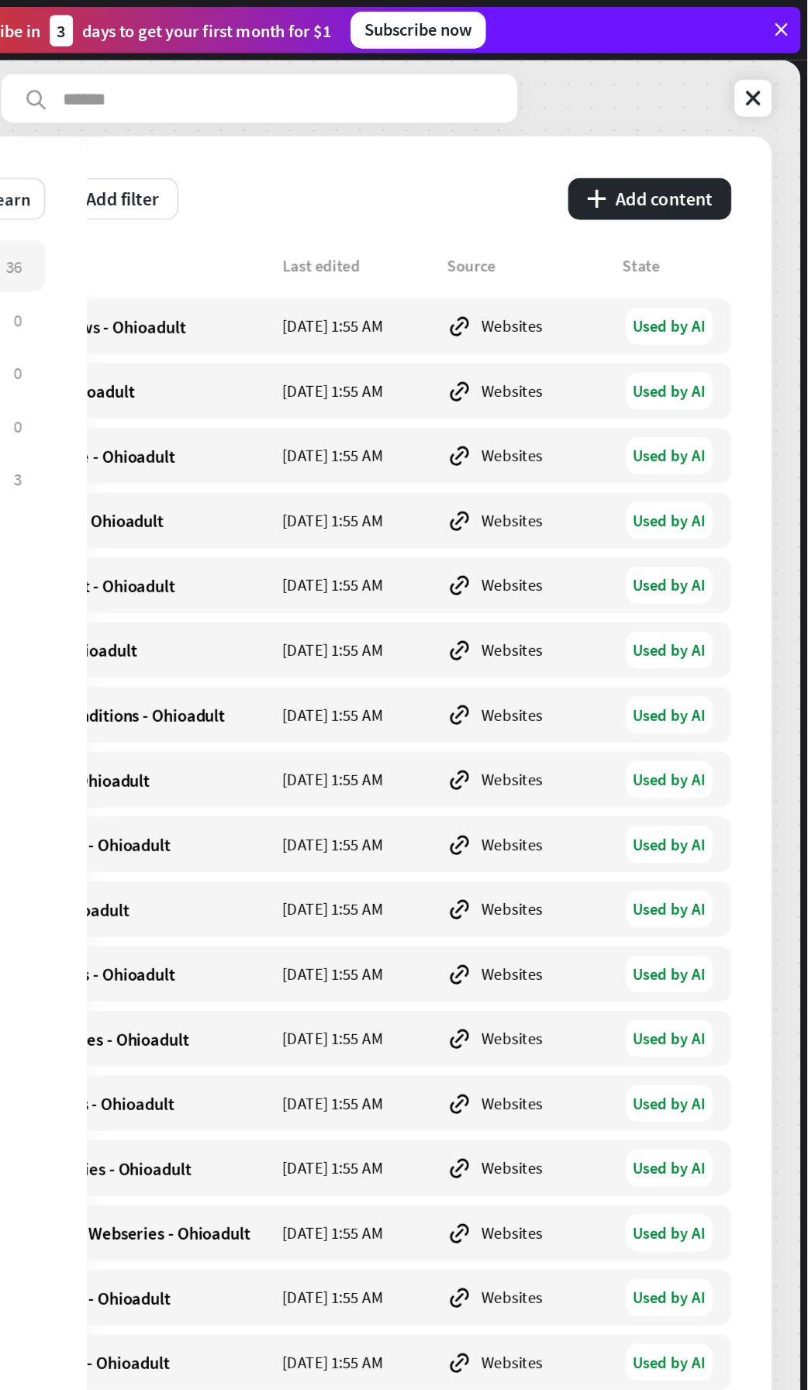
click at [716, 126] on button "plus Add content" at bounding box center [702, 133] width 109 height 28
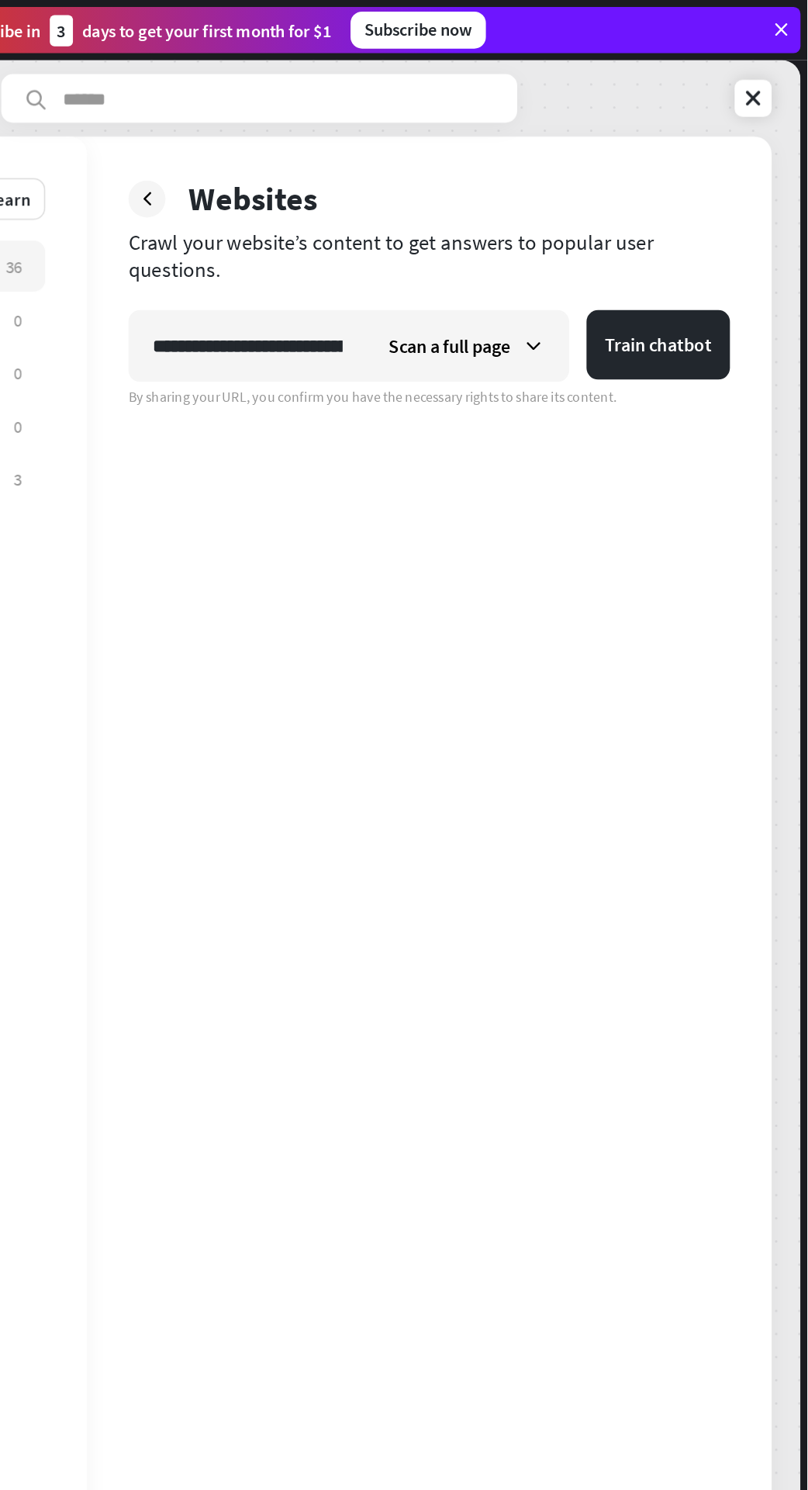
scroll to position [0, 340]
type input "**********"
click at [727, 251] on button "Train chatbot" at bounding box center [708, 231] width 96 height 47
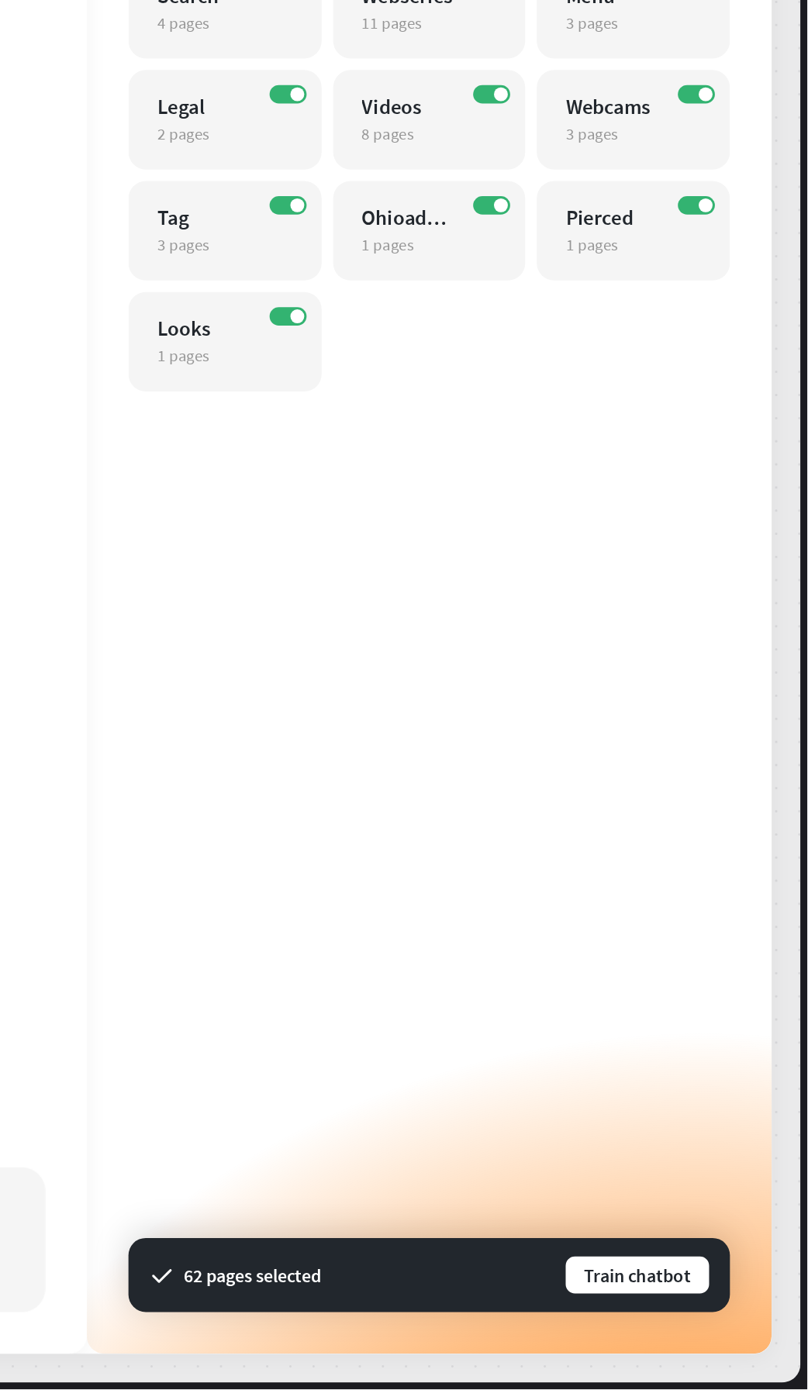
scroll to position [0, 0]
click at [708, 1315] on button "Train chatbot" at bounding box center [693, 1314] width 99 height 28
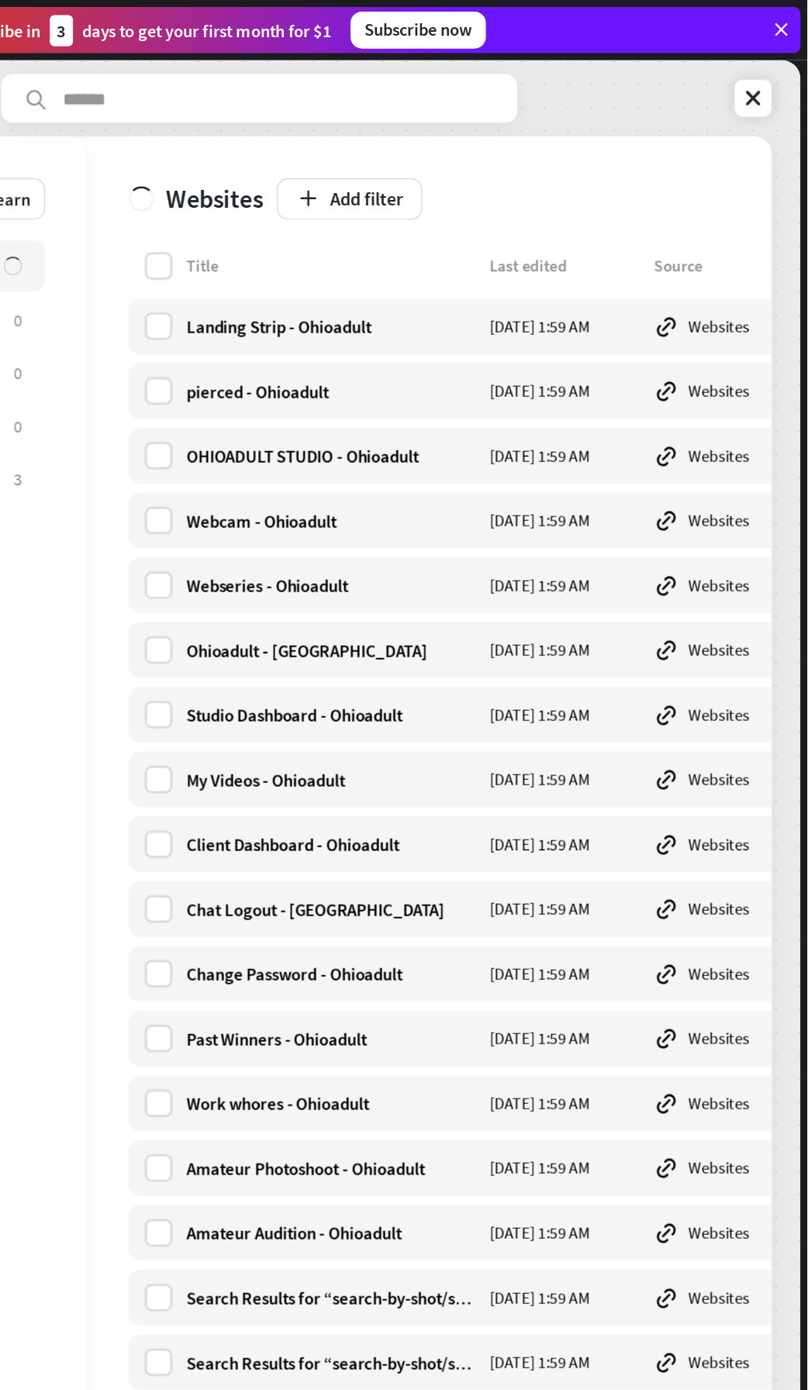
click at [400, 203] on div "Landing Strip - Ohioadult [DATE] 1:59 AM Websites" at bounding box center [624, 218] width 543 height 37
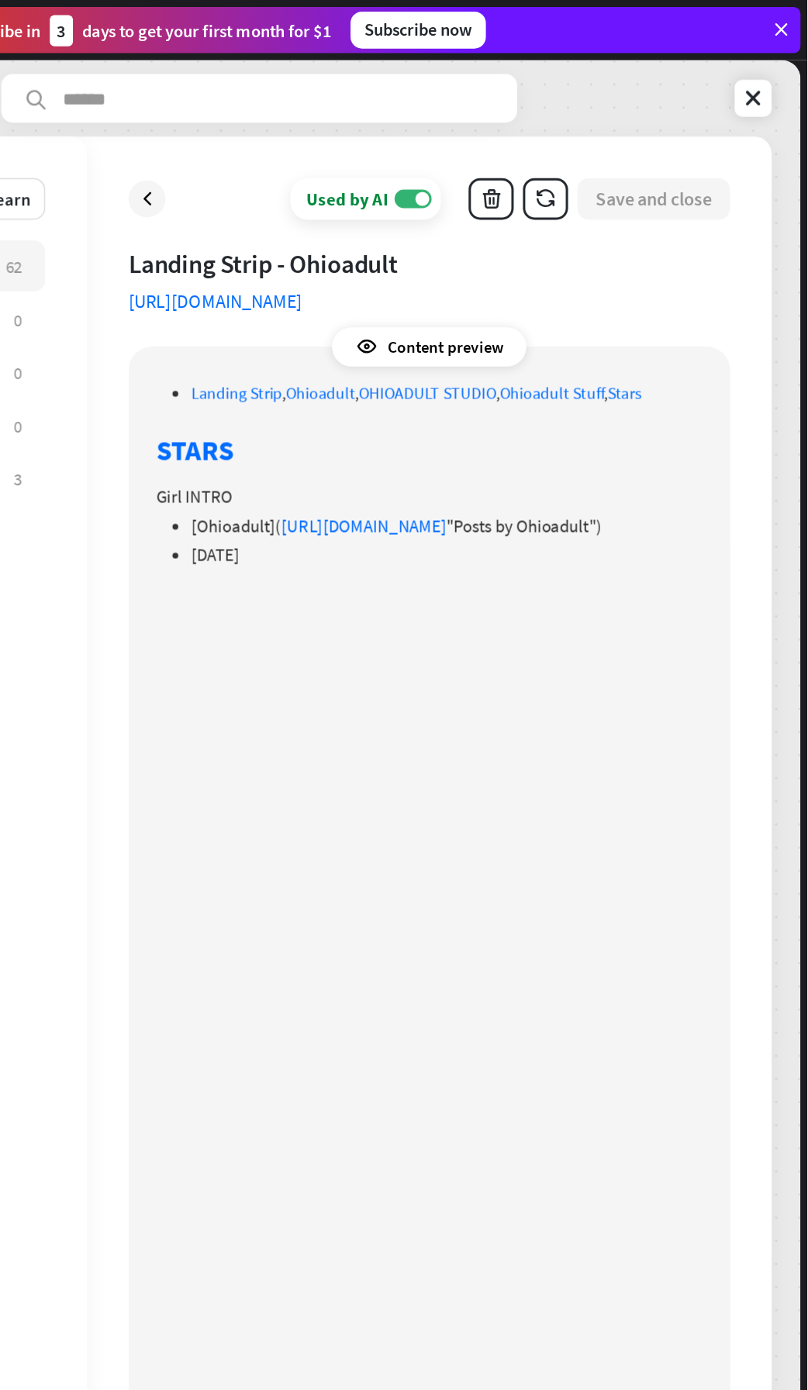
click at [369, 139] on icon at bounding box center [365, 134] width 16 height 16
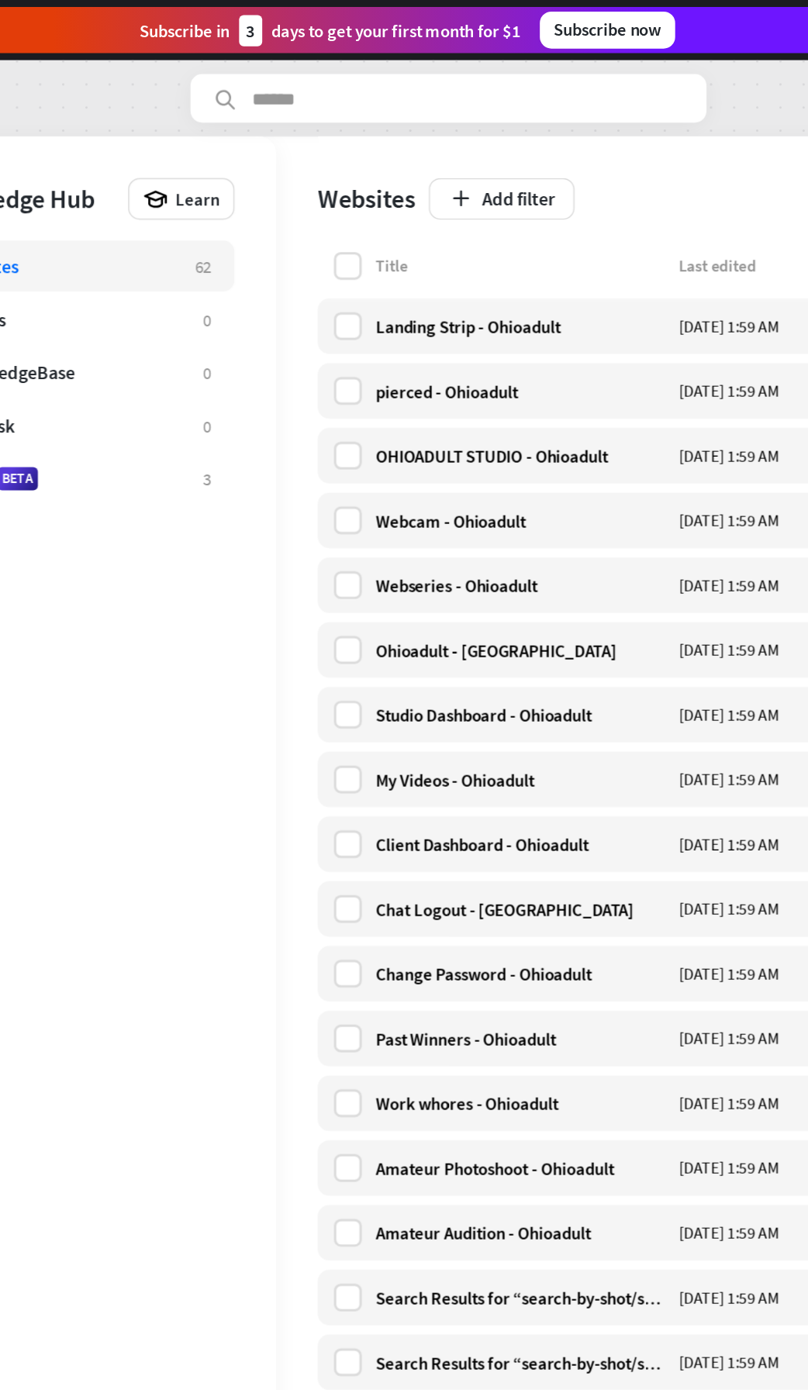
click at [376, 181] on label at bounding box center [373, 178] width 19 height 19
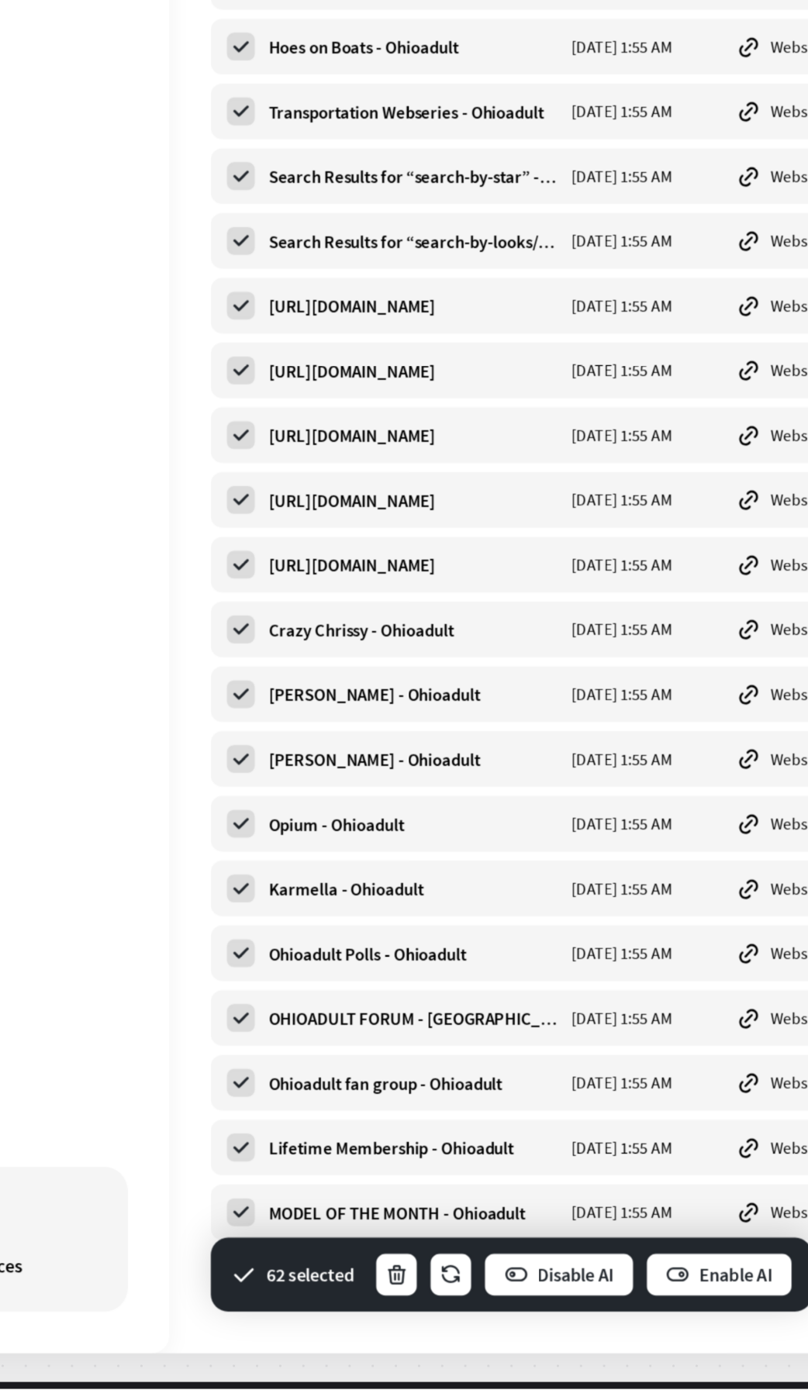
click at [700, 1311] on button "Enable AI" at bounding box center [694, 1313] width 100 height 31
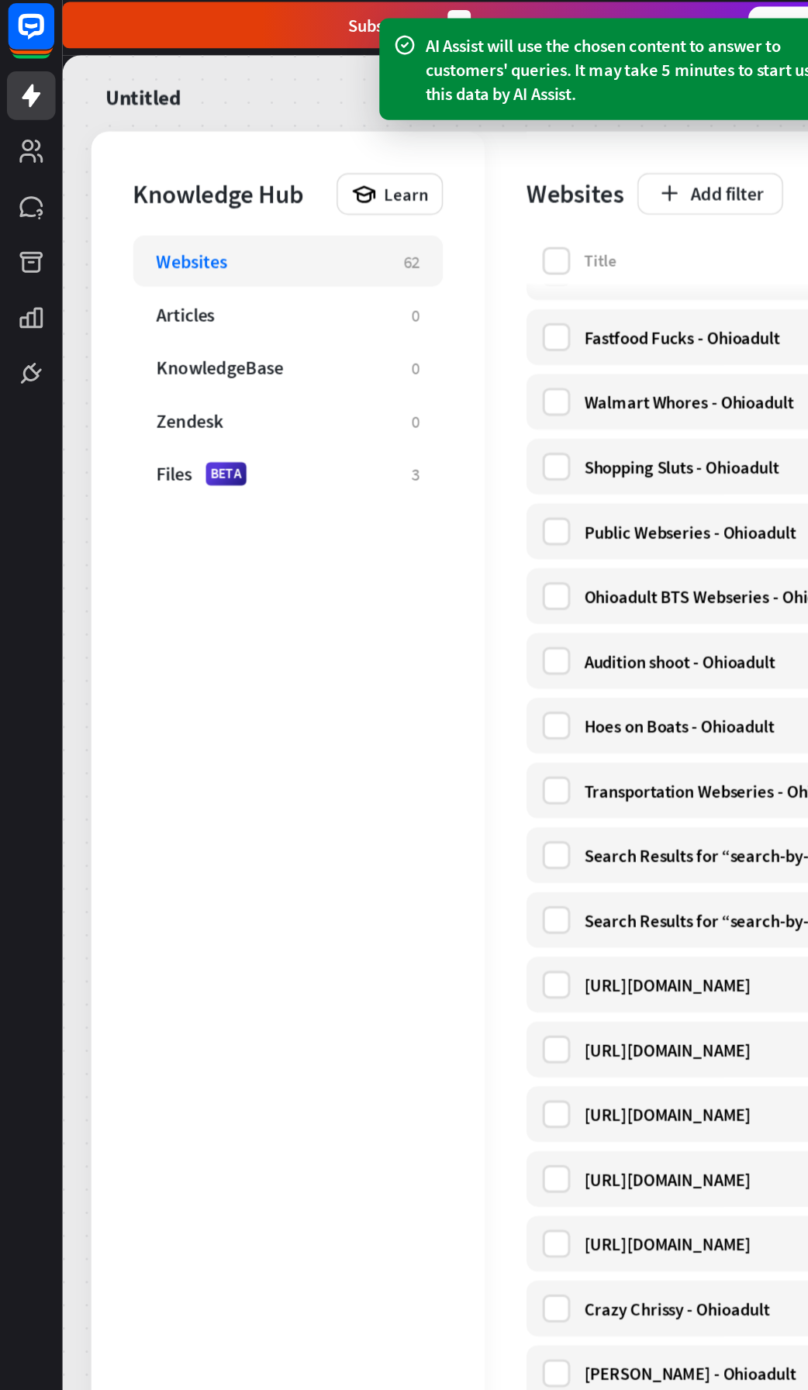
click at [255, 334] on div "Files BETA 3" at bounding box center [193, 321] width 208 height 34
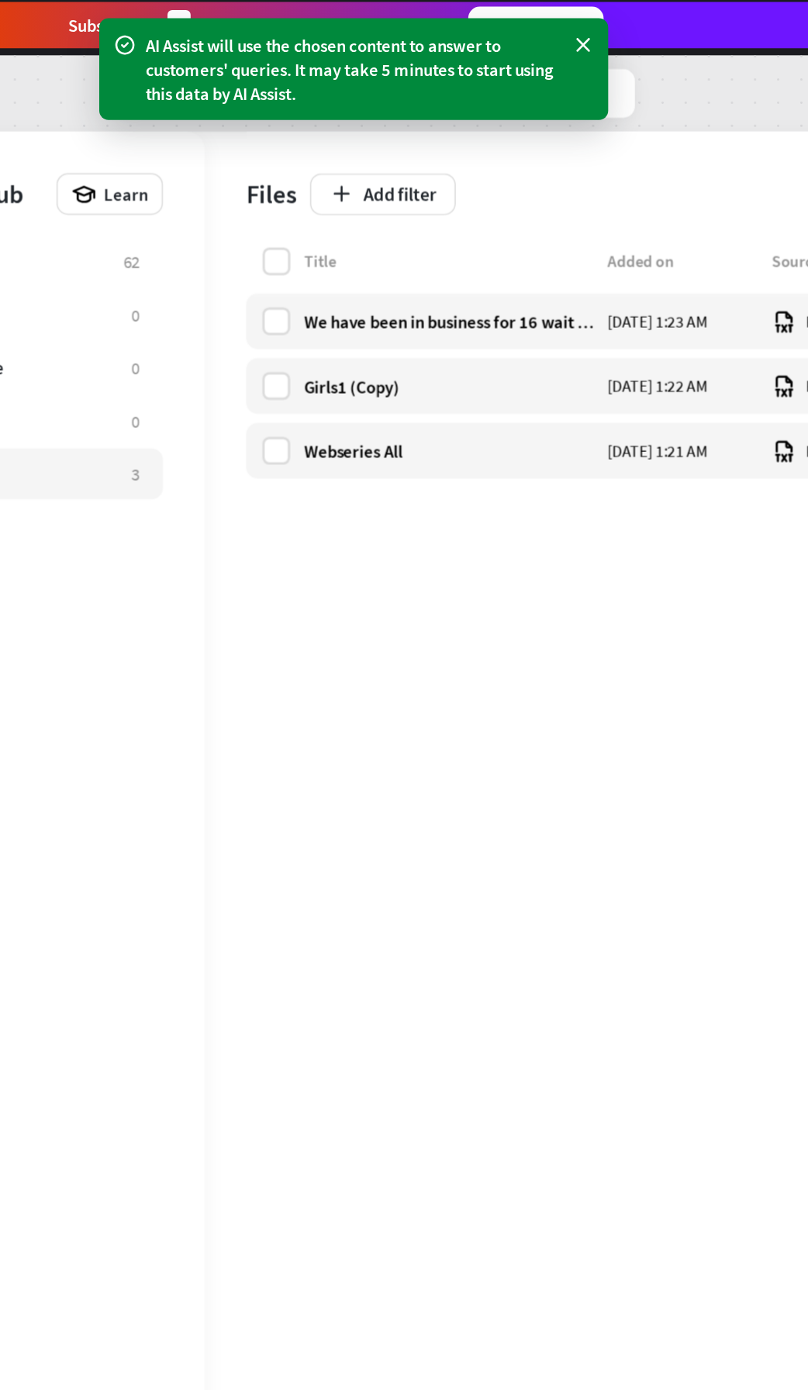
scroll to position [0, 16]
